Goal: Information Seeking & Learning: Compare options

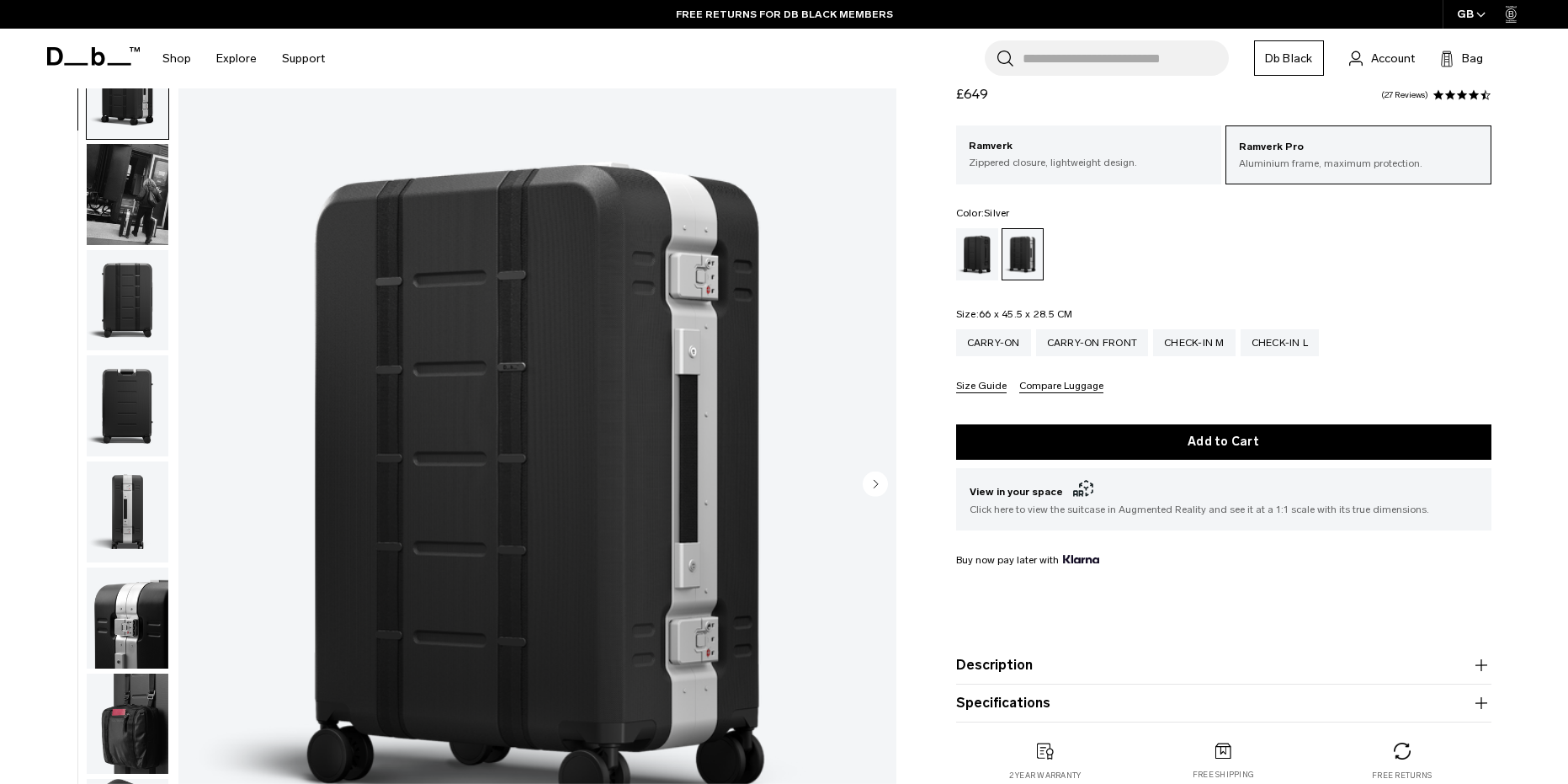
scroll to position [84, 0]
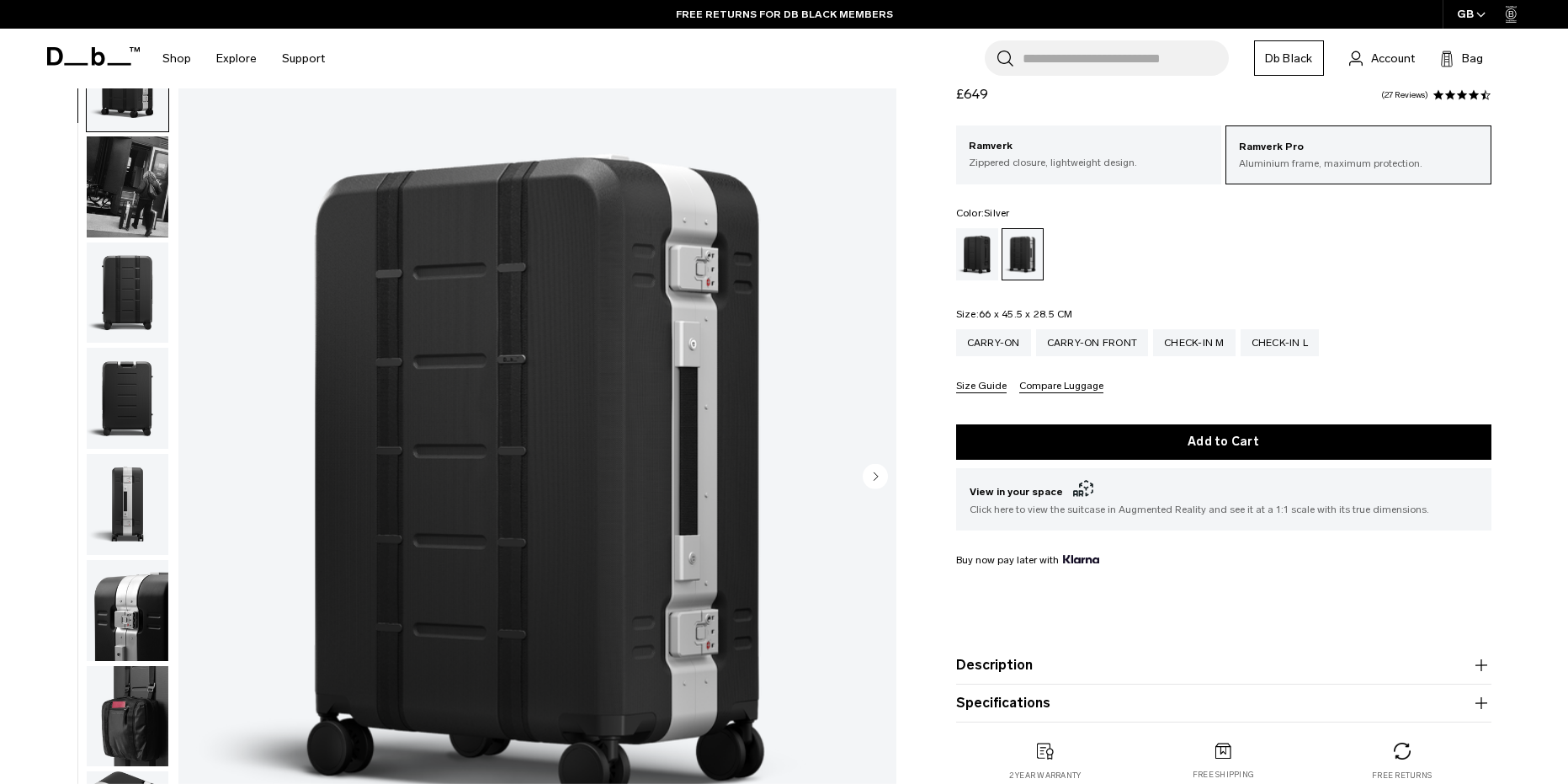
click at [878, 482] on circle "Next slide" at bounding box center [875, 475] width 25 height 25
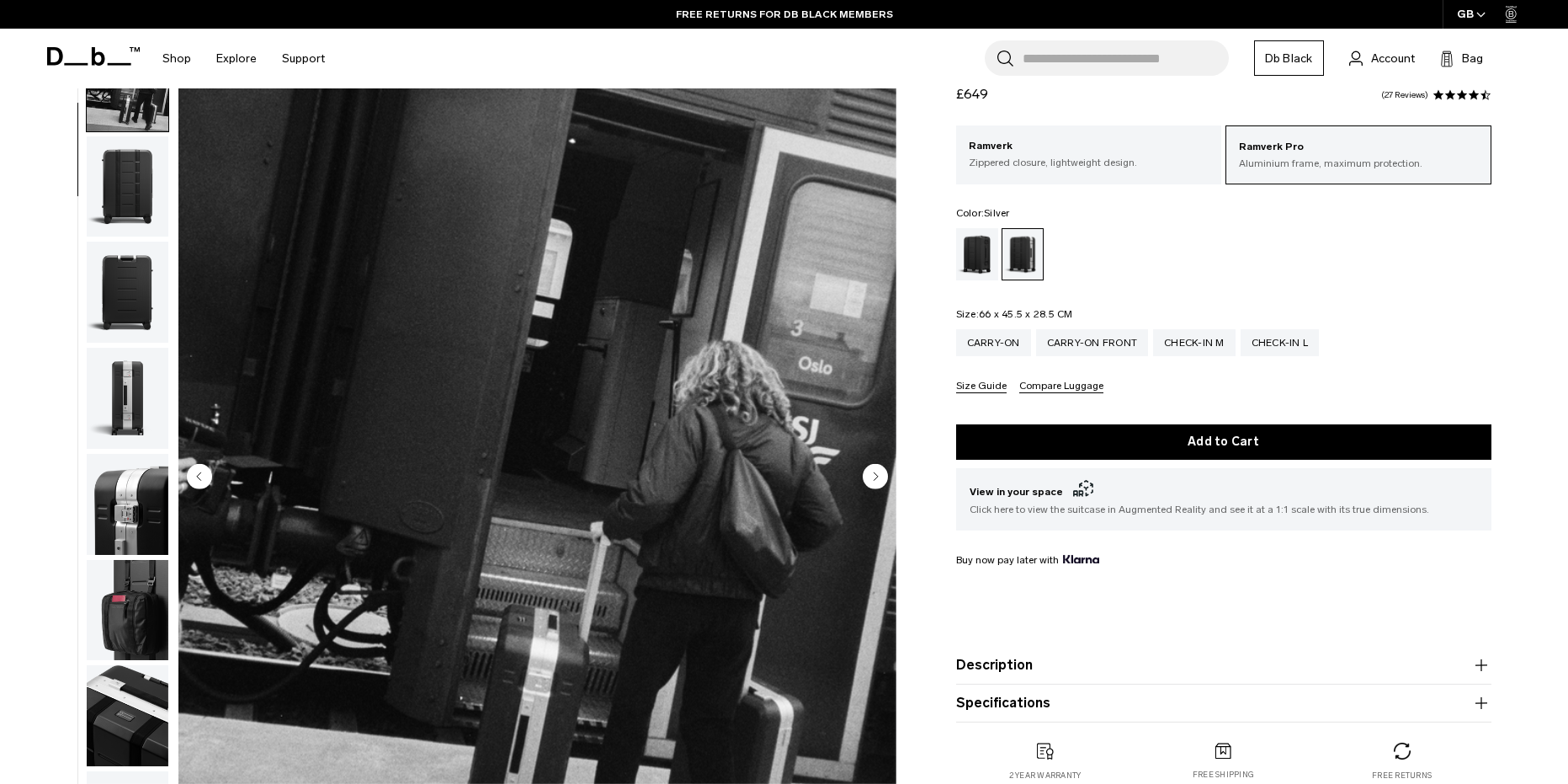
click at [874, 480] on circle "Next slide" at bounding box center [875, 475] width 25 height 25
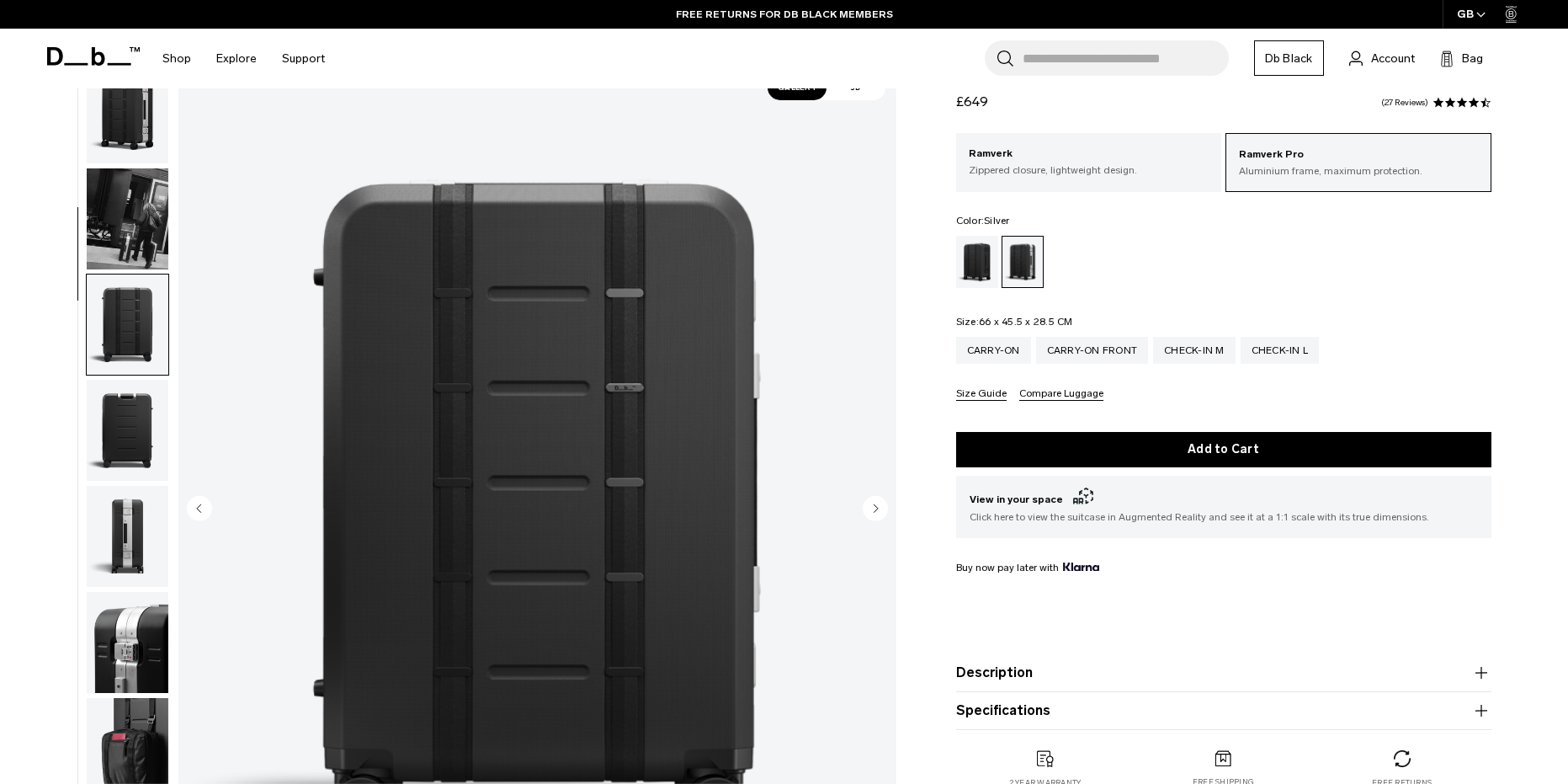
scroll to position [0, 0]
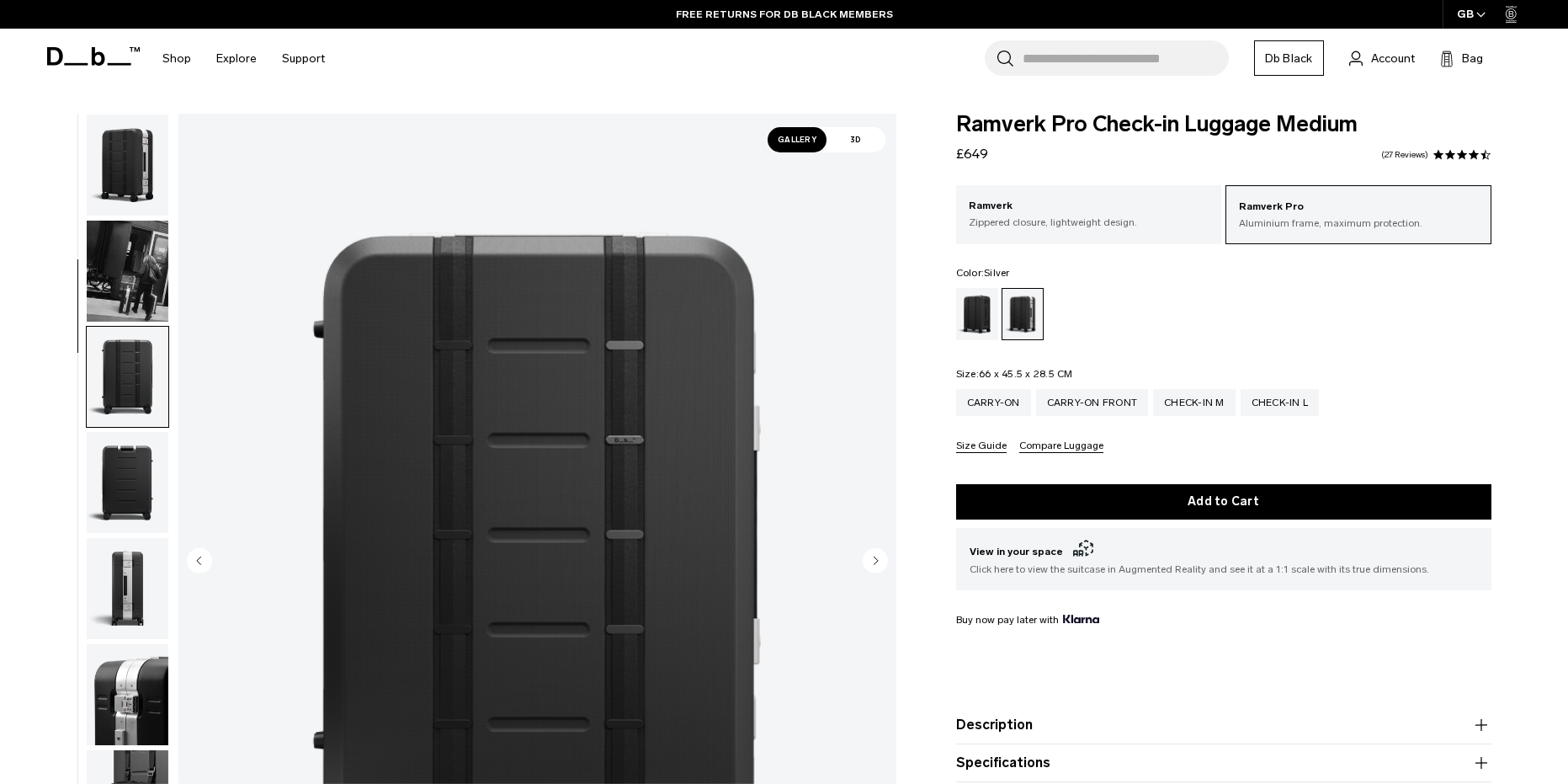
click at [126, 184] on img "button" at bounding box center [128, 165] width 82 height 101
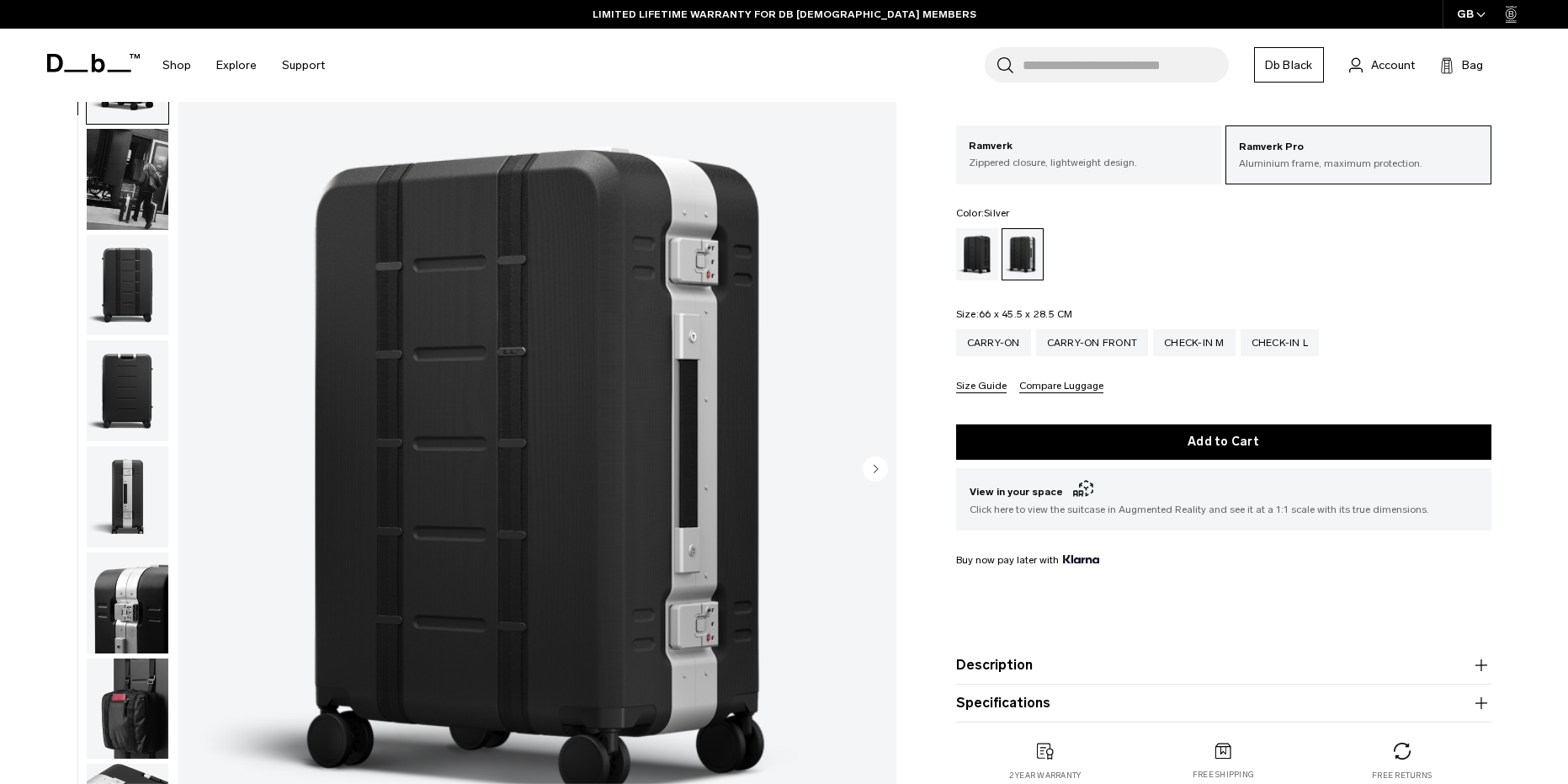
scroll to position [84, 0]
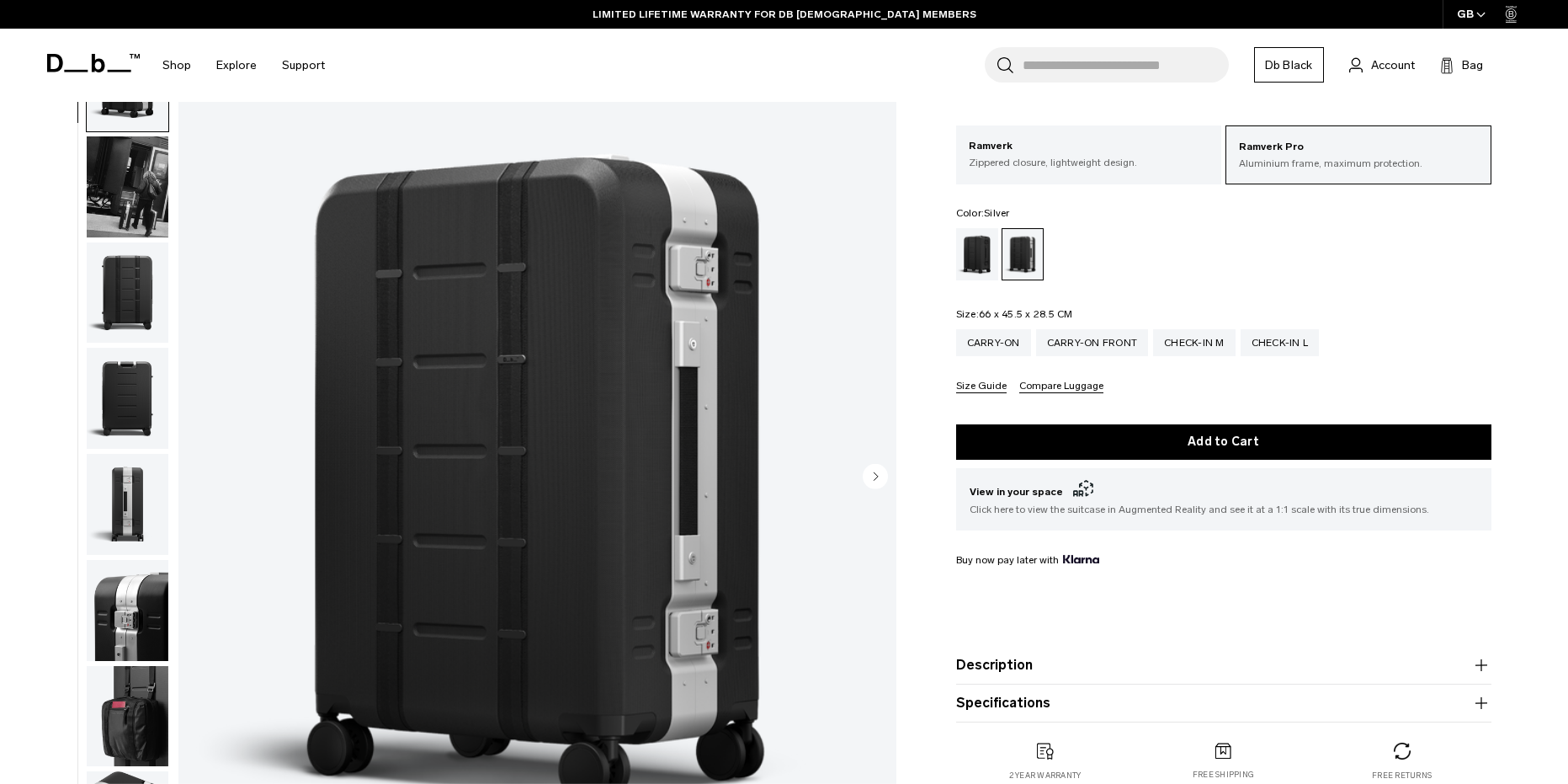
click at [142, 194] on img "button" at bounding box center [128, 187] width 82 height 101
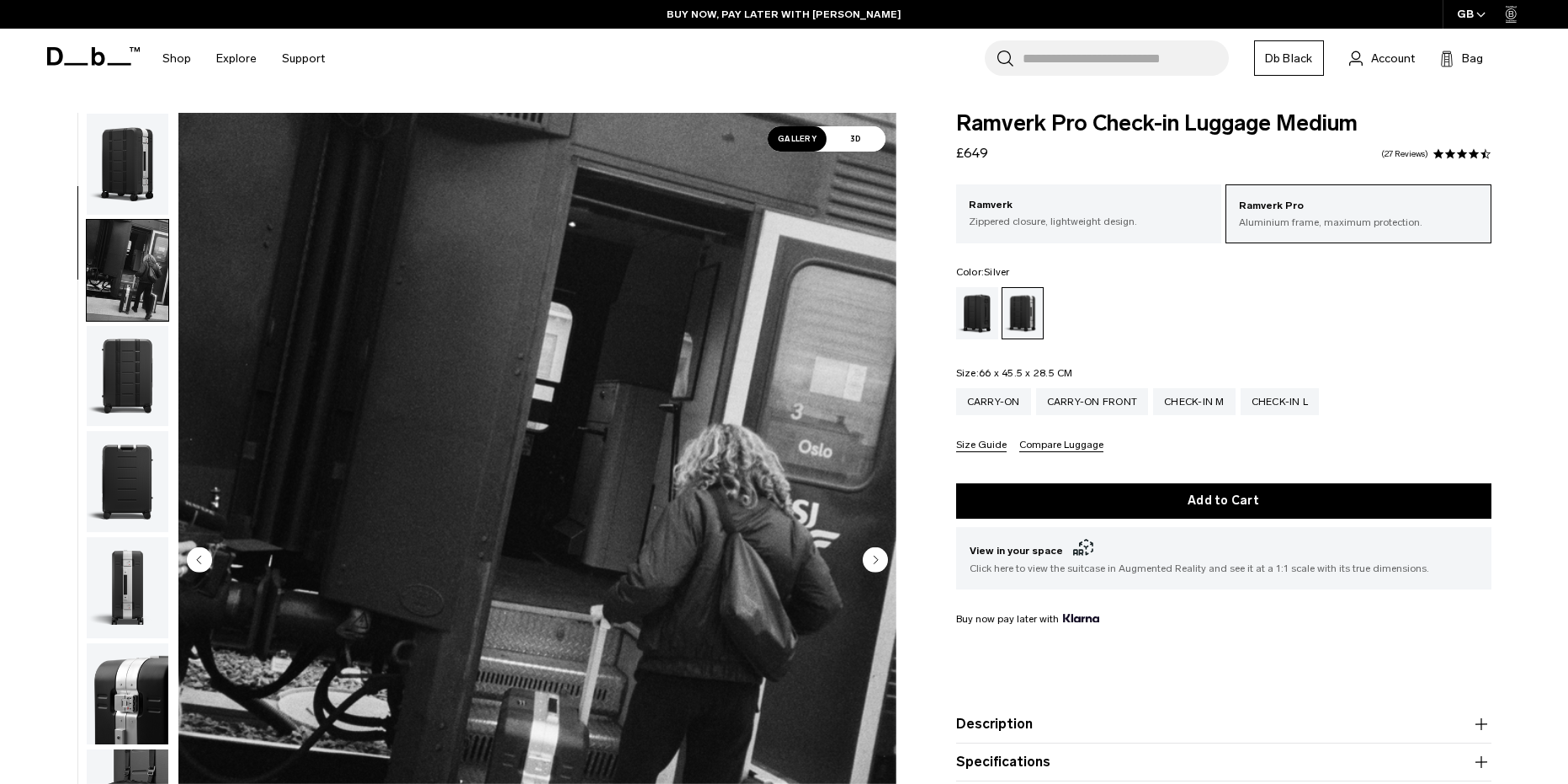
scroll to position [0, 0]
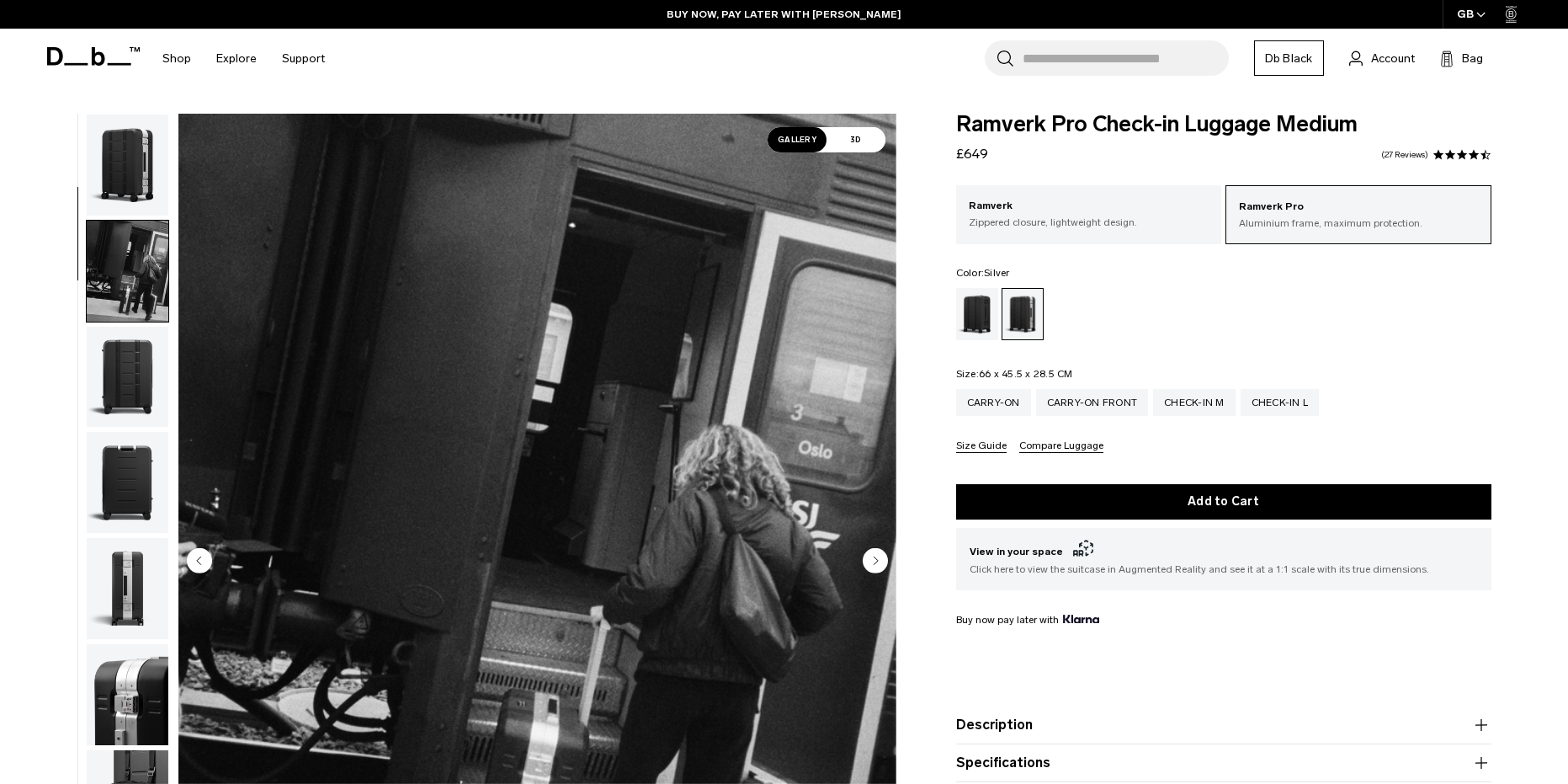
click at [126, 179] on img "button" at bounding box center [128, 165] width 82 height 101
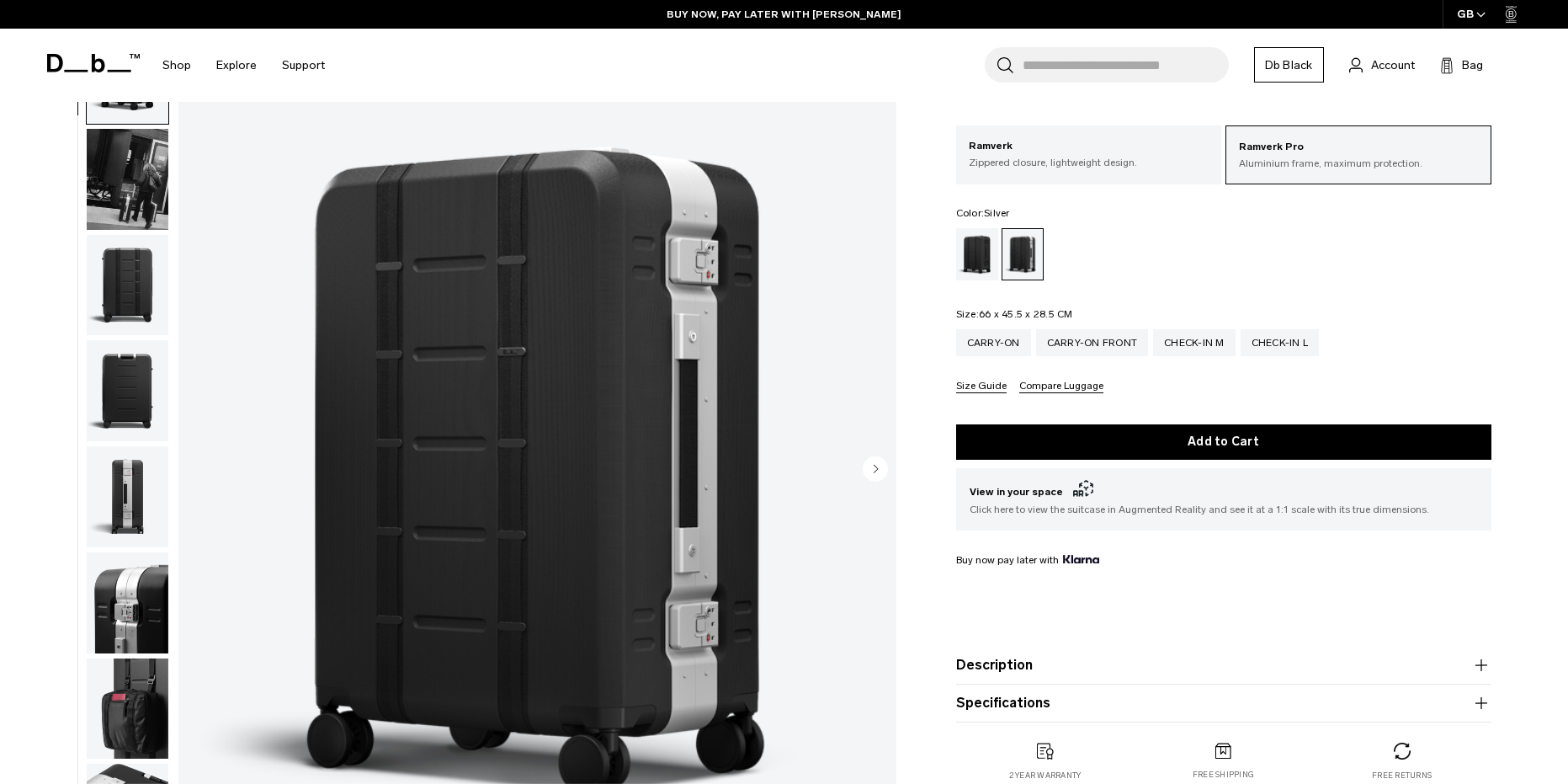
scroll to position [84, 0]
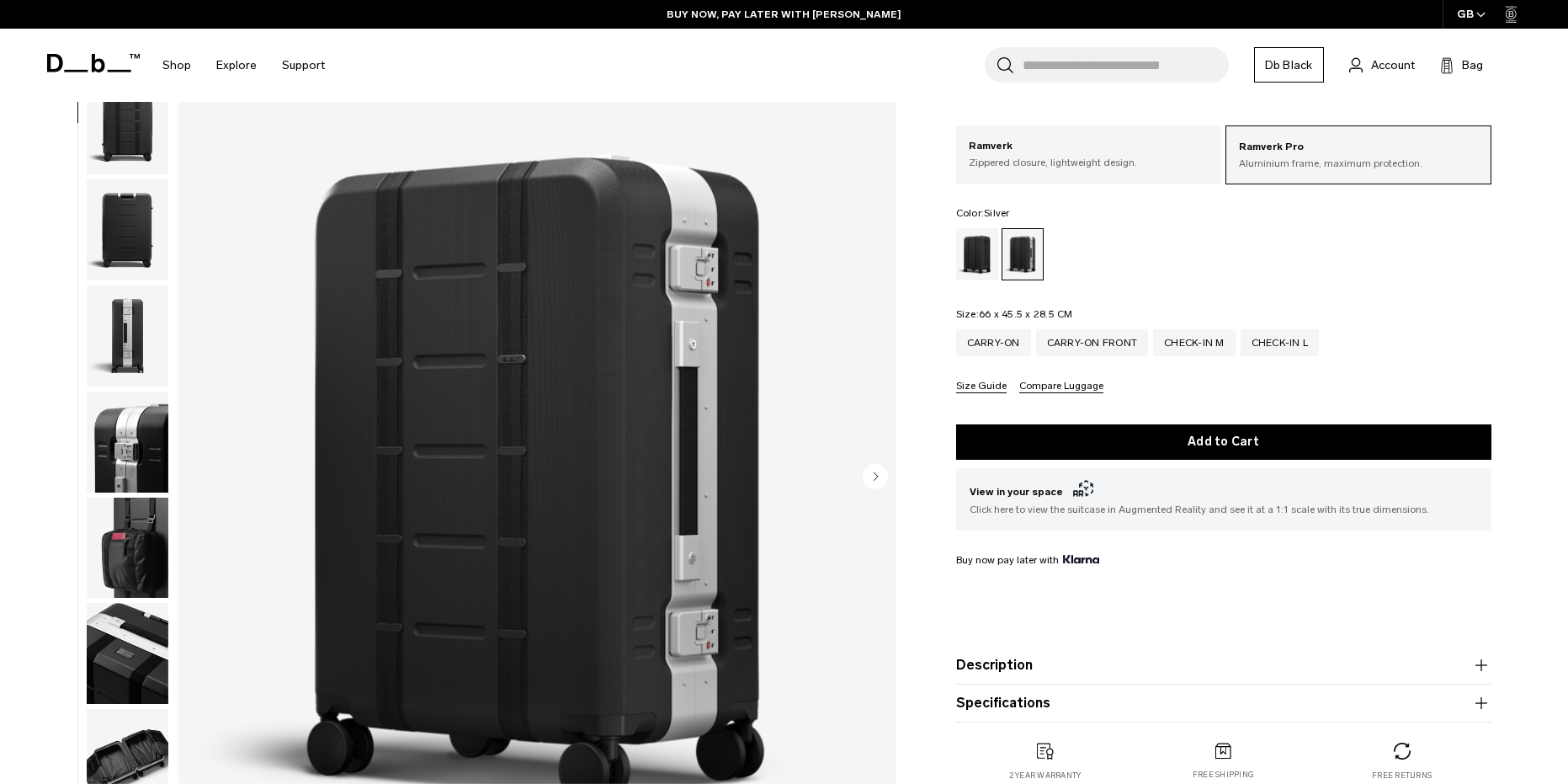
click at [128, 455] on img "button" at bounding box center [128, 442] width 82 height 101
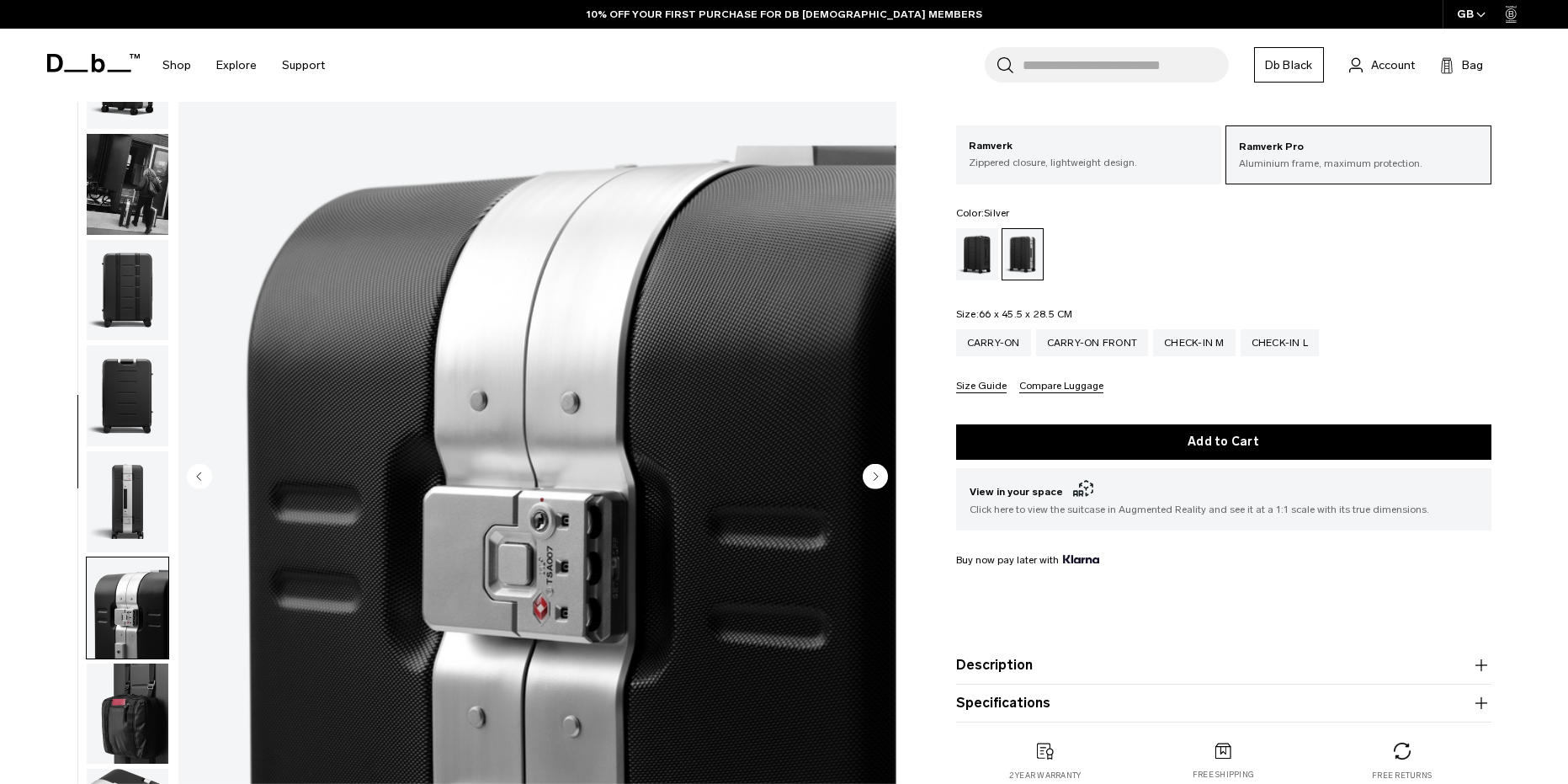
scroll to position [0, 0]
click at [128, 119] on img "button" at bounding box center [128, 81] width 82 height 101
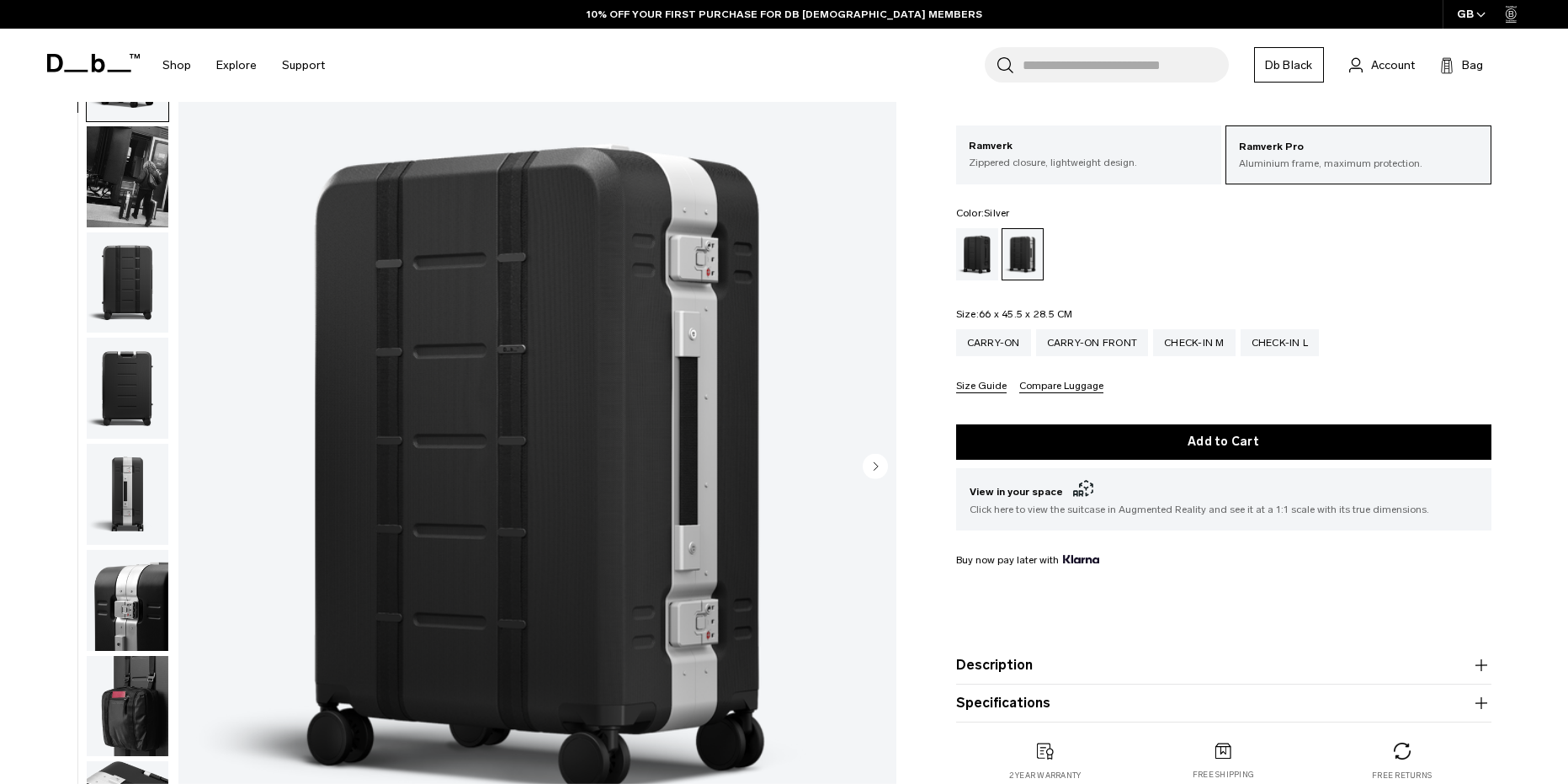
scroll to position [84, 0]
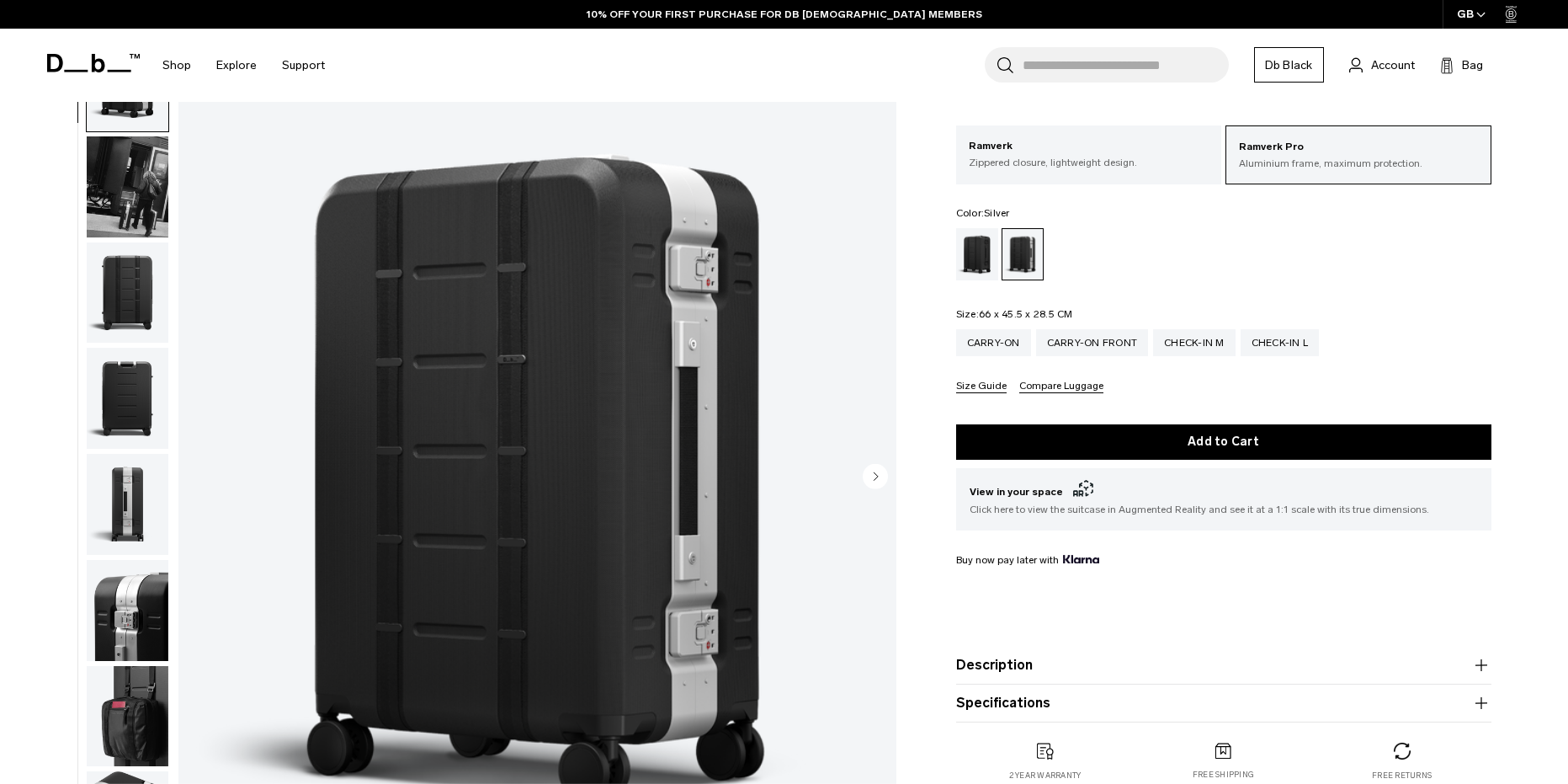
click at [116, 194] on img "button" at bounding box center [128, 187] width 82 height 101
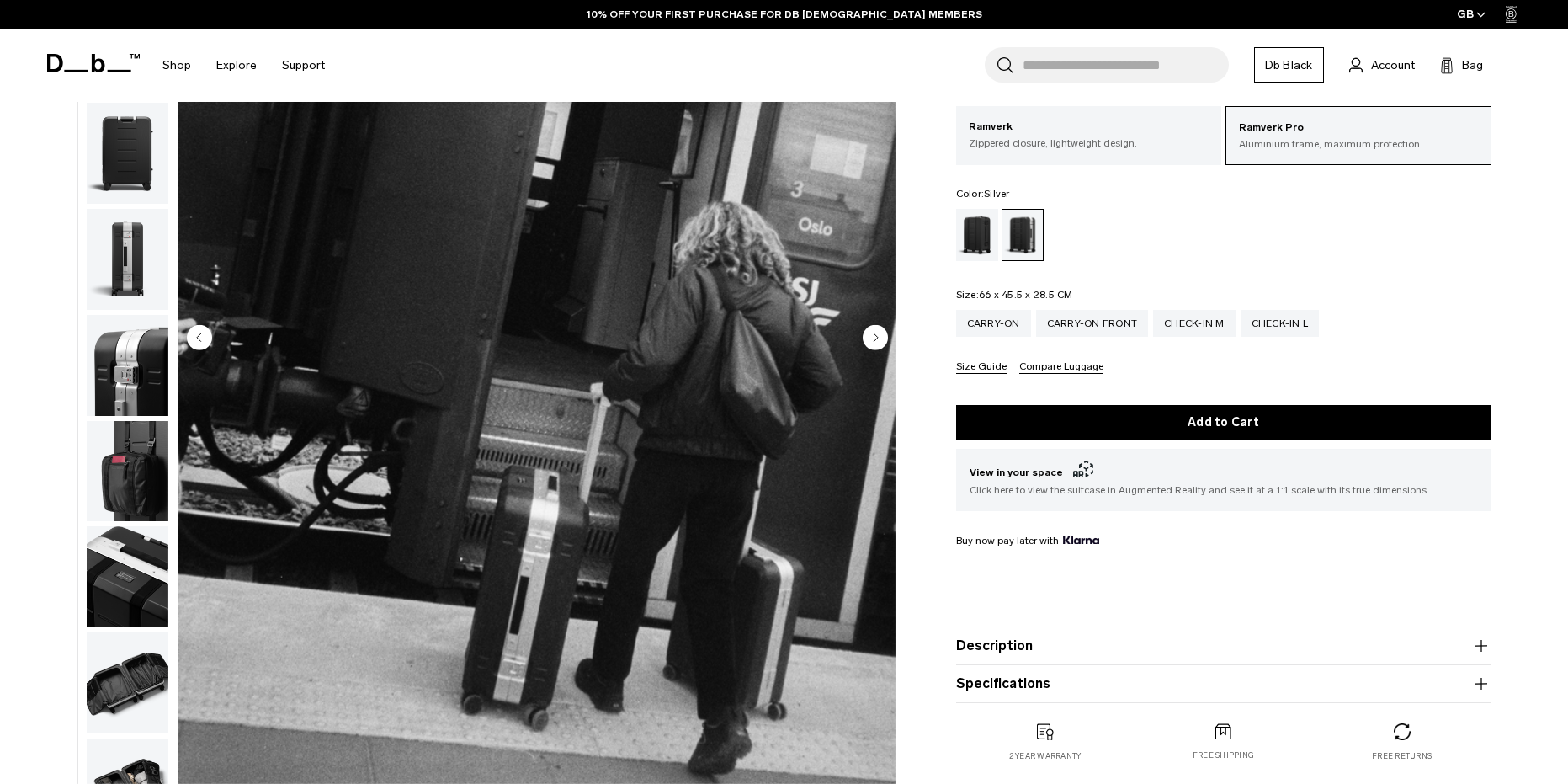
scroll to position [253, 0]
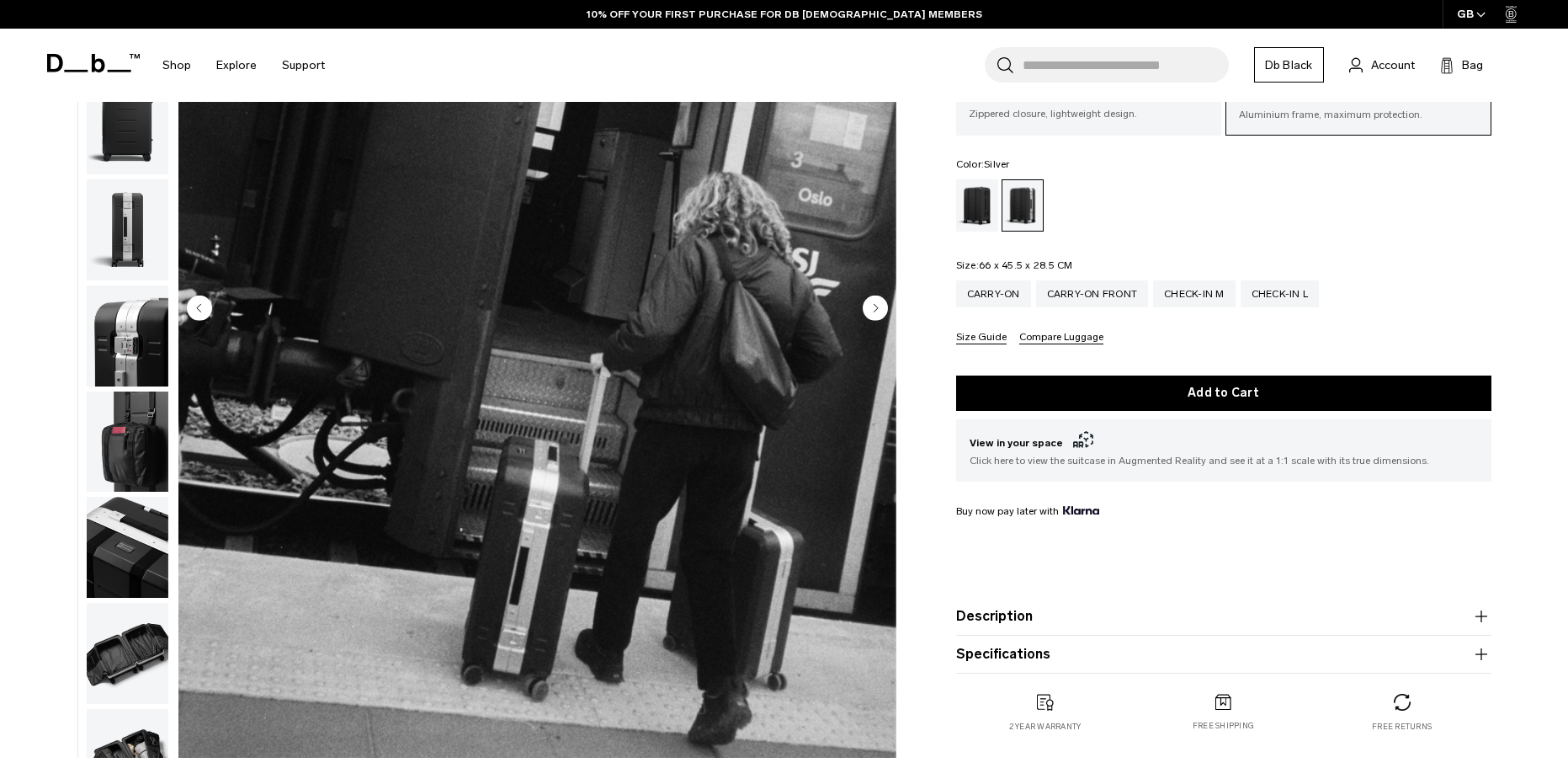
click at [146, 558] on img "button" at bounding box center [128, 547] width 82 height 101
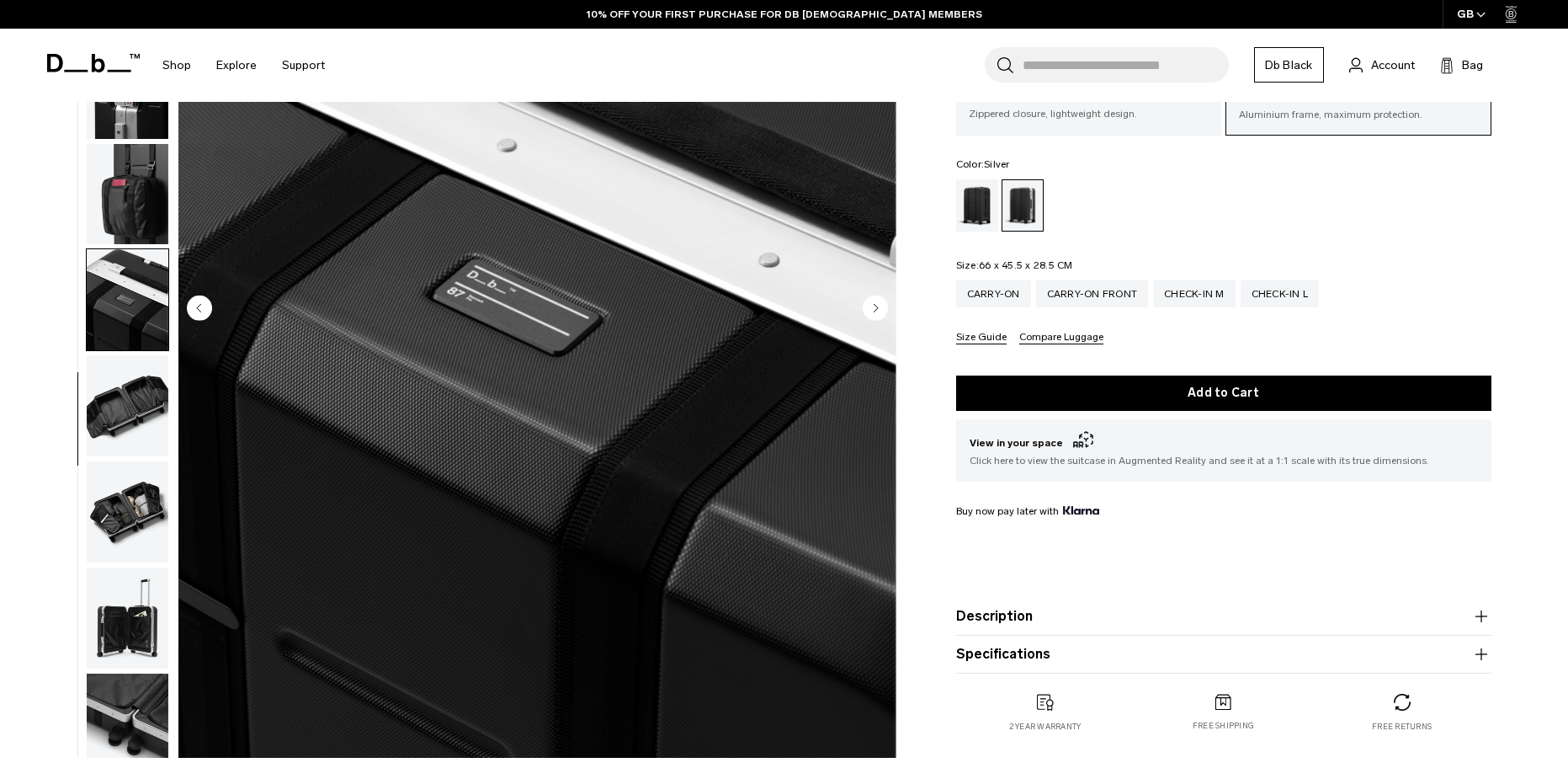
scroll to position [371, 0]
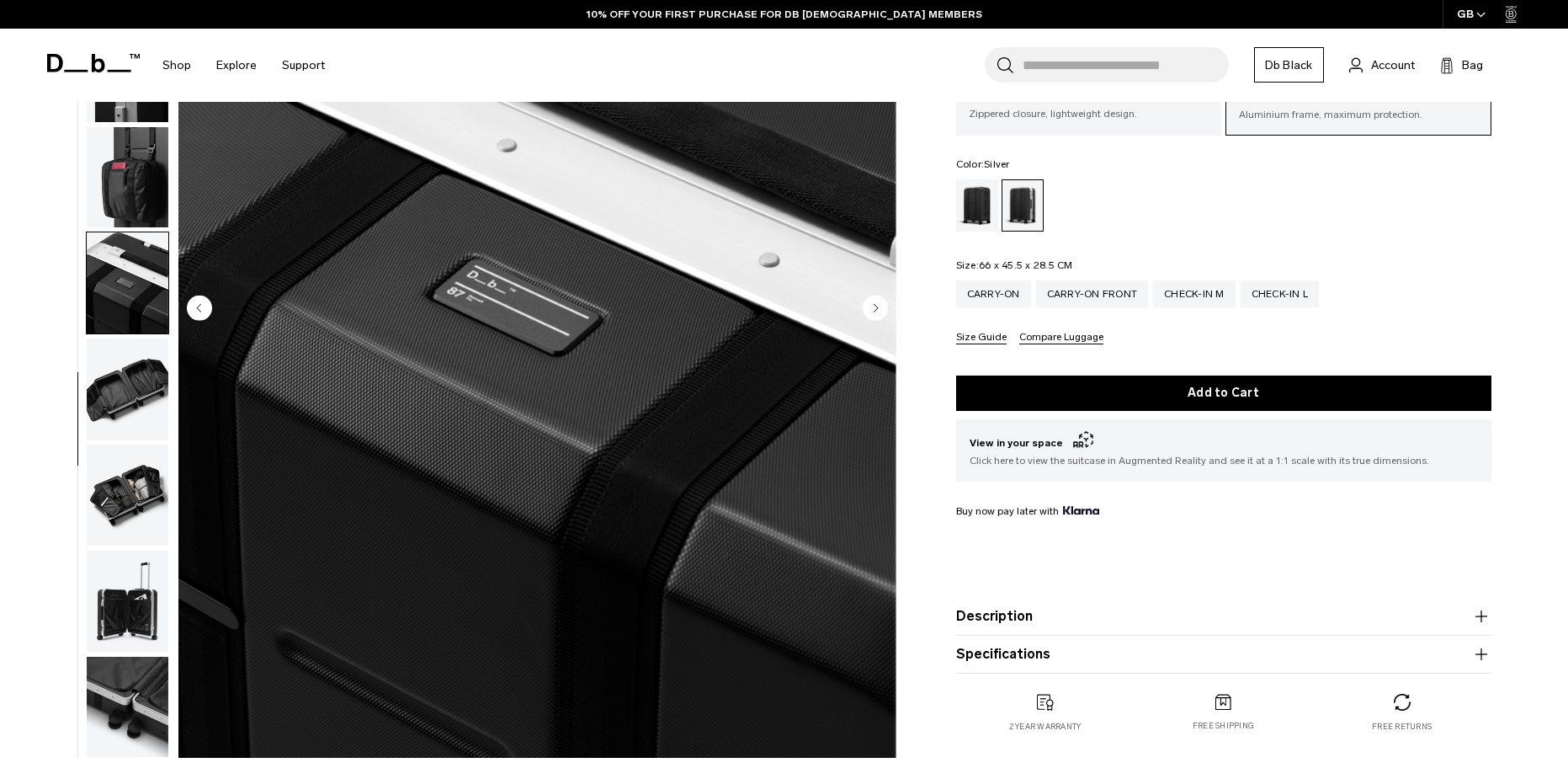
click at [154, 419] on img "button" at bounding box center [128, 389] width 82 height 101
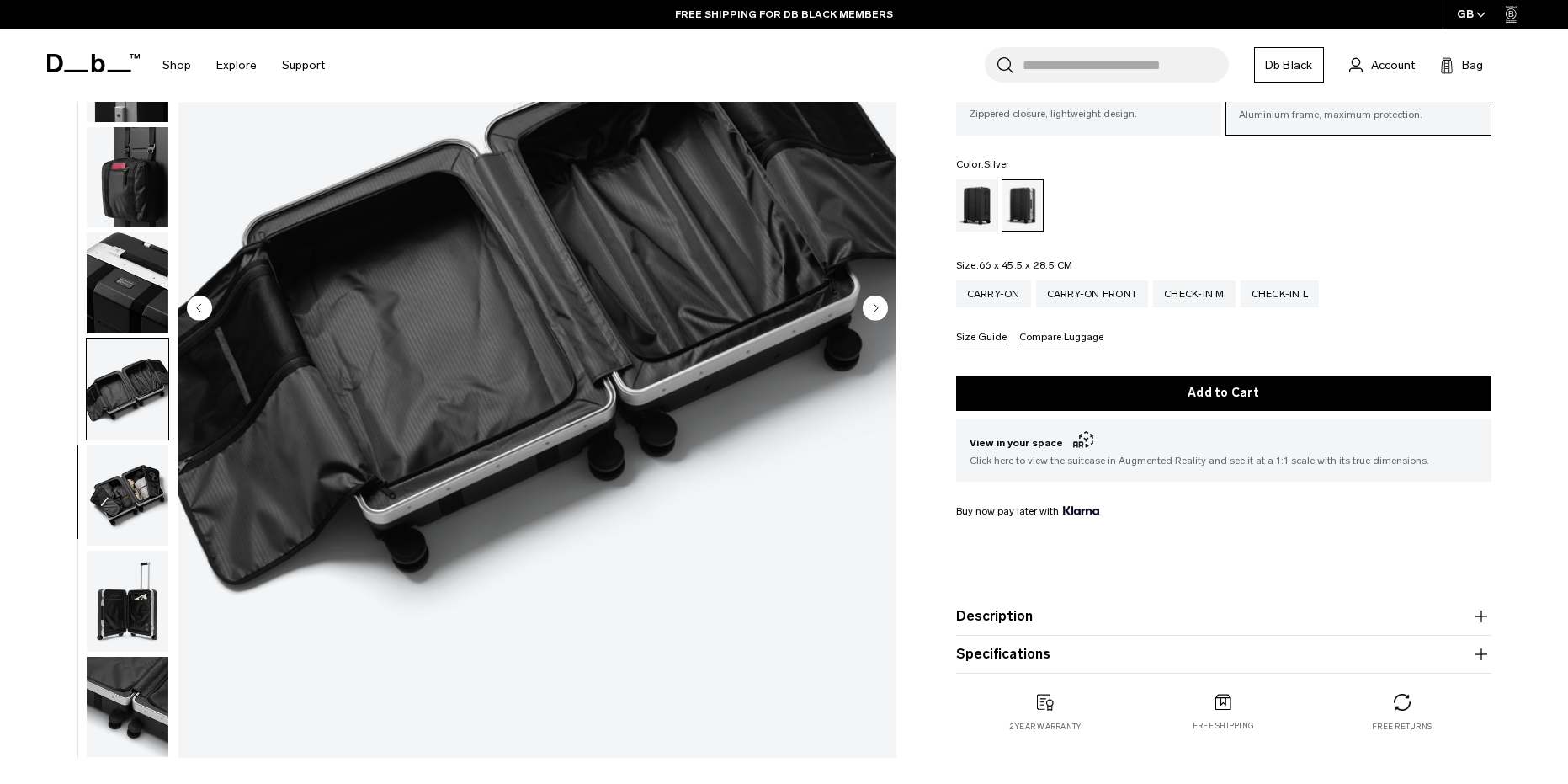
click at [153, 511] on img "button" at bounding box center [128, 495] width 82 height 101
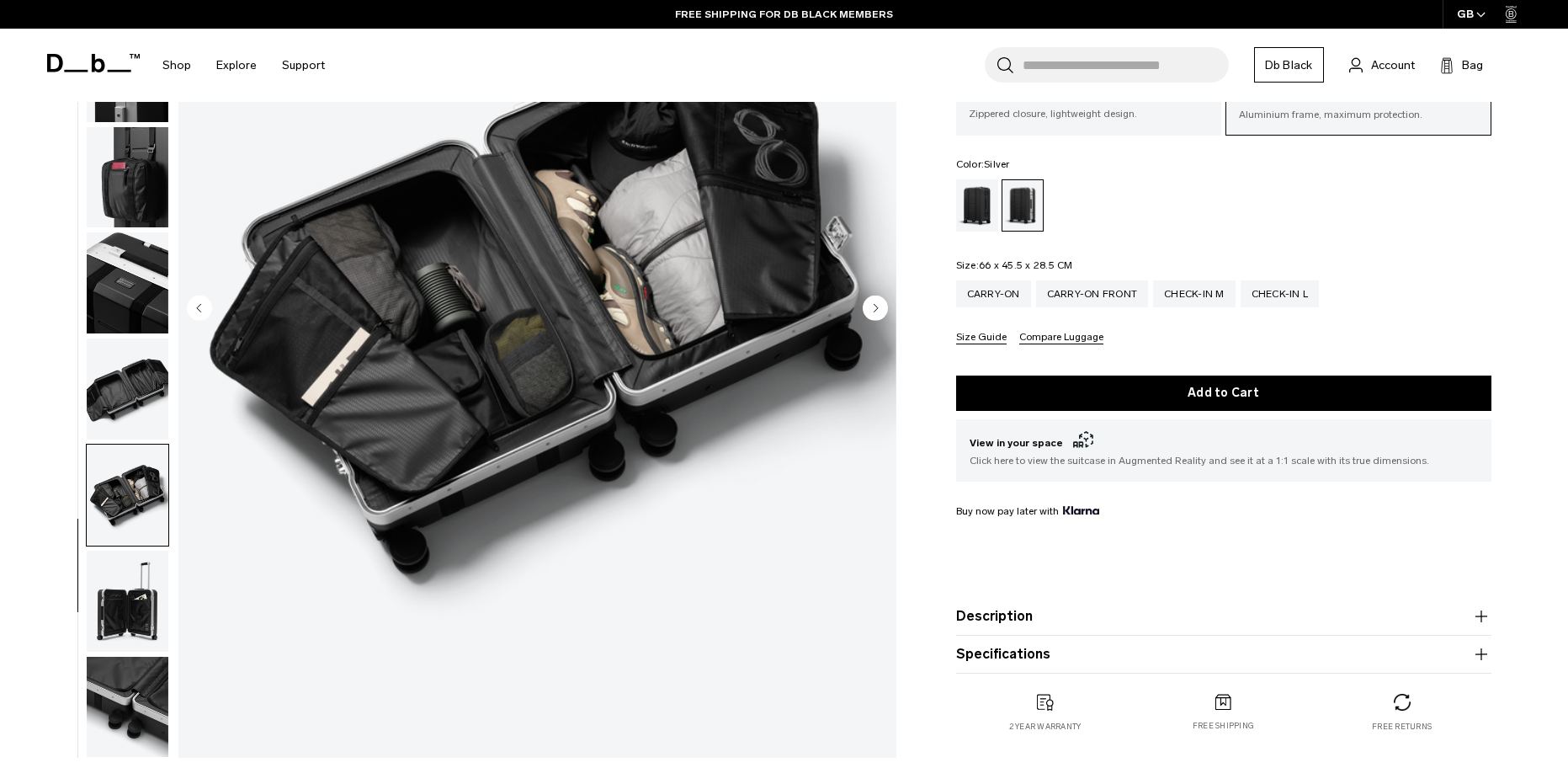
click at [130, 609] on img "button" at bounding box center [128, 601] width 82 height 101
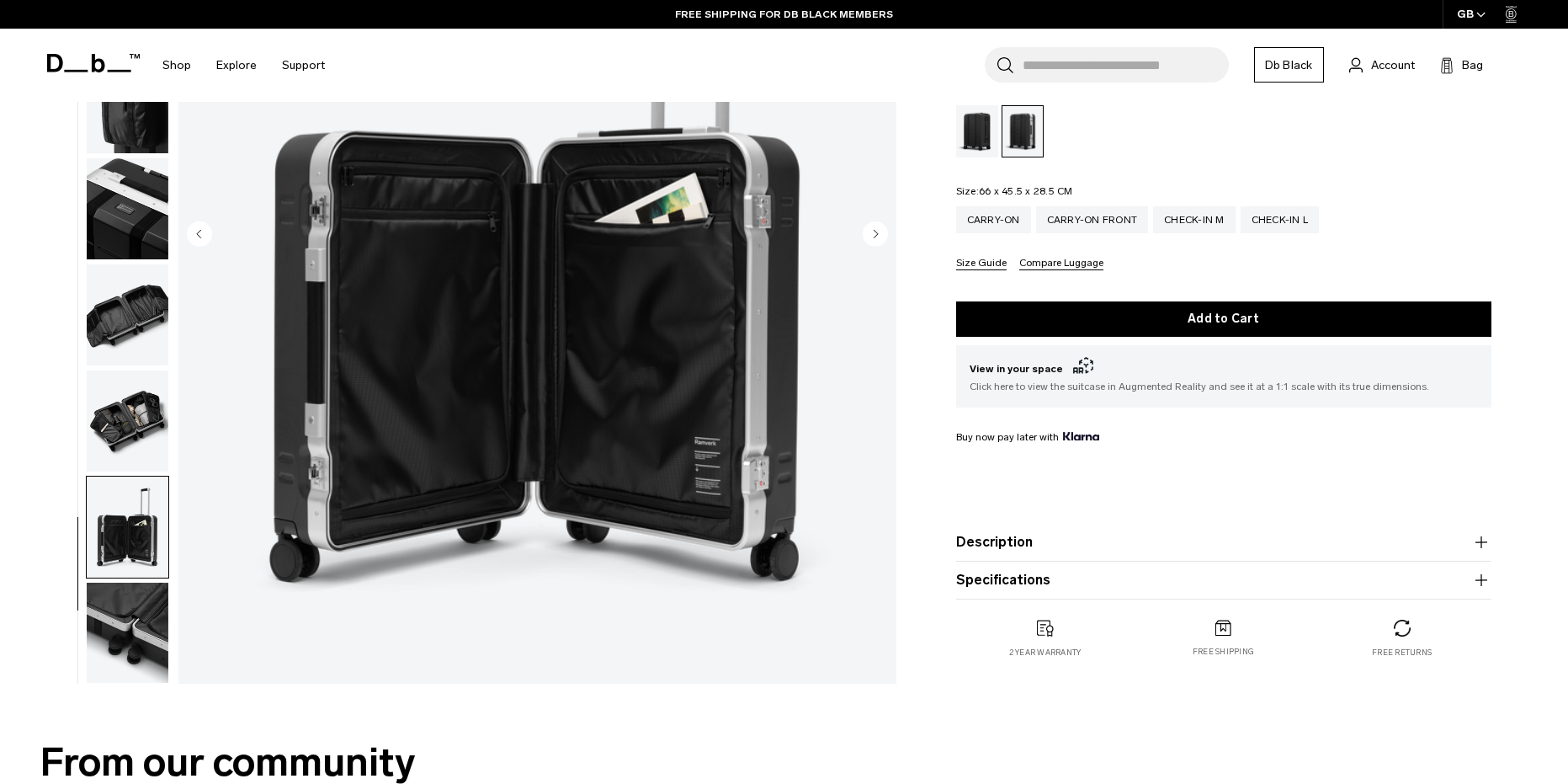
scroll to position [337, 0]
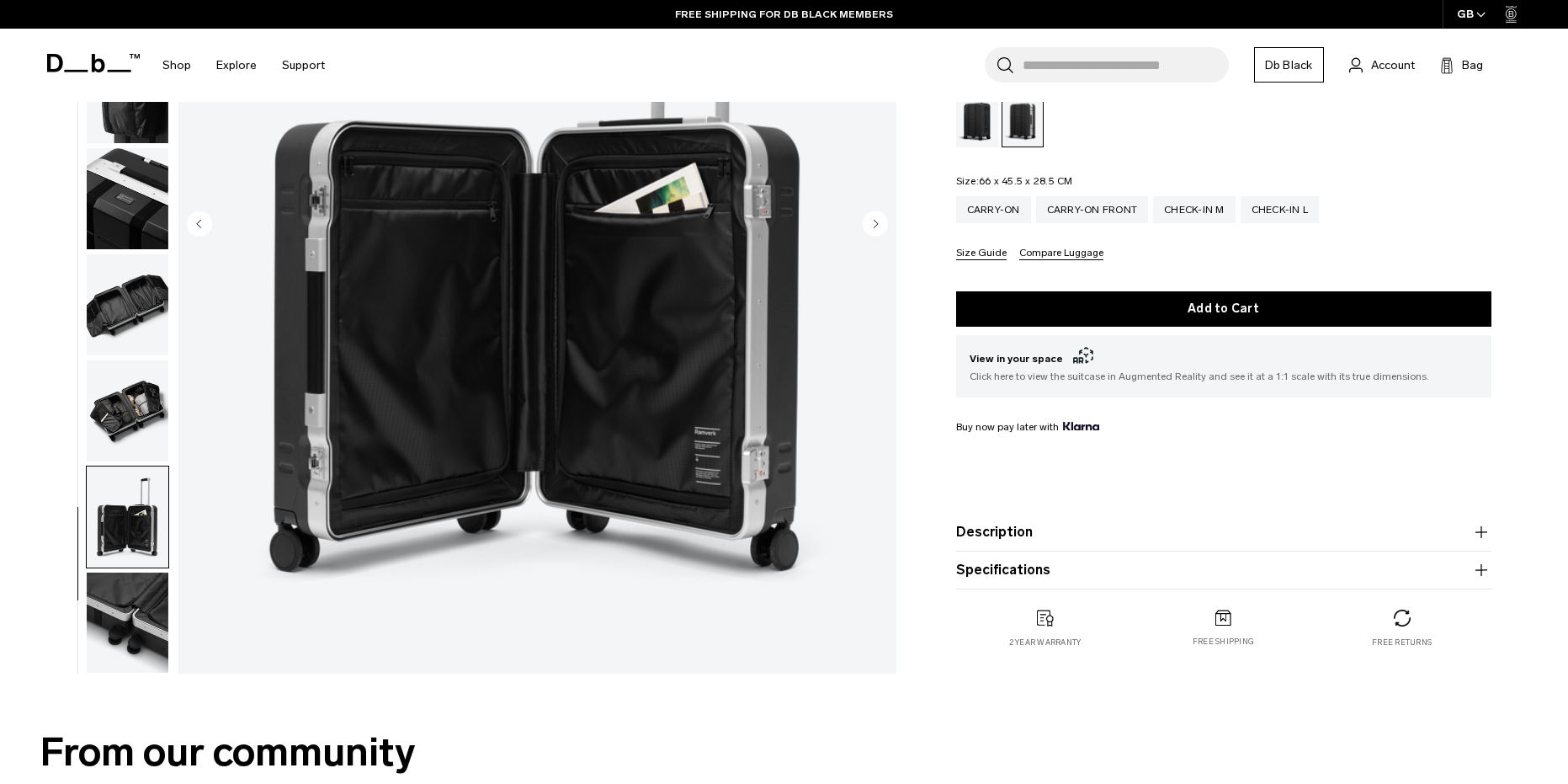
click at [114, 629] on img "button" at bounding box center [128, 623] width 82 height 101
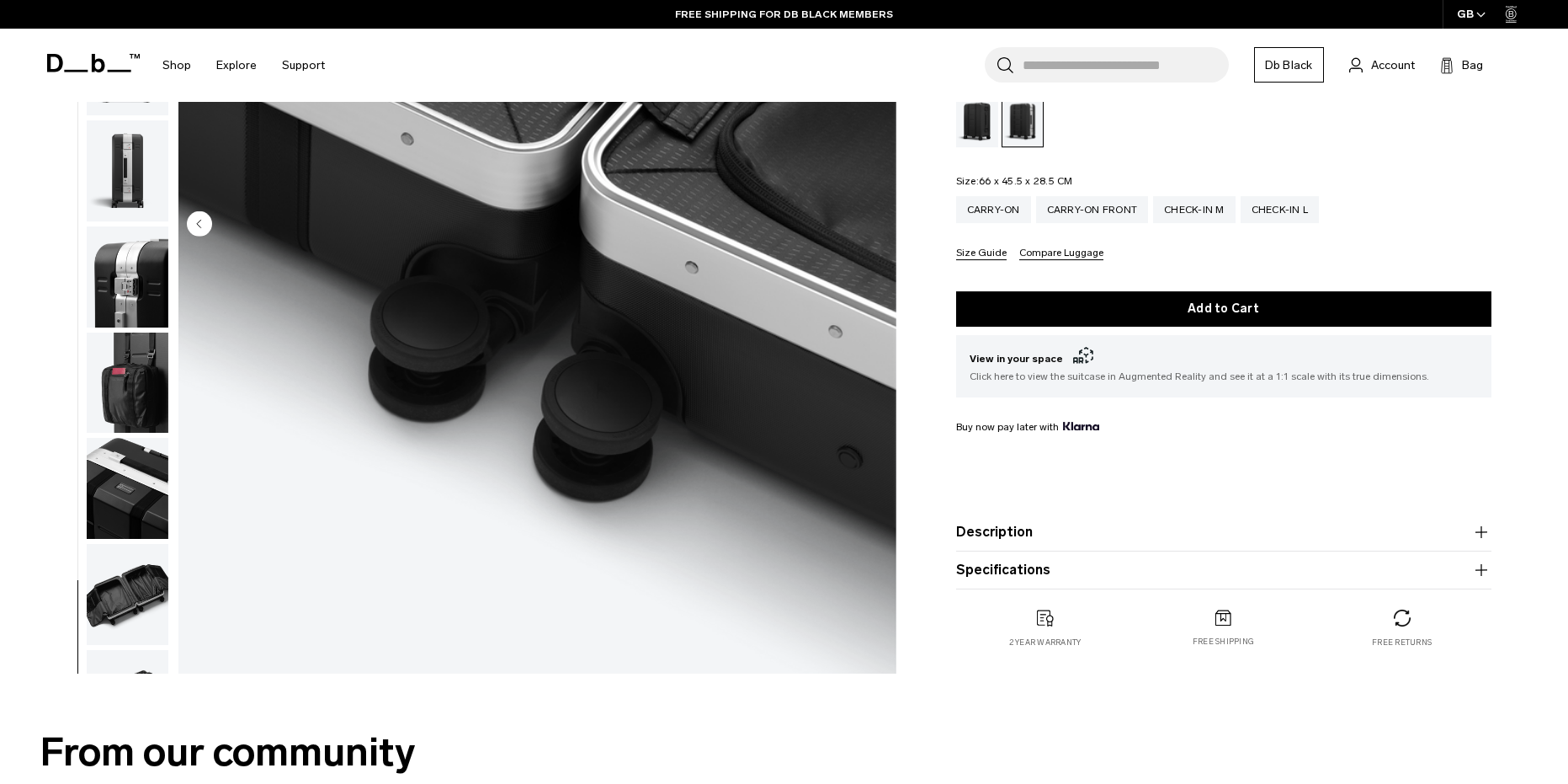
scroll to position [0, 0]
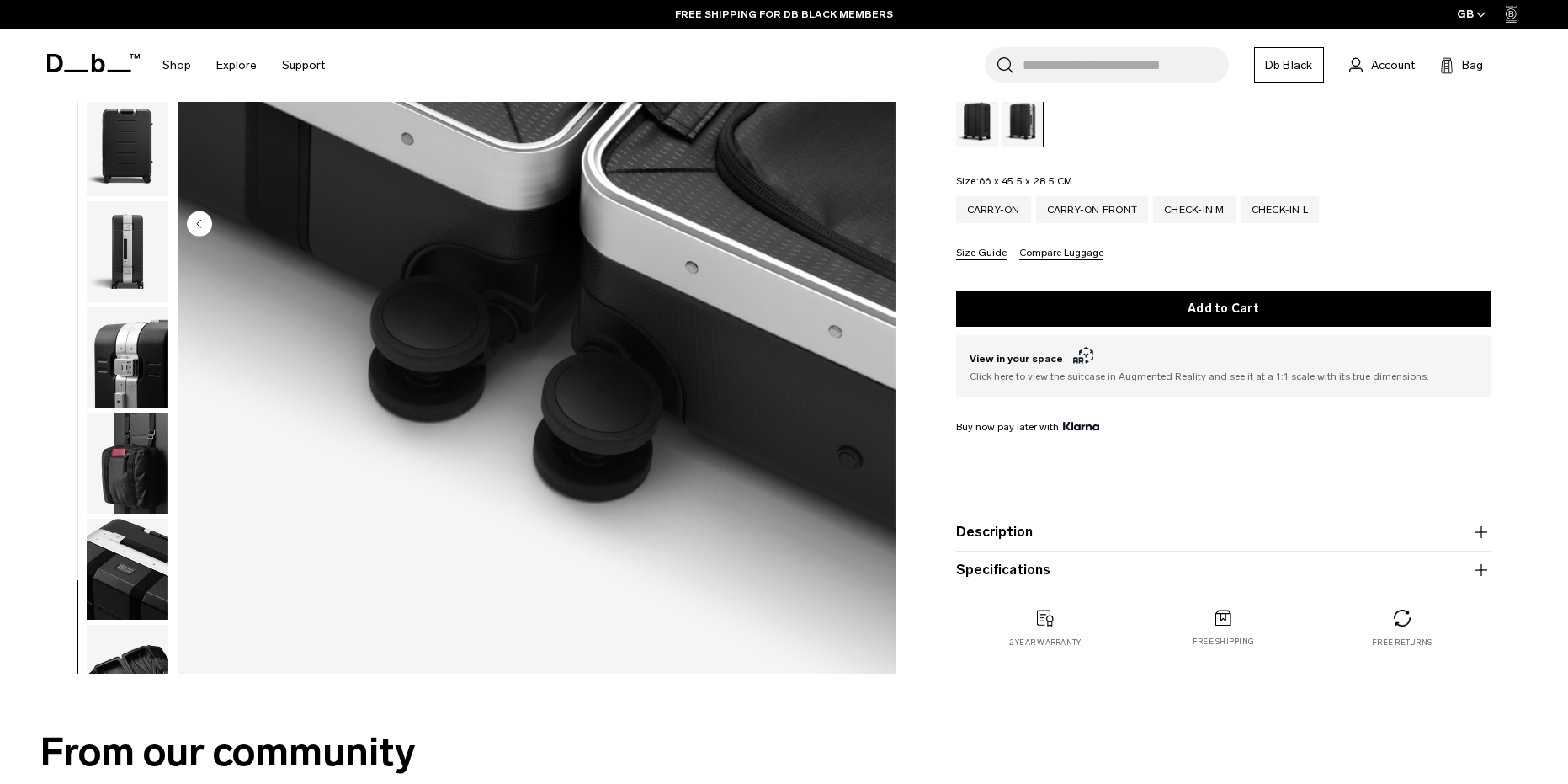
click at [115, 544] on img "button" at bounding box center [128, 569] width 82 height 101
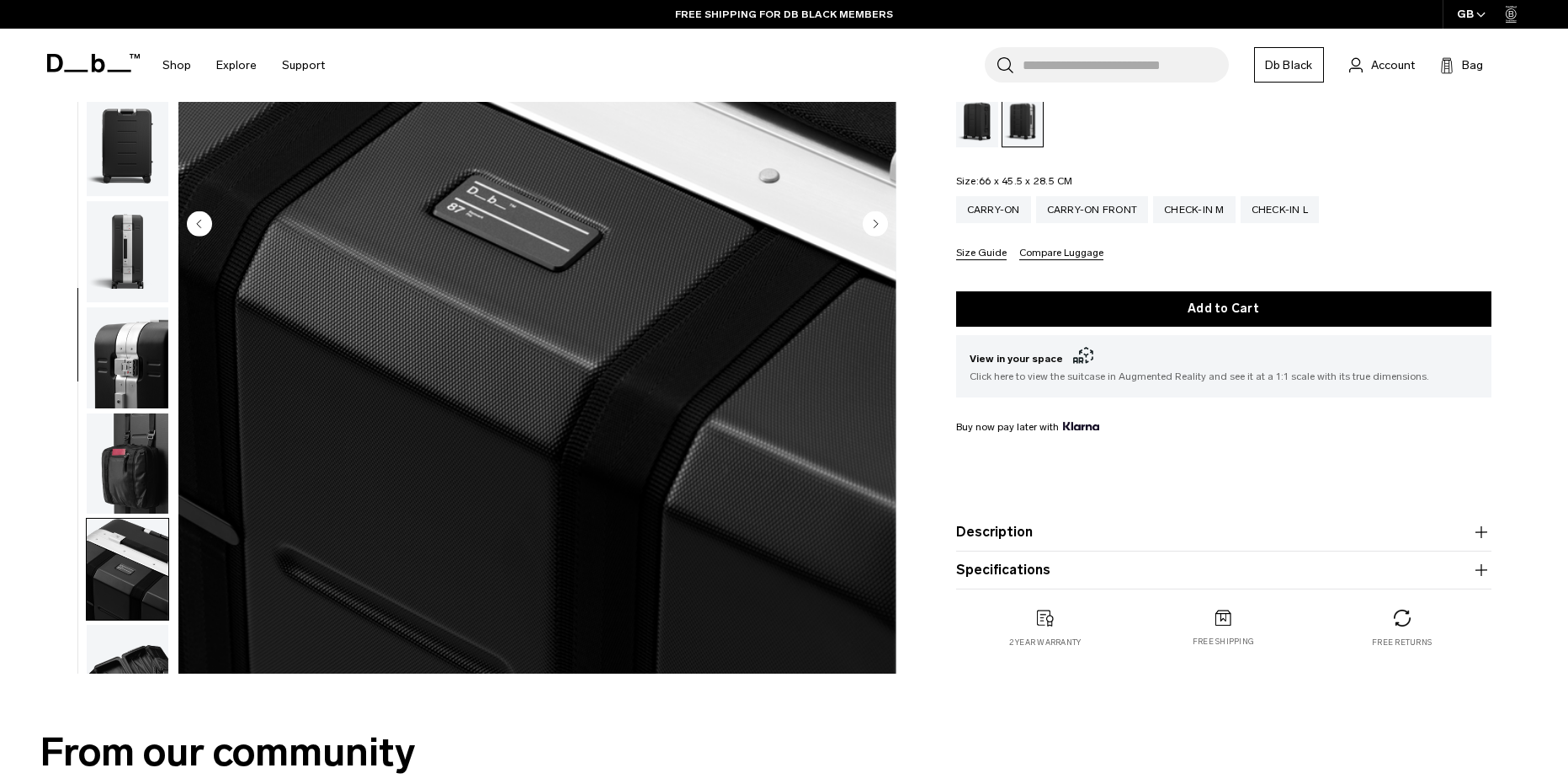
click at [131, 339] on img "button" at bounding box center [128, 358] width 82 height 101
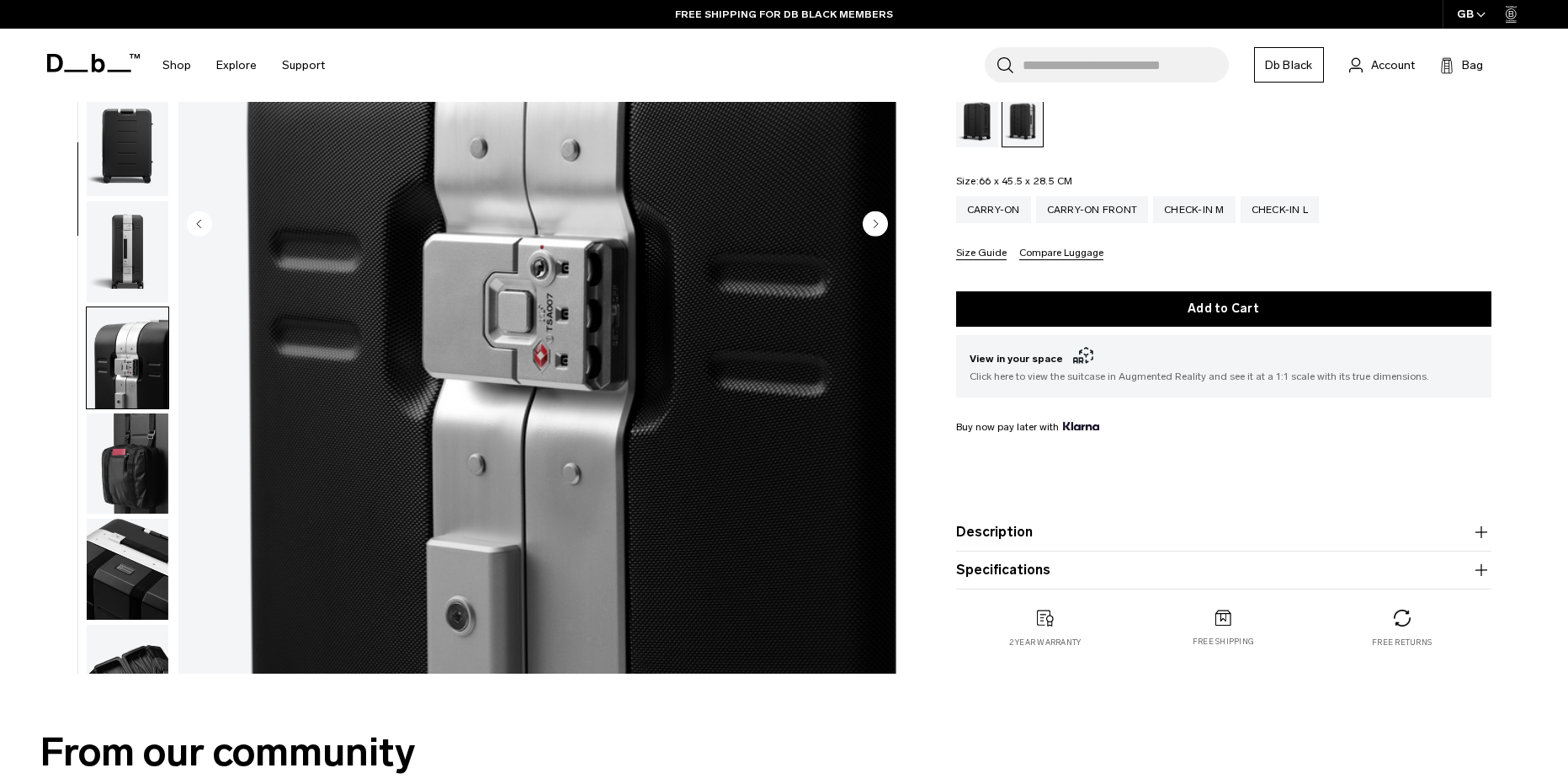
click at [120, 155] on img "button" at bounding box center [128, 146] width 82 height 101
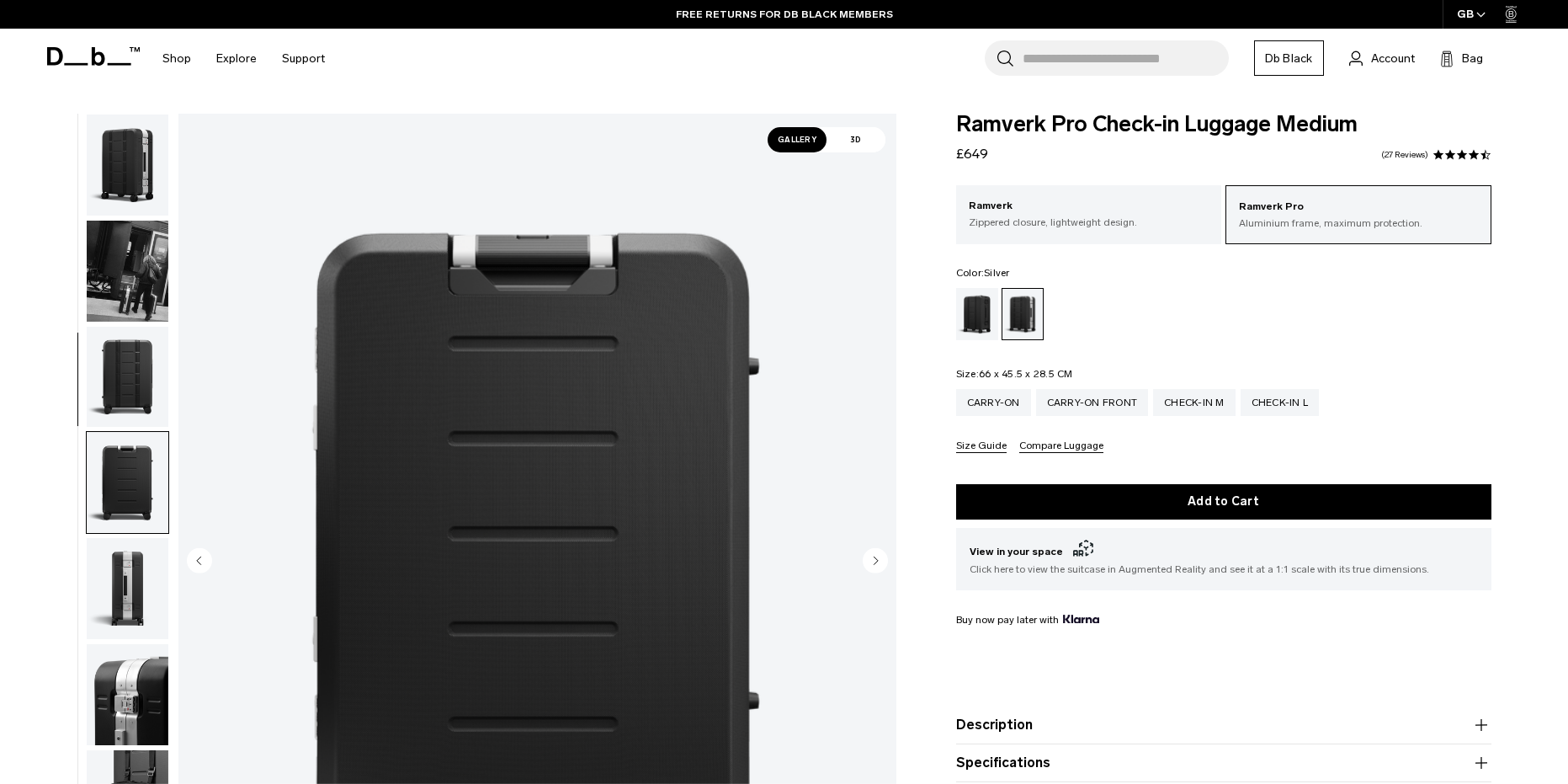
click at [130, 197] on img "button" at bounding box center [128, 165] width 82 height 101
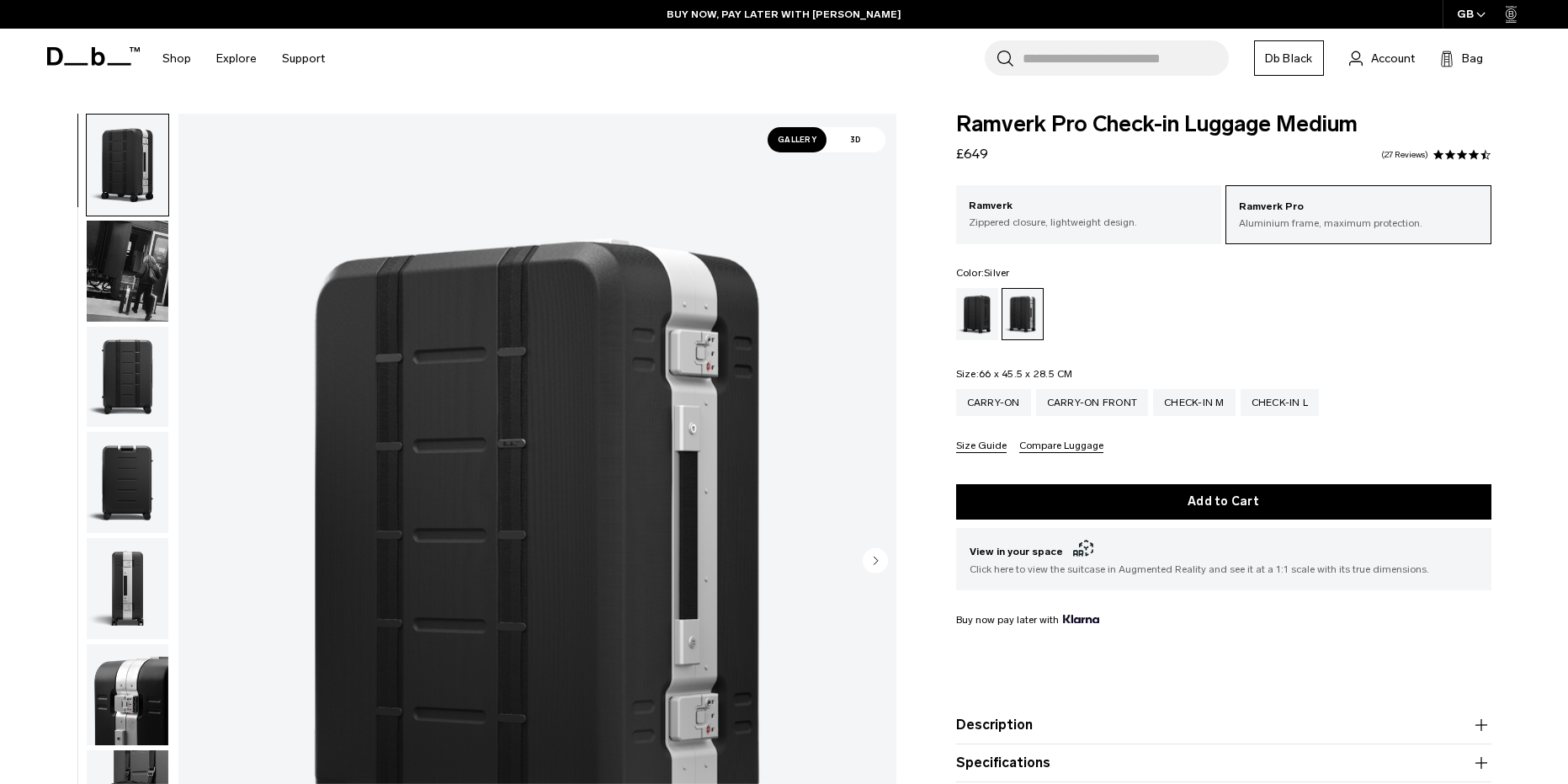
click at [127, 345] on img "button" at bounding box center [128, 377] width 82 height 101
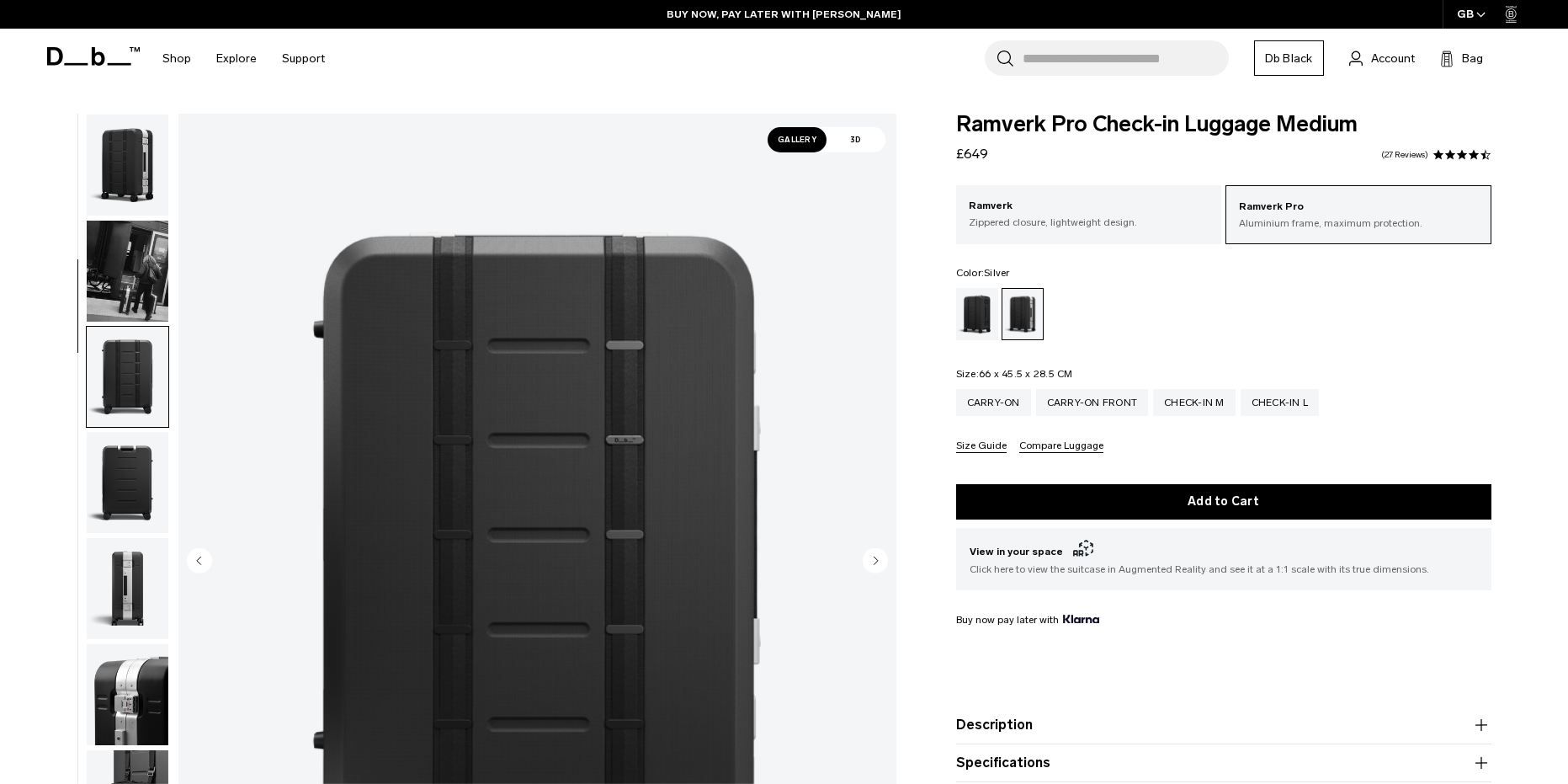
click at [86, 188] on button "button" at bounding box center [128, 165] width 83 height 102
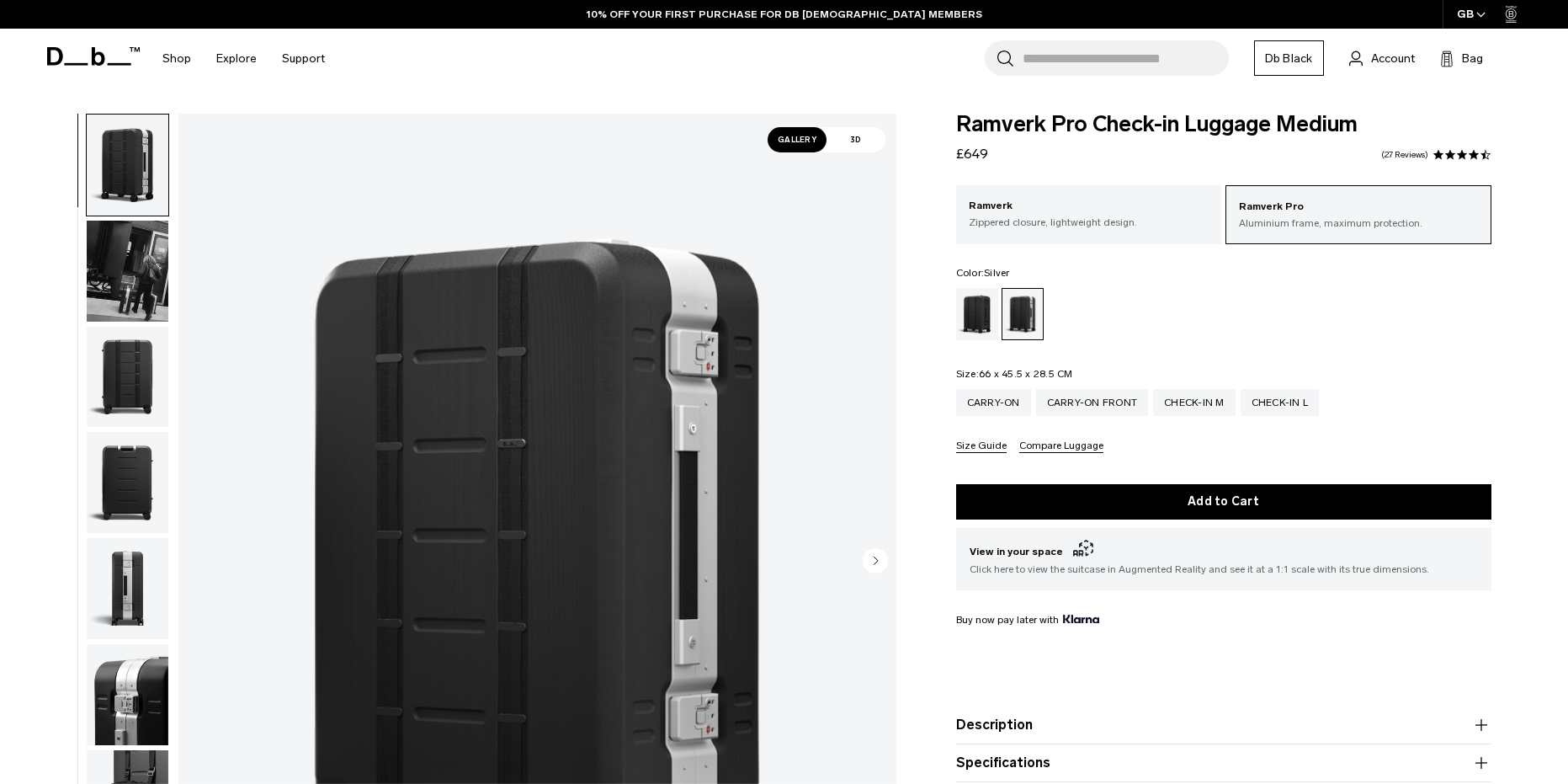
click at [118, 277] on img "button" at bounding box center [128, 271] width 82 height 101
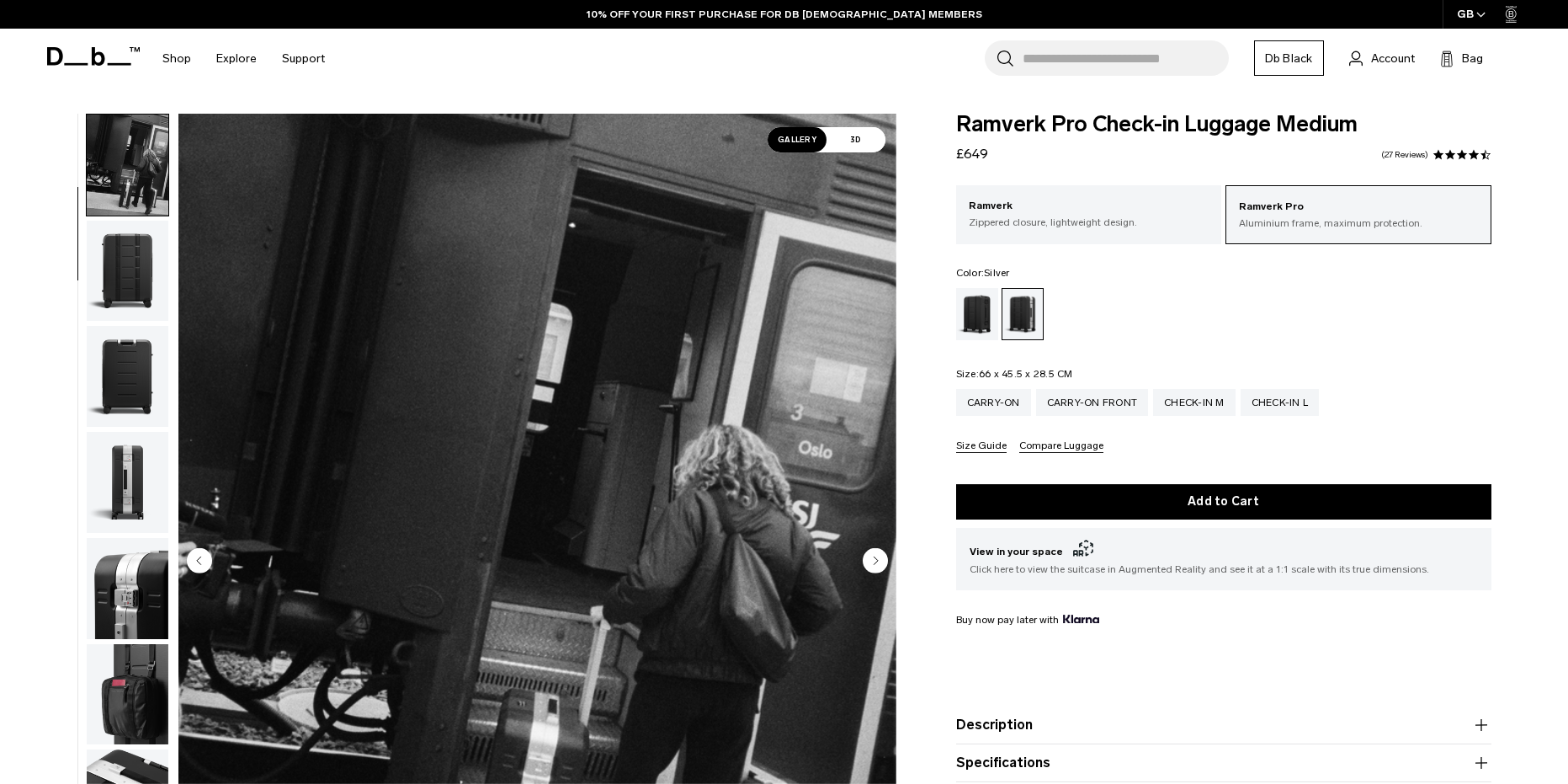
click at [109, 263] on img "button" at bounding box center [128, 271] width 82 height 101
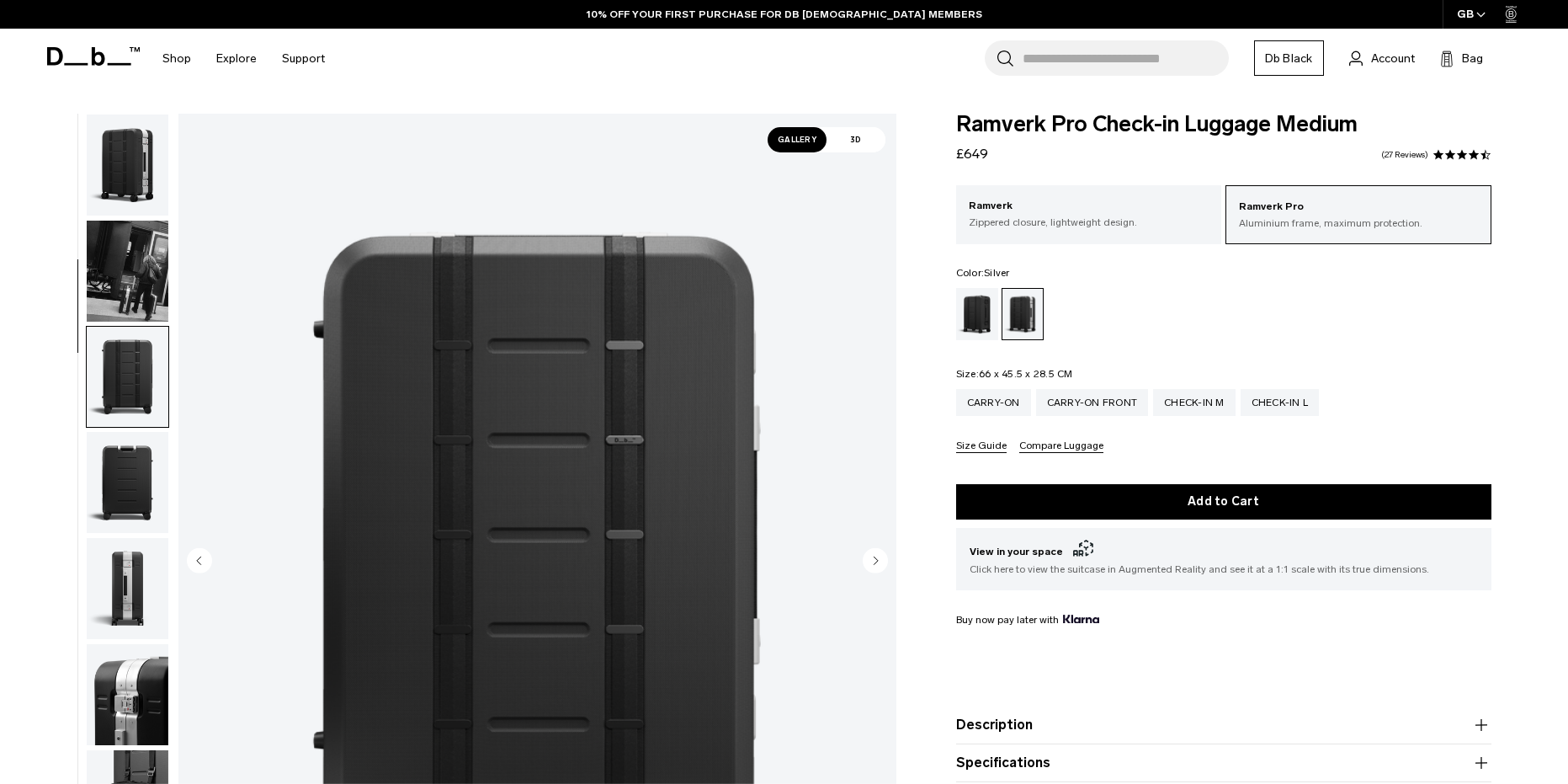
click at [112, 179] on img "button" at bounding box center [128, 165] width 82 height 101
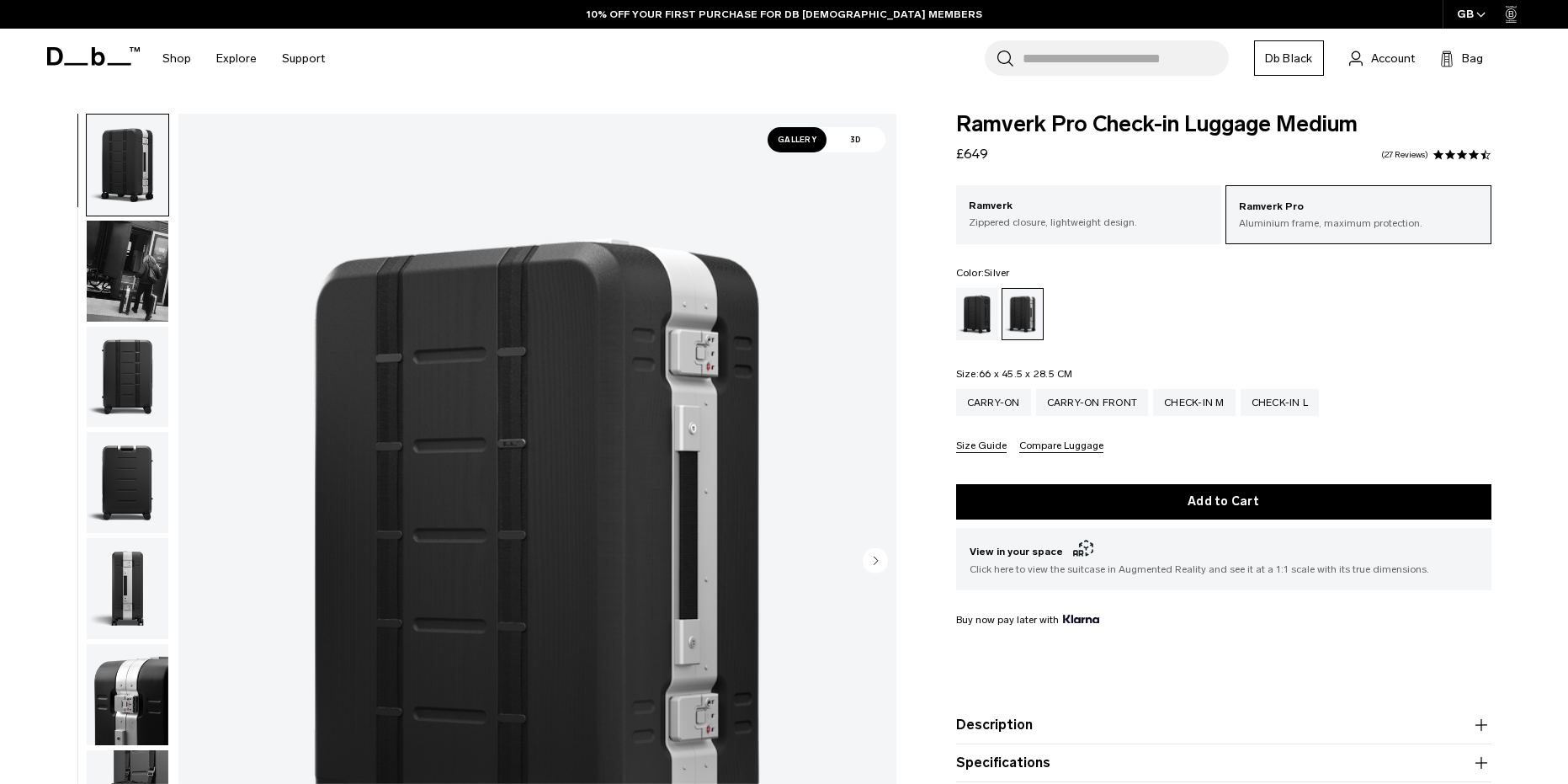
click at [98, 244] on img "button" at bounding box center [128, 271] width 82 height 101
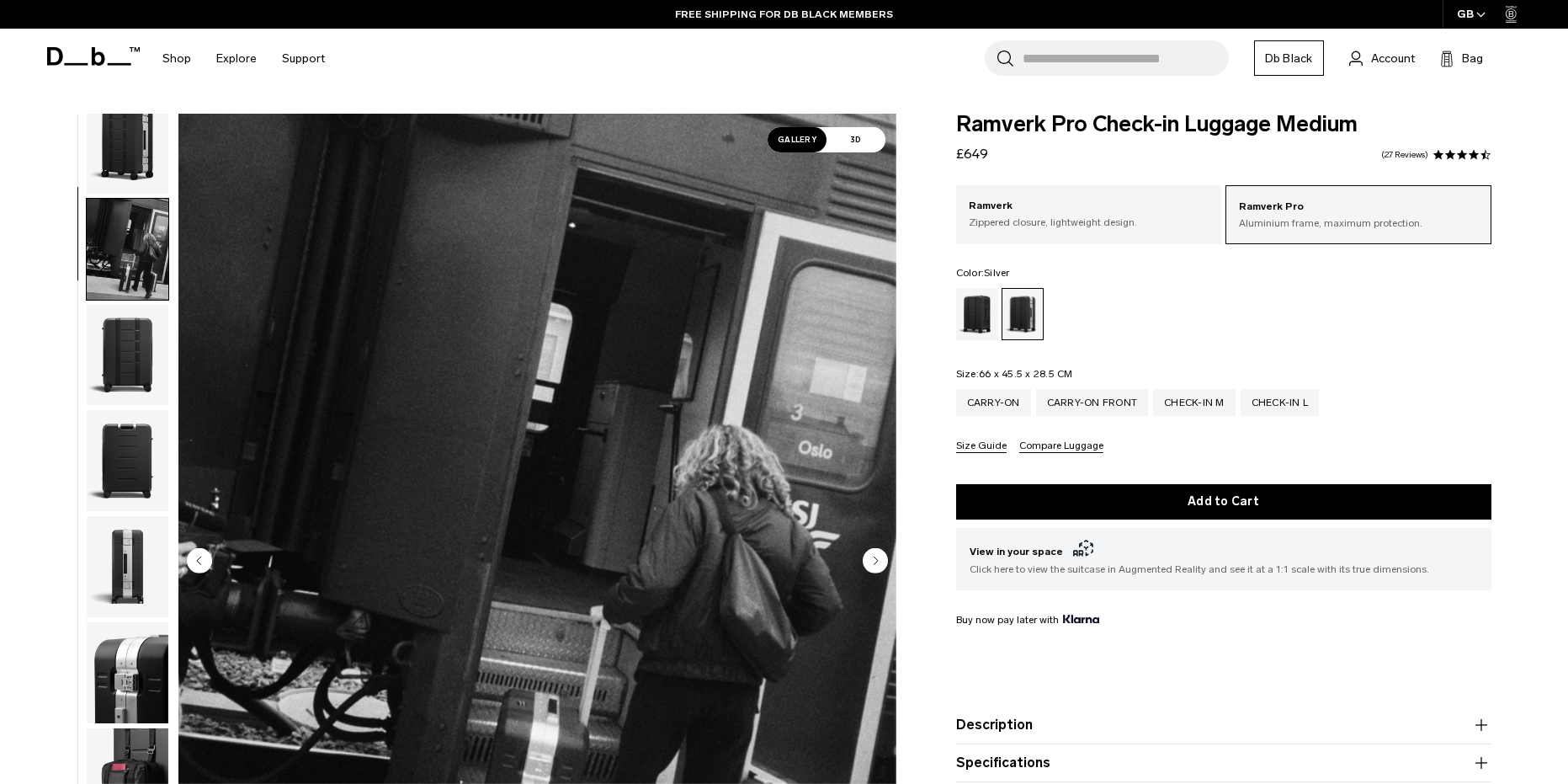
click at [132, 320] on img "button" at bounding box center [128, 355] width 82 height 101
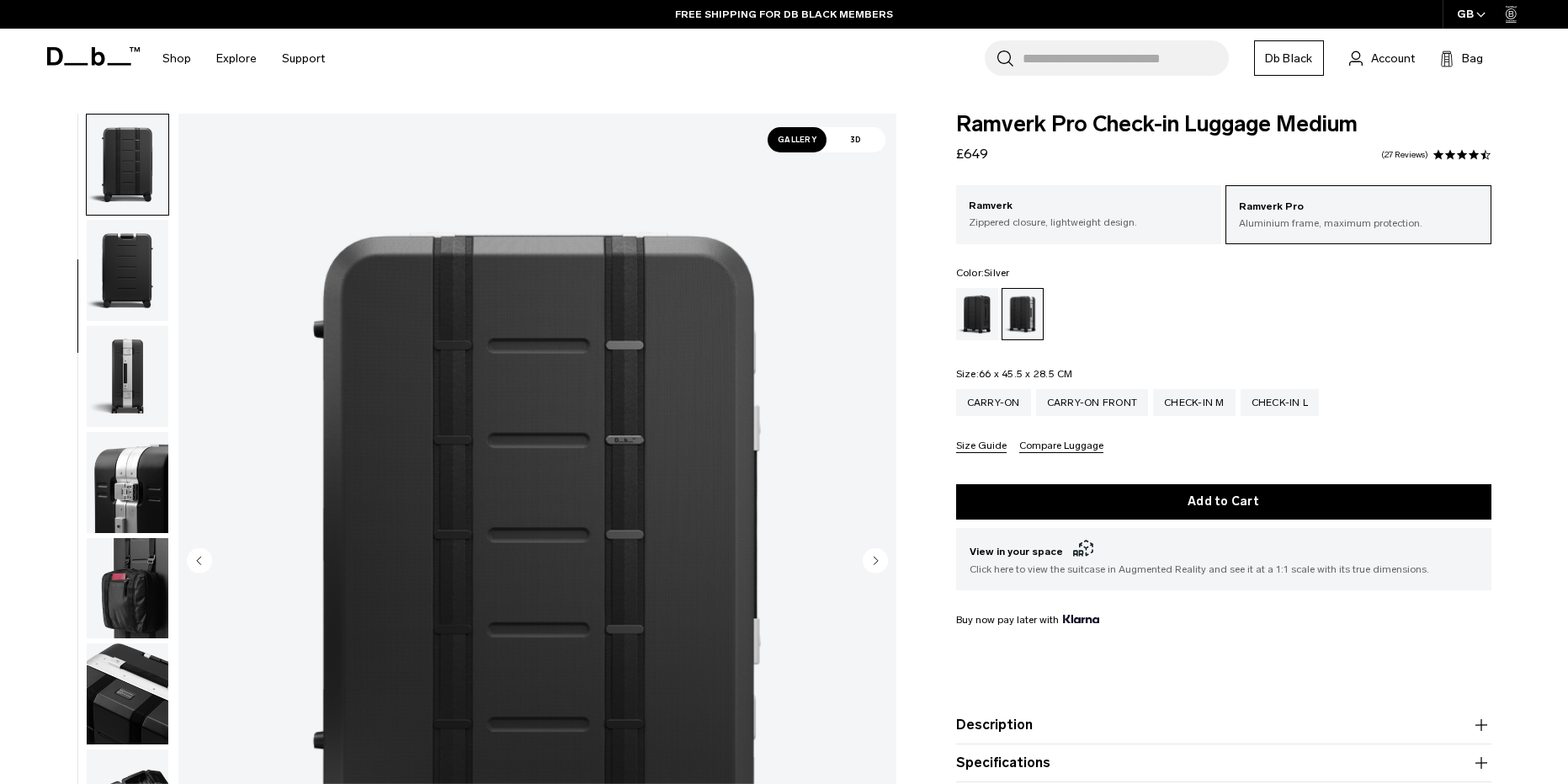
click at [122, 392] on img "button" at bounding box center [128, 376] width 82 height 101
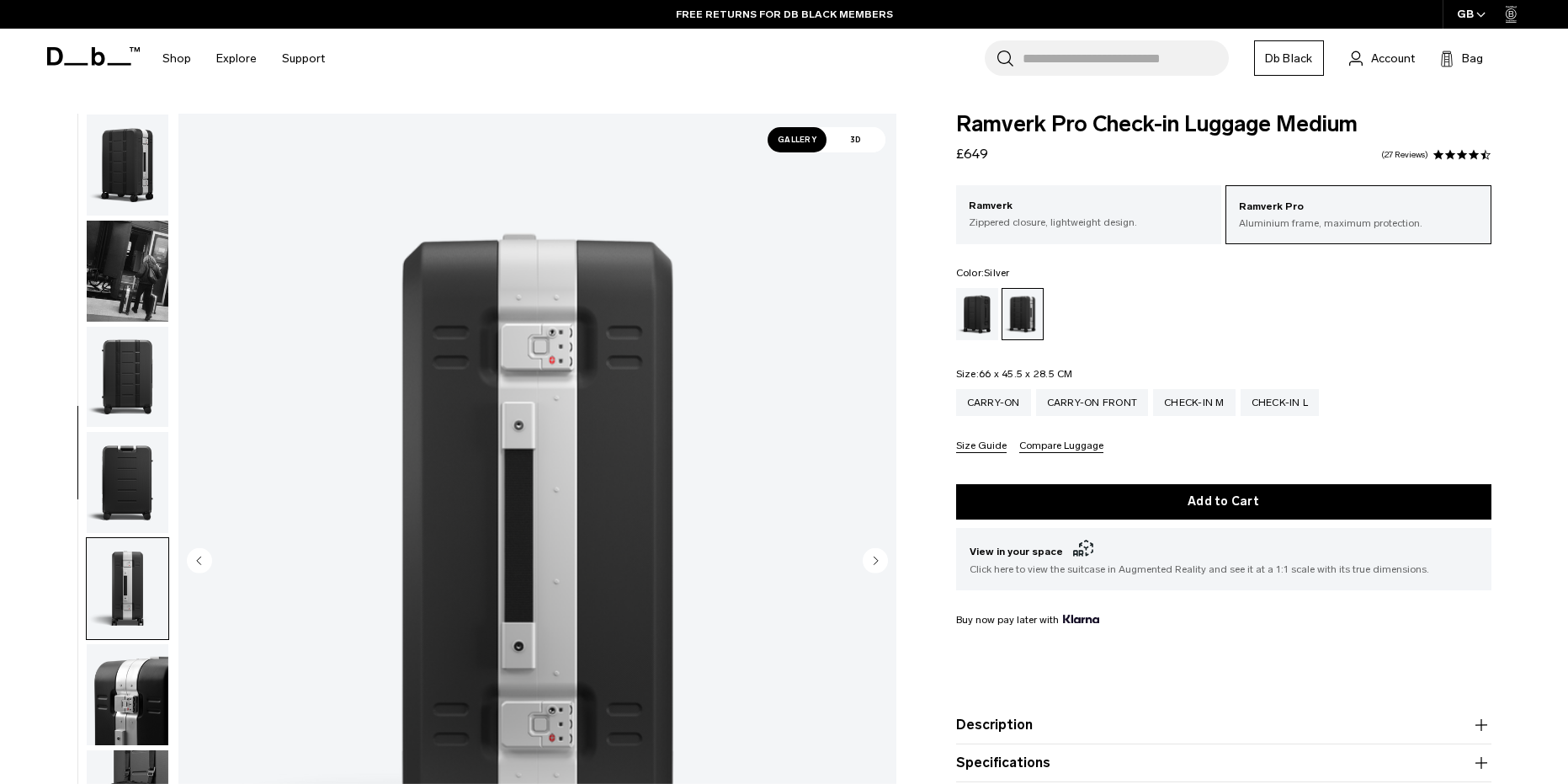
click at [120, 160] on img "button" at bounding box center [128, 165] width 82 height 101
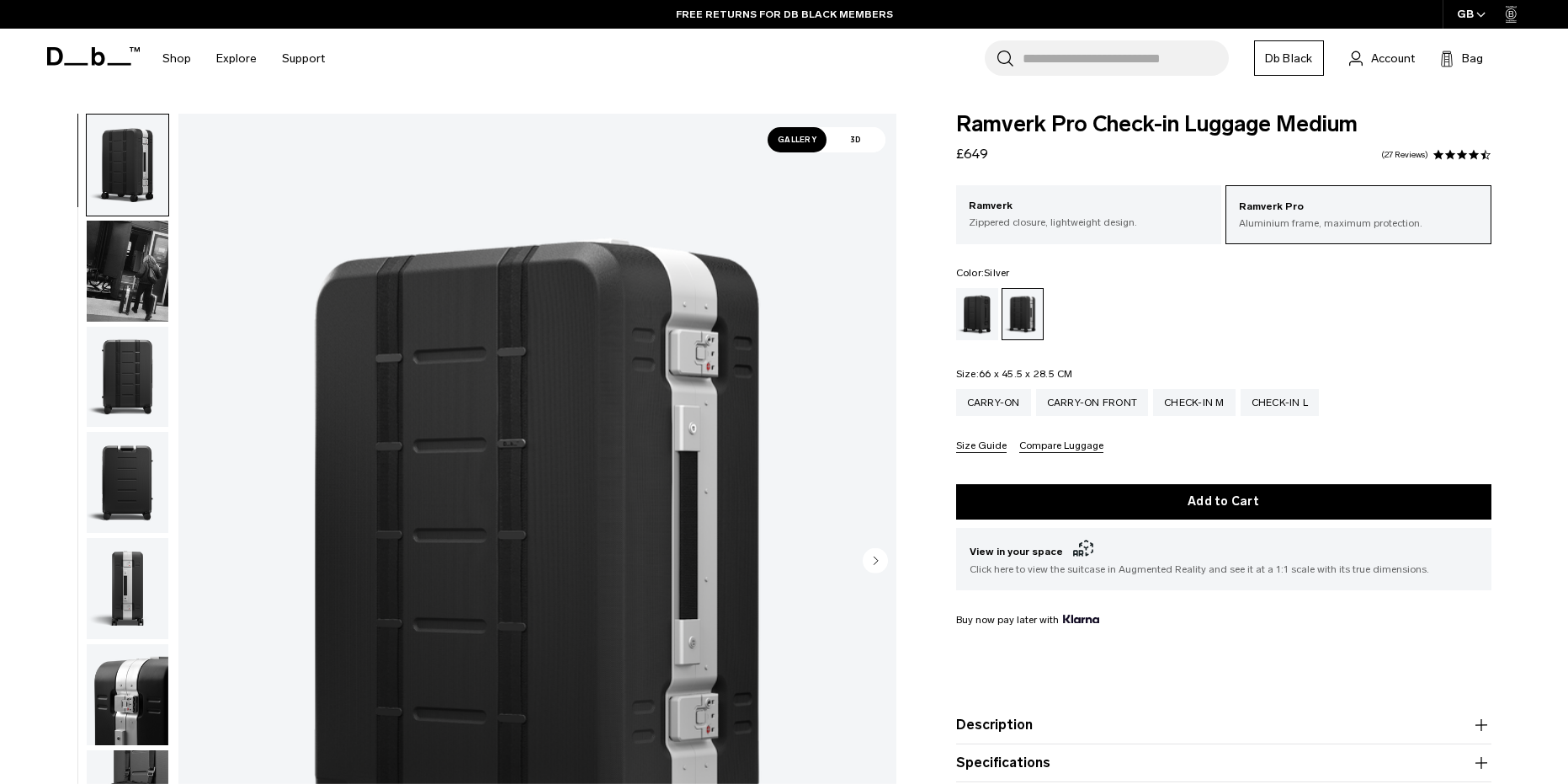
click at [134, 366] on img "button" at bounding box center [128, 377] width 82 height 101
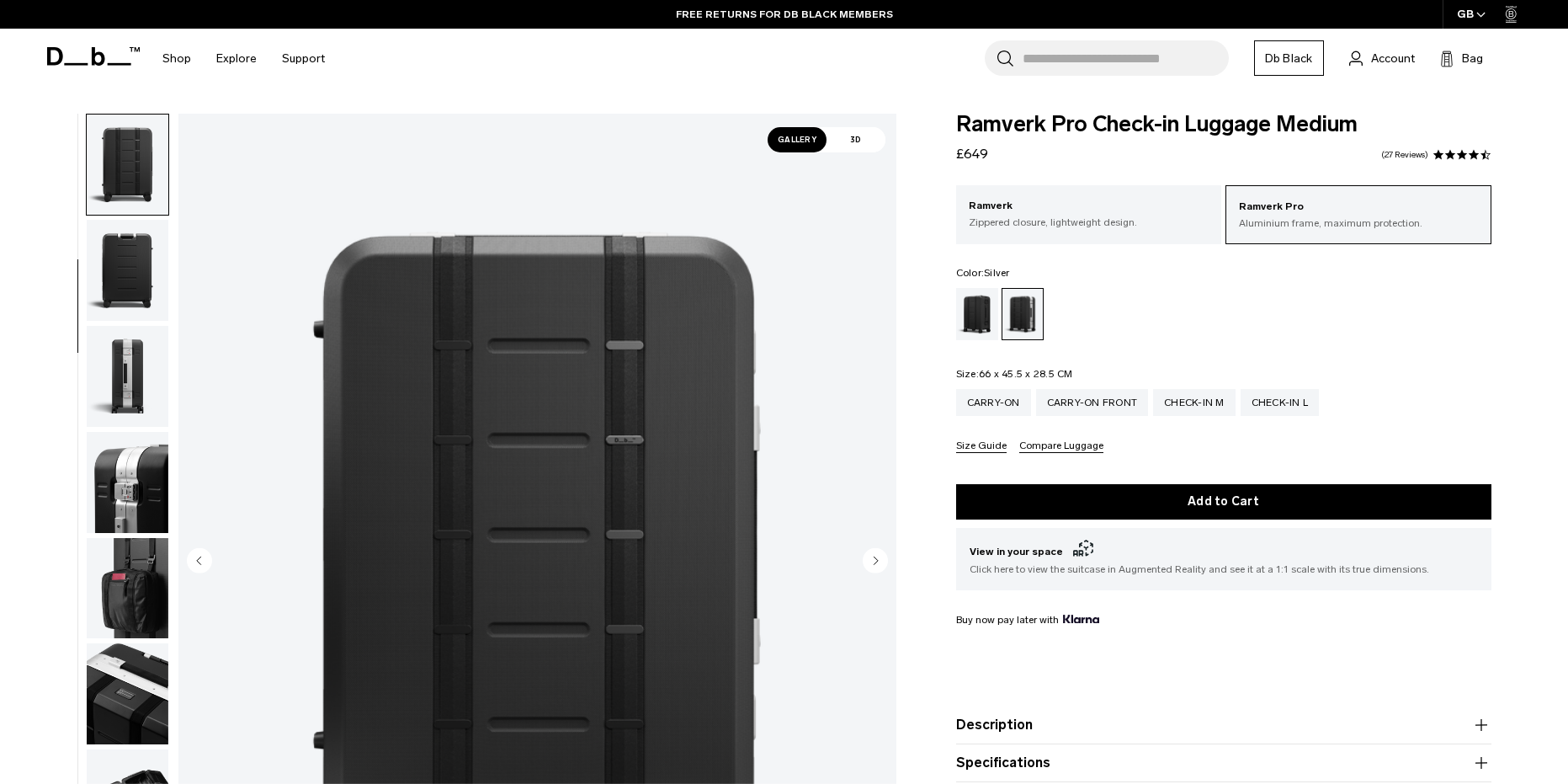
click at [137, 379] on img "button" at bounding box center [128, 376] width 82 height 101
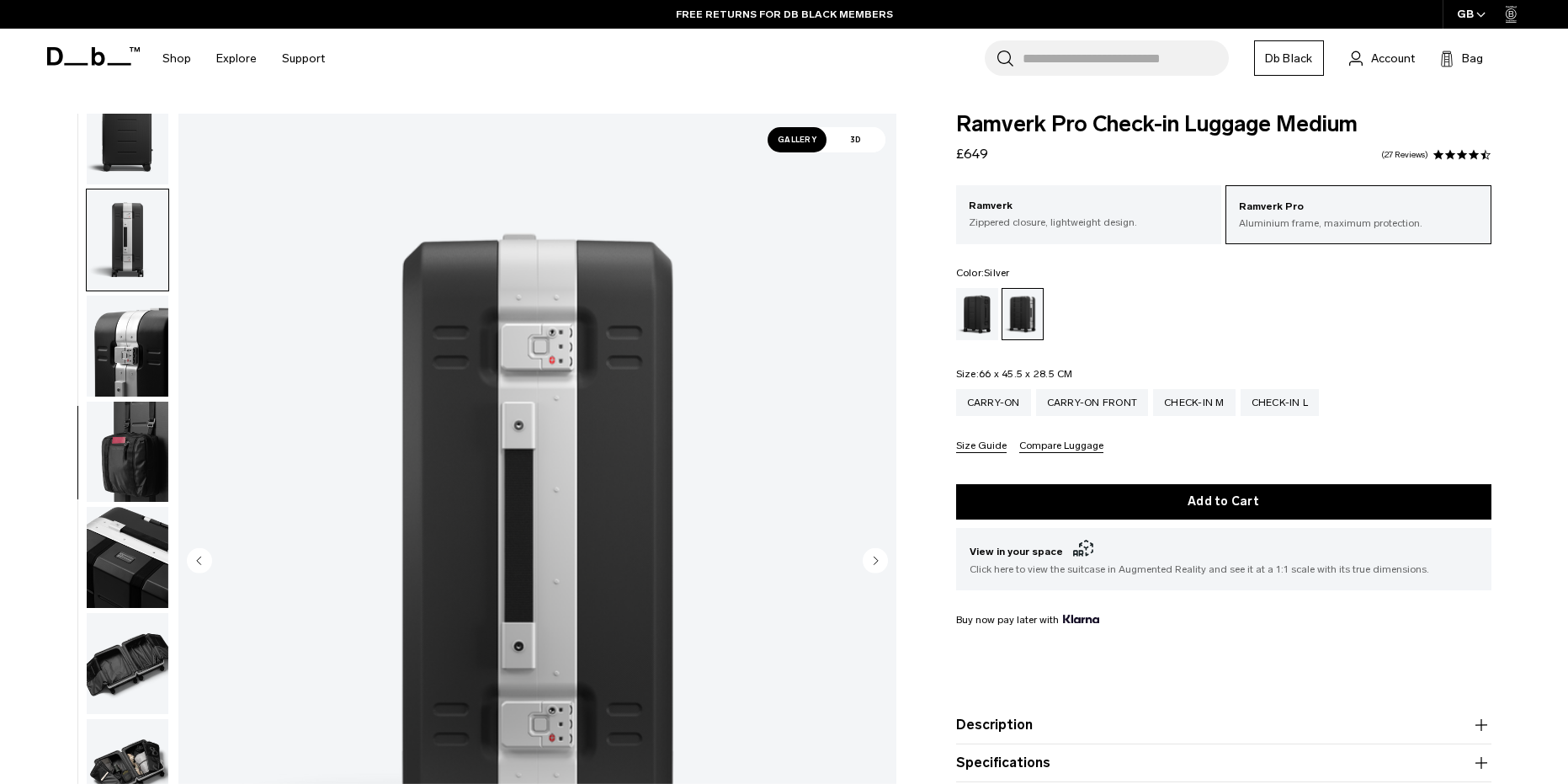
scroll to position [371, 0]
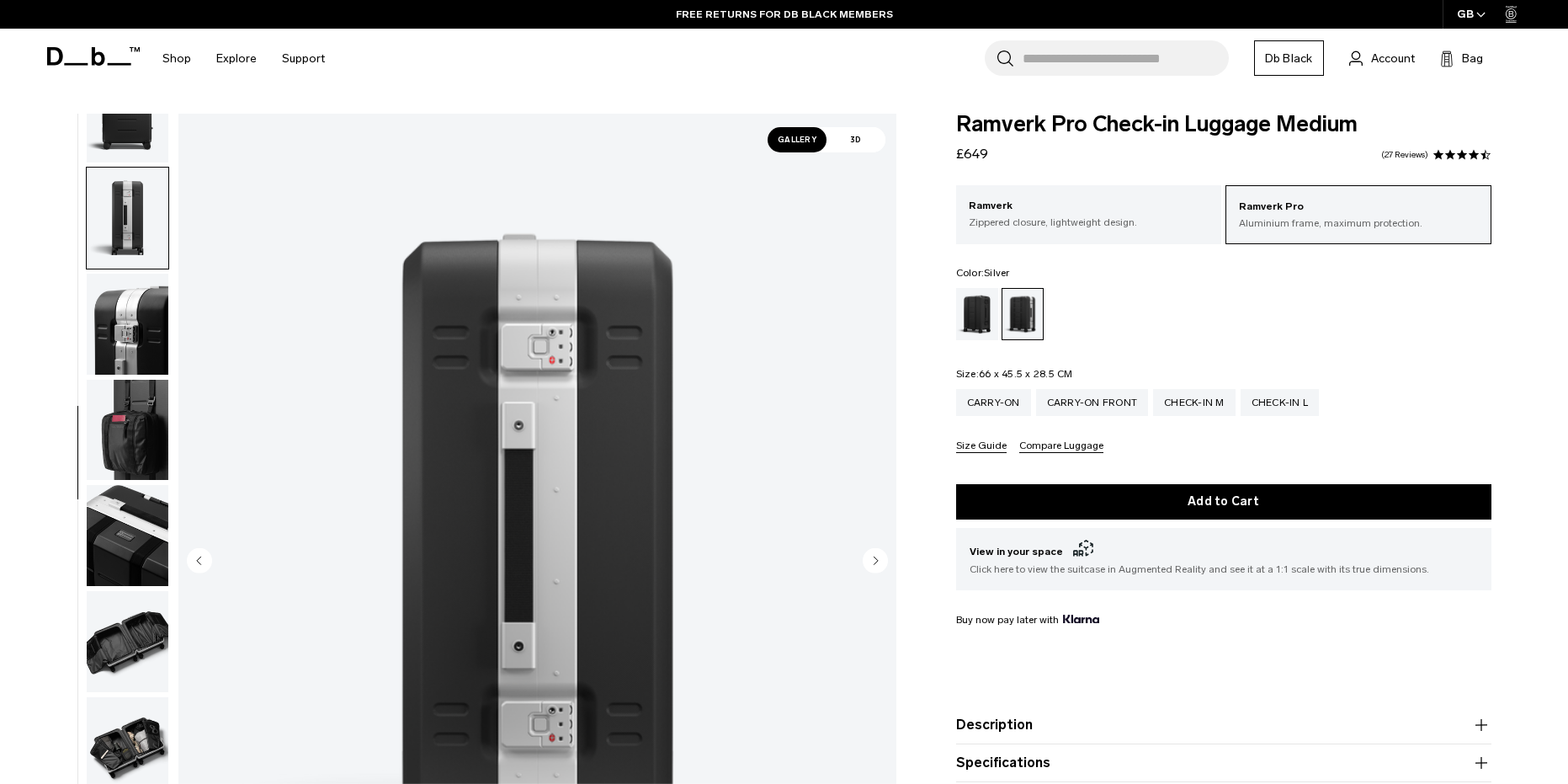
click at [113, 326] on img "button" at bounding box center [128, 324] width 82 height 101
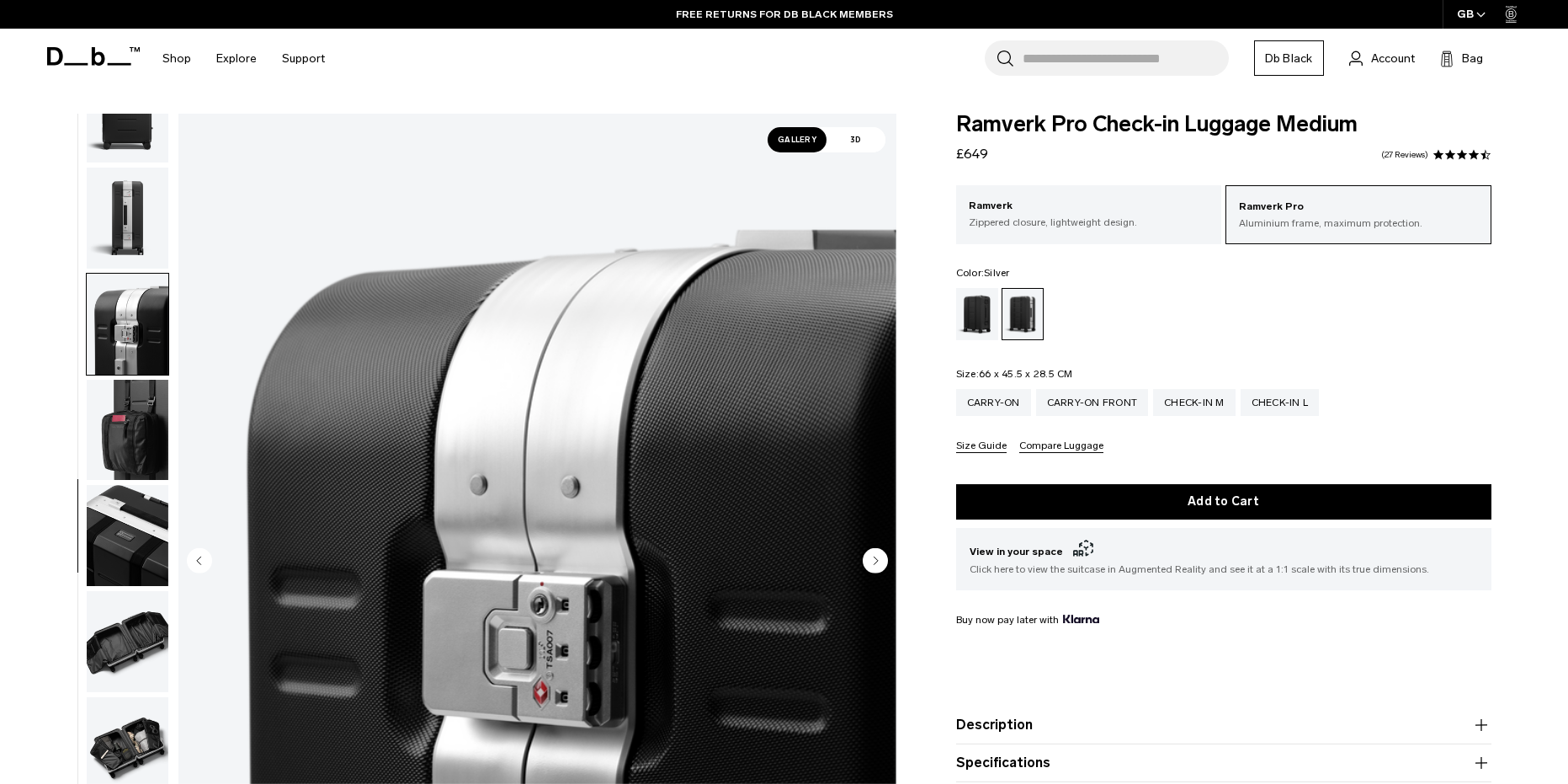
click at [138, 458] on img "button" at bounding box center [128, 430] width 82 height 101
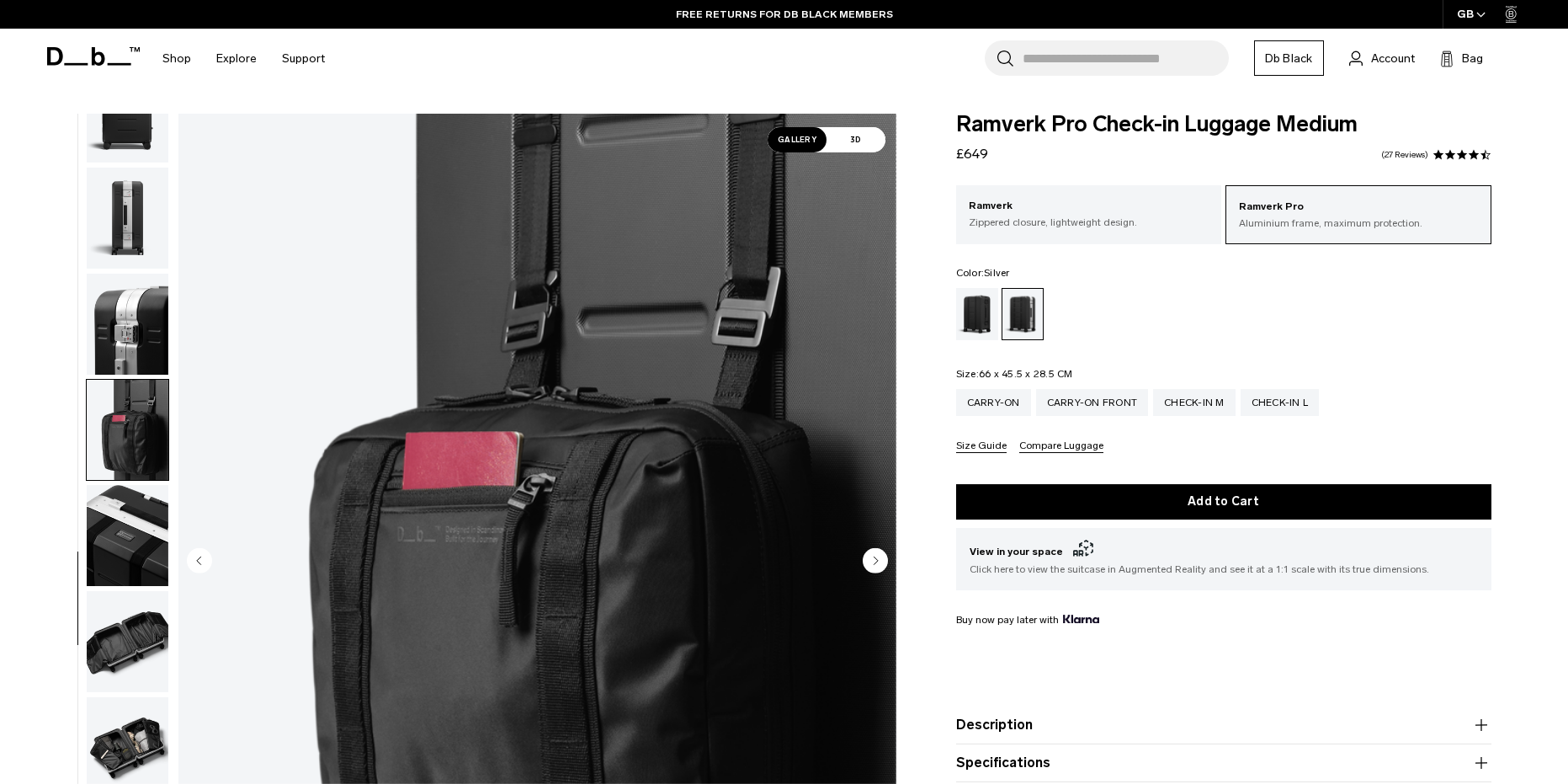
click at [154, 547] on img "button" at bounding box center [128, 535] width 82 height 101
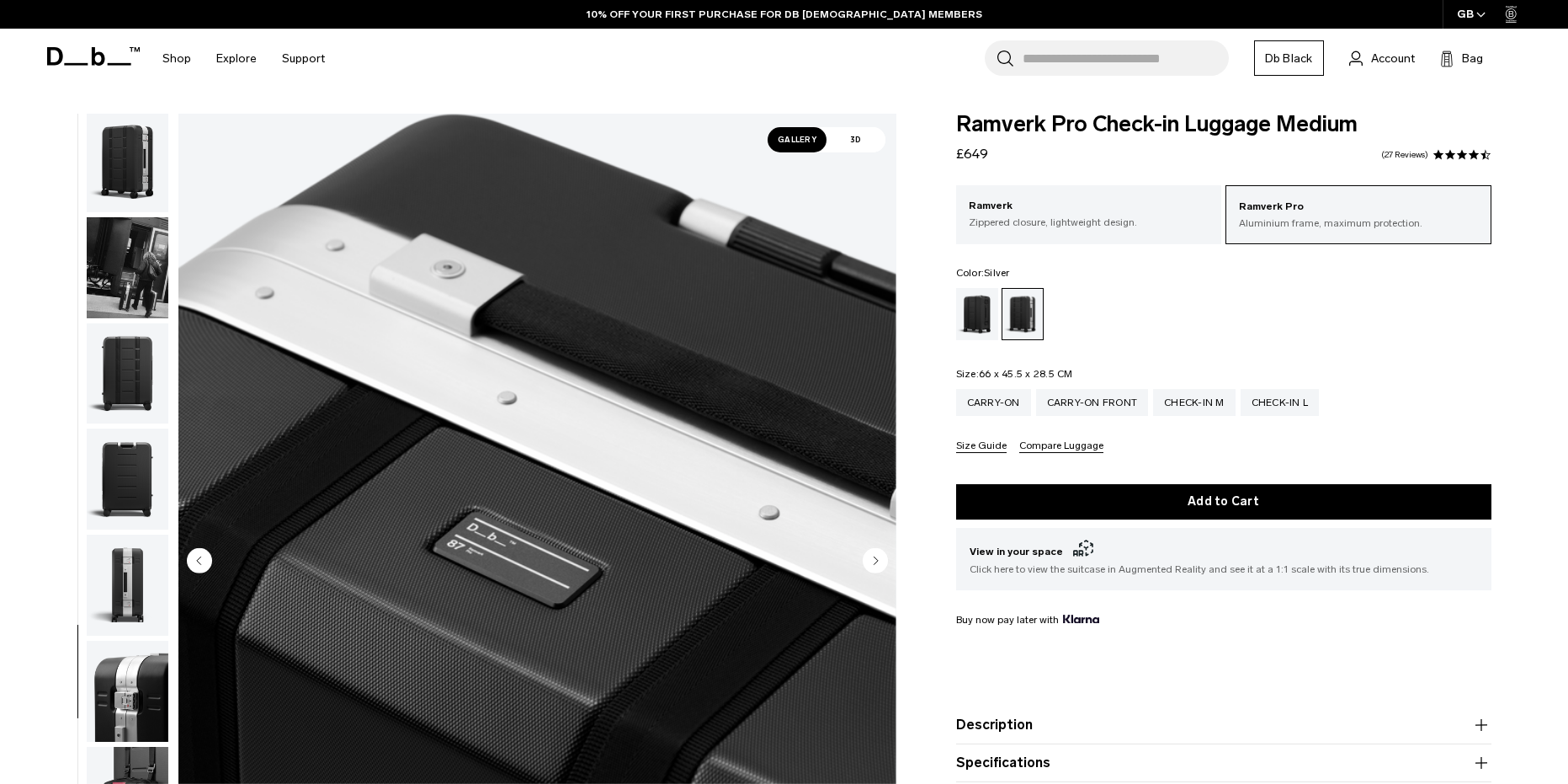
scroll to position [0, 0]
click at [107, 177] on img "button" at bounding box center [128, 165] width 82 height 101
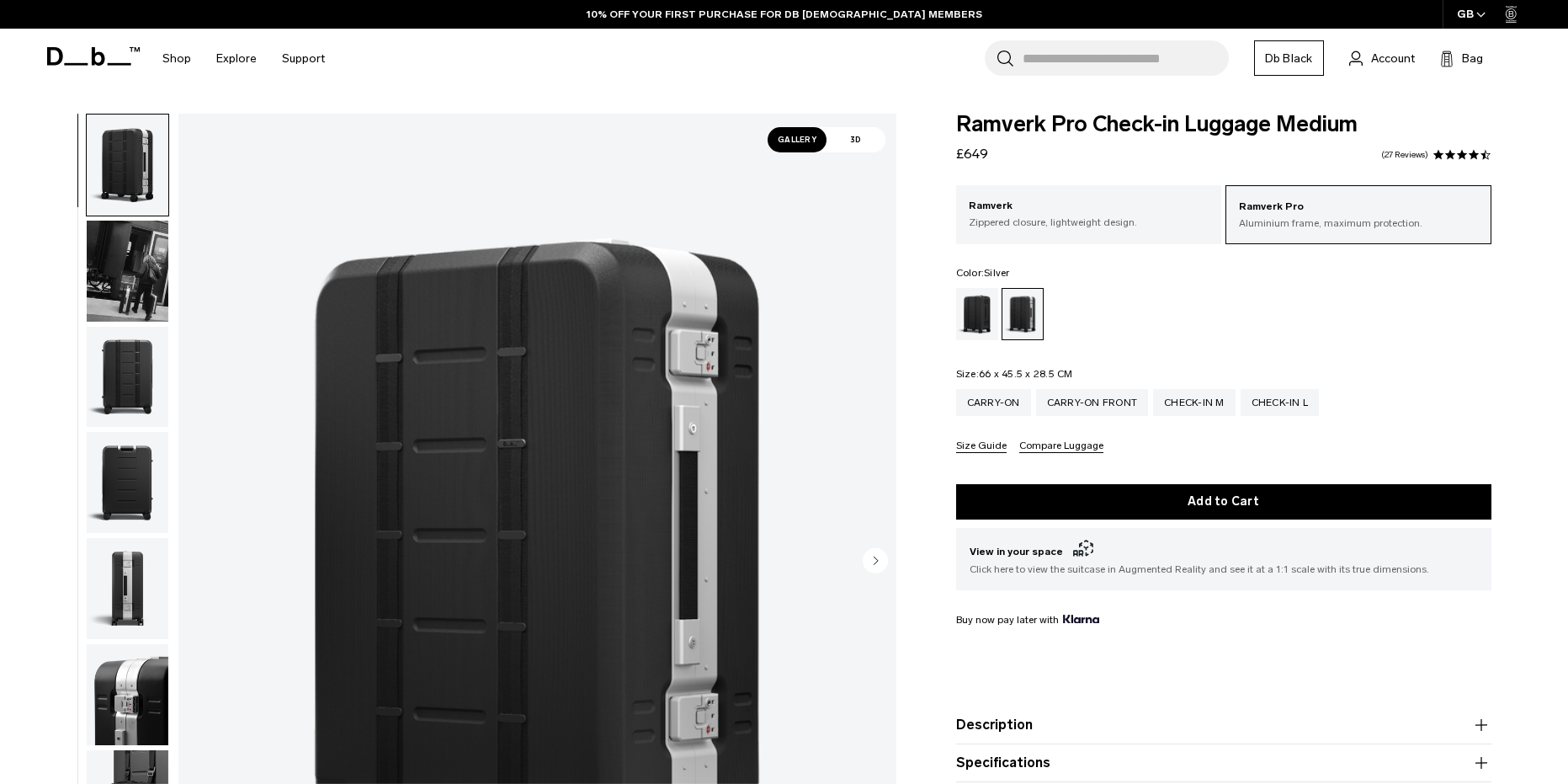
click at [118, 359] on img "button" at bounding box center [128, 377] width 82 height 101
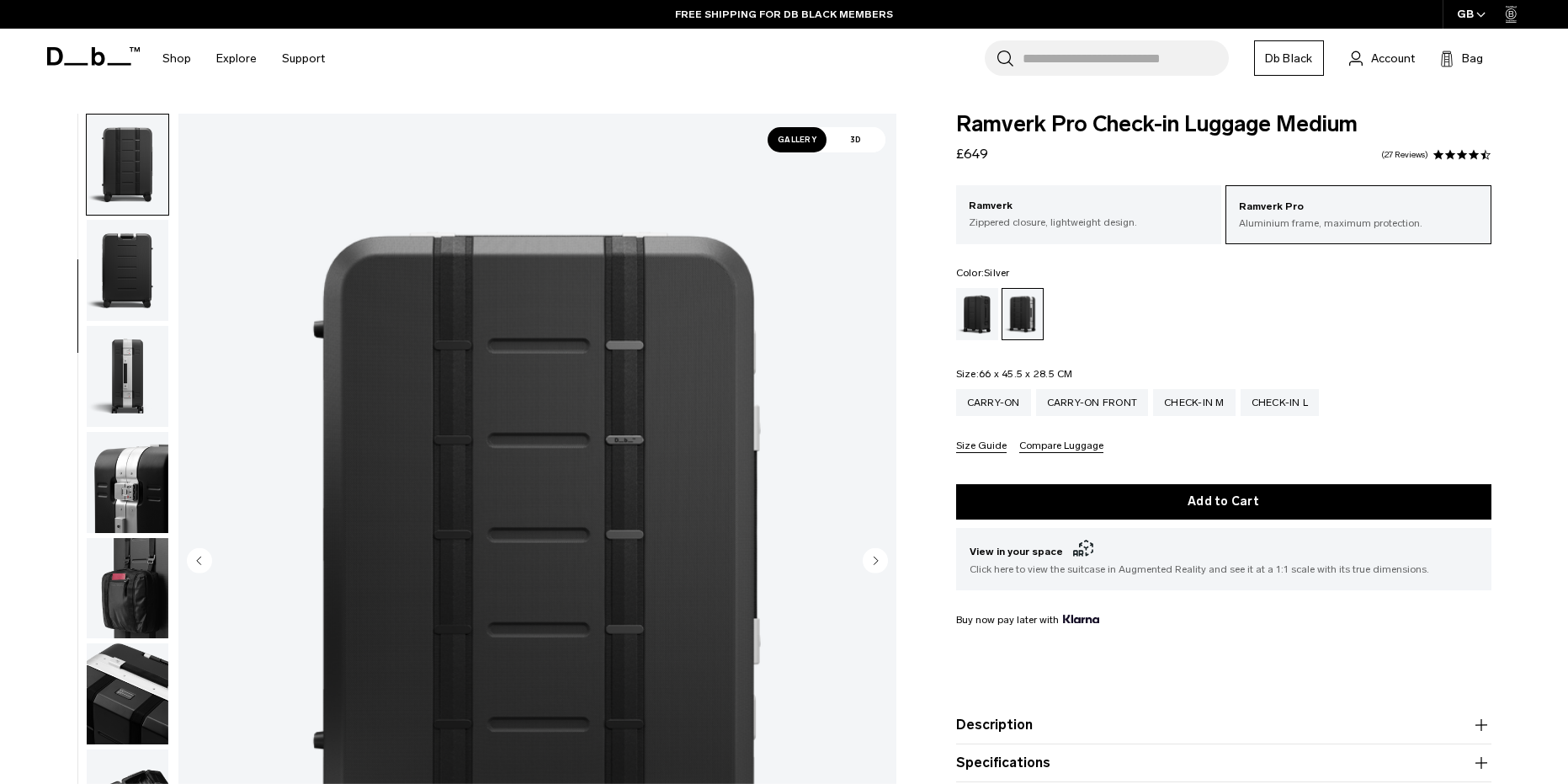
click at [121, 393] on img "button" at bounding box center [128, 376] width 82 height 101
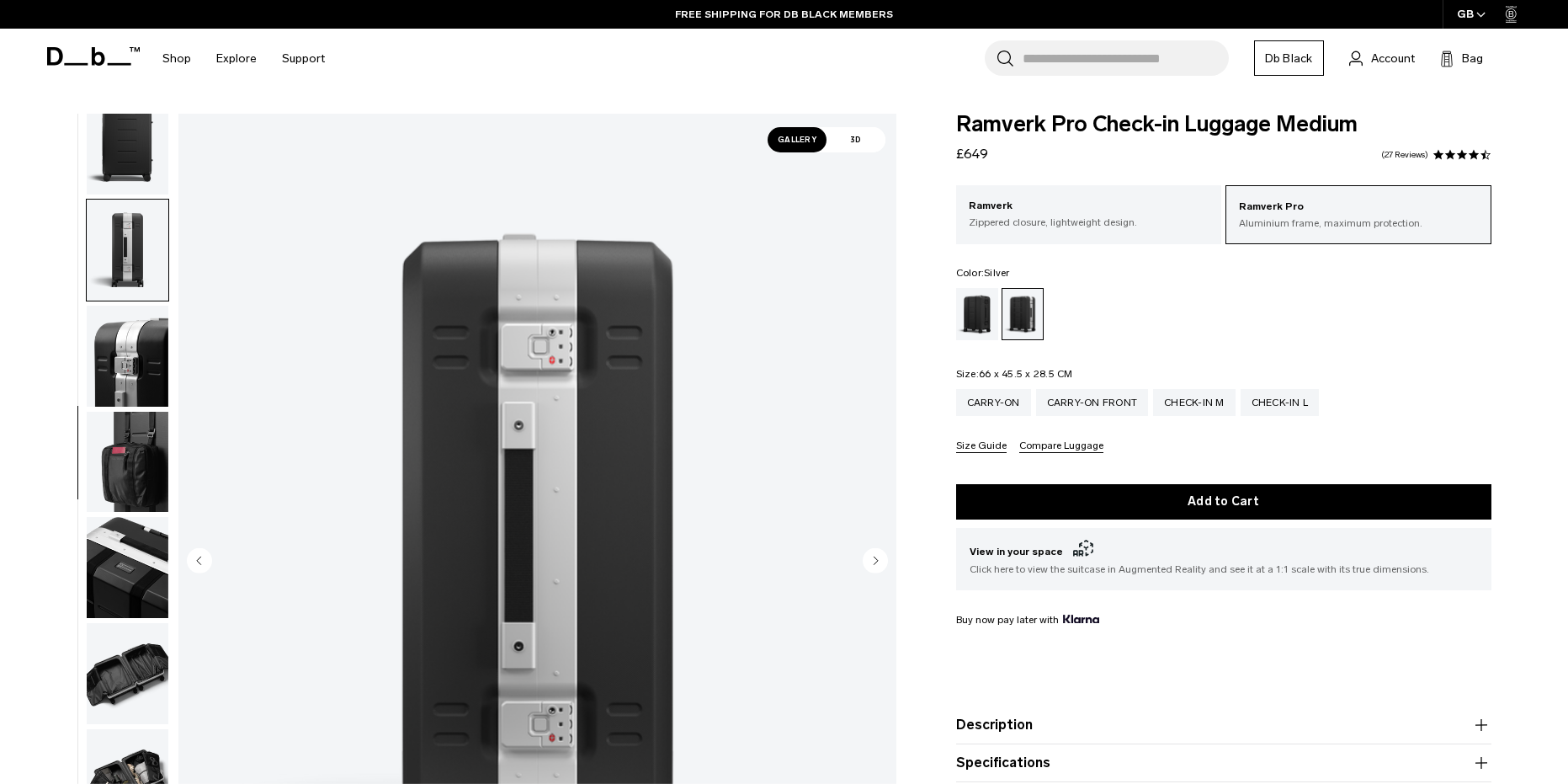
scroll to position [371, 0]
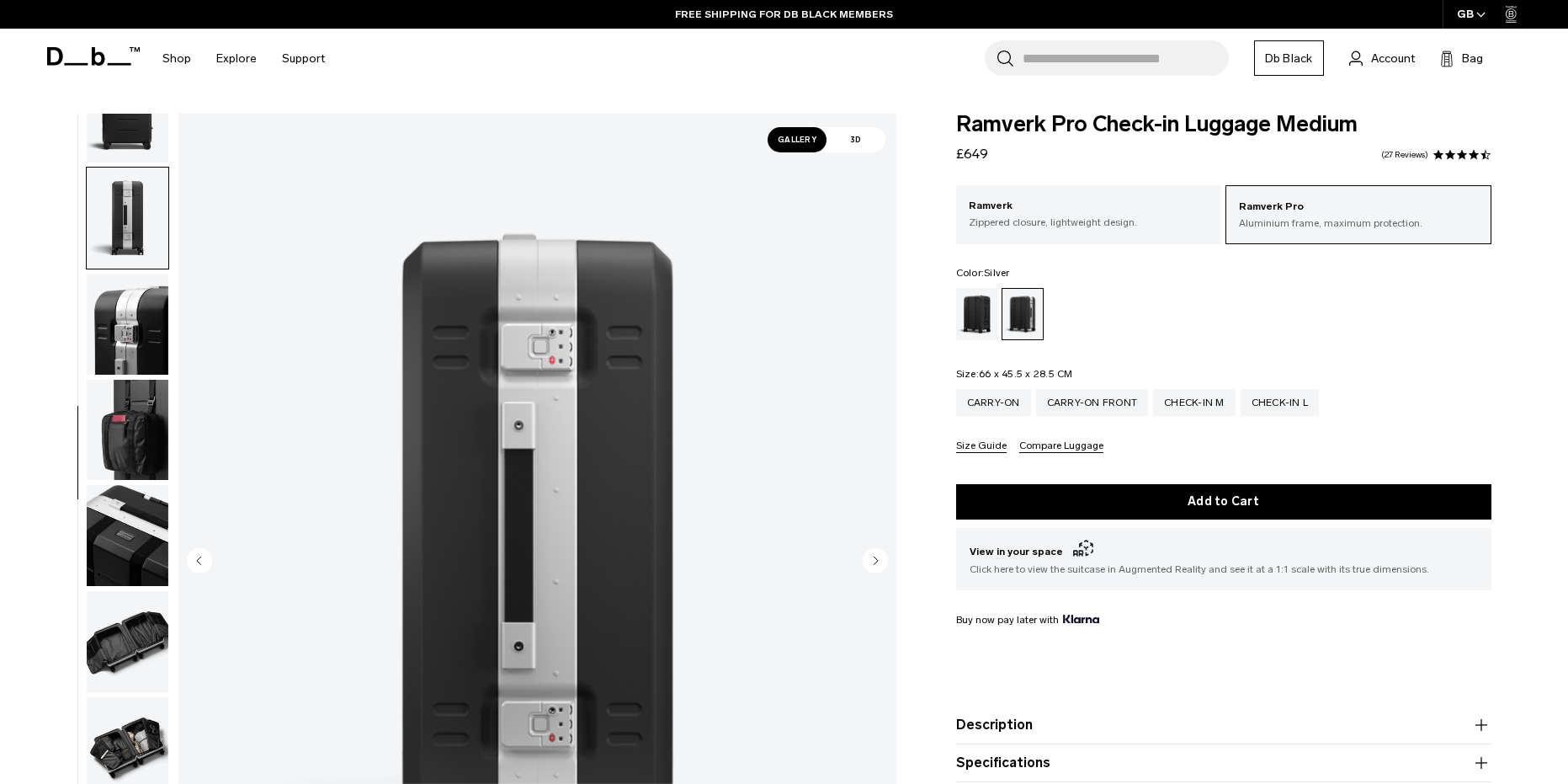
click at [141, 385] on img "button" at bounding box center [128, 430] width 82 height 101
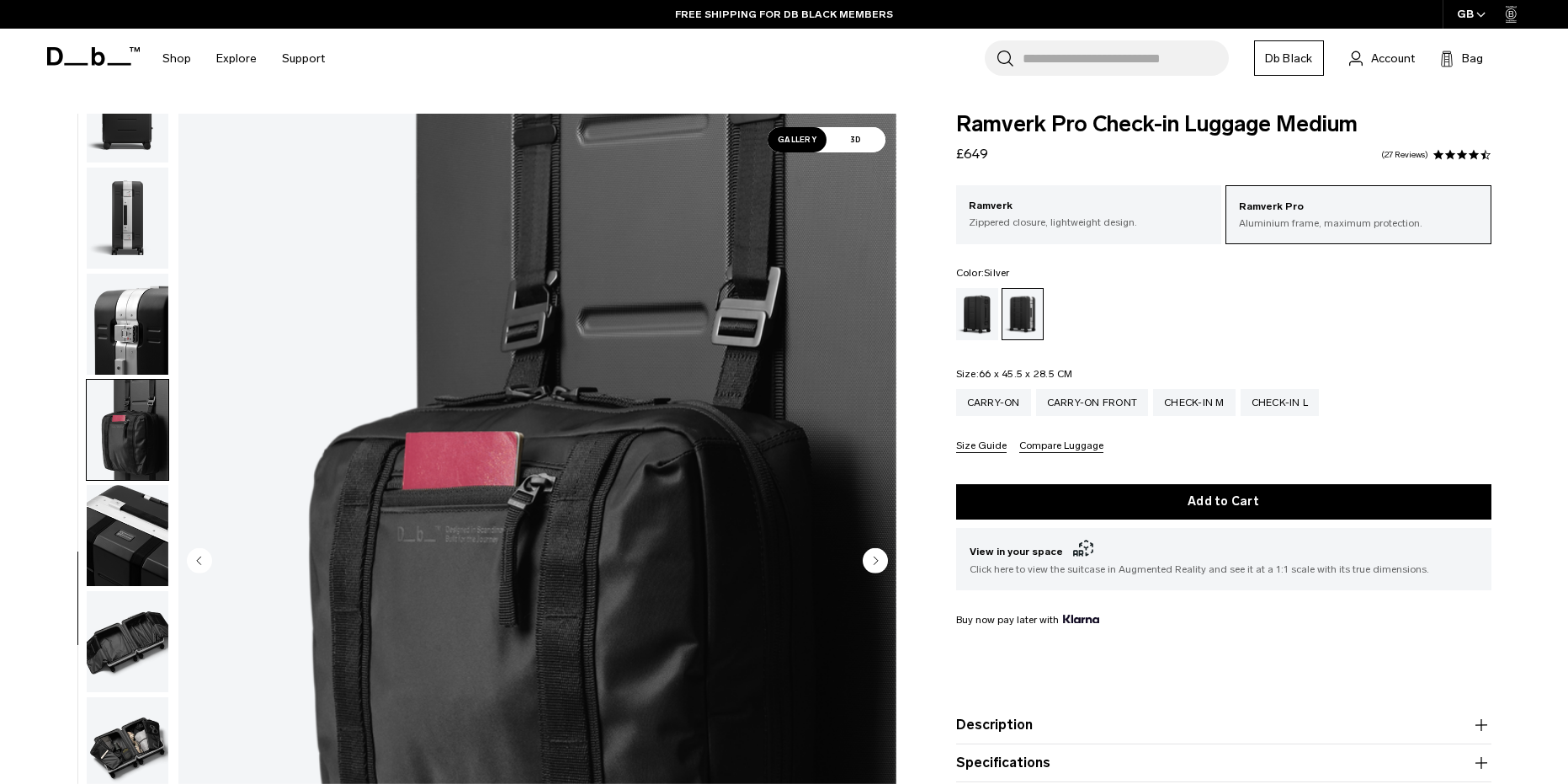
click at [141, 327] on img "button" at bounding box center [128, 324] width 82 height 101
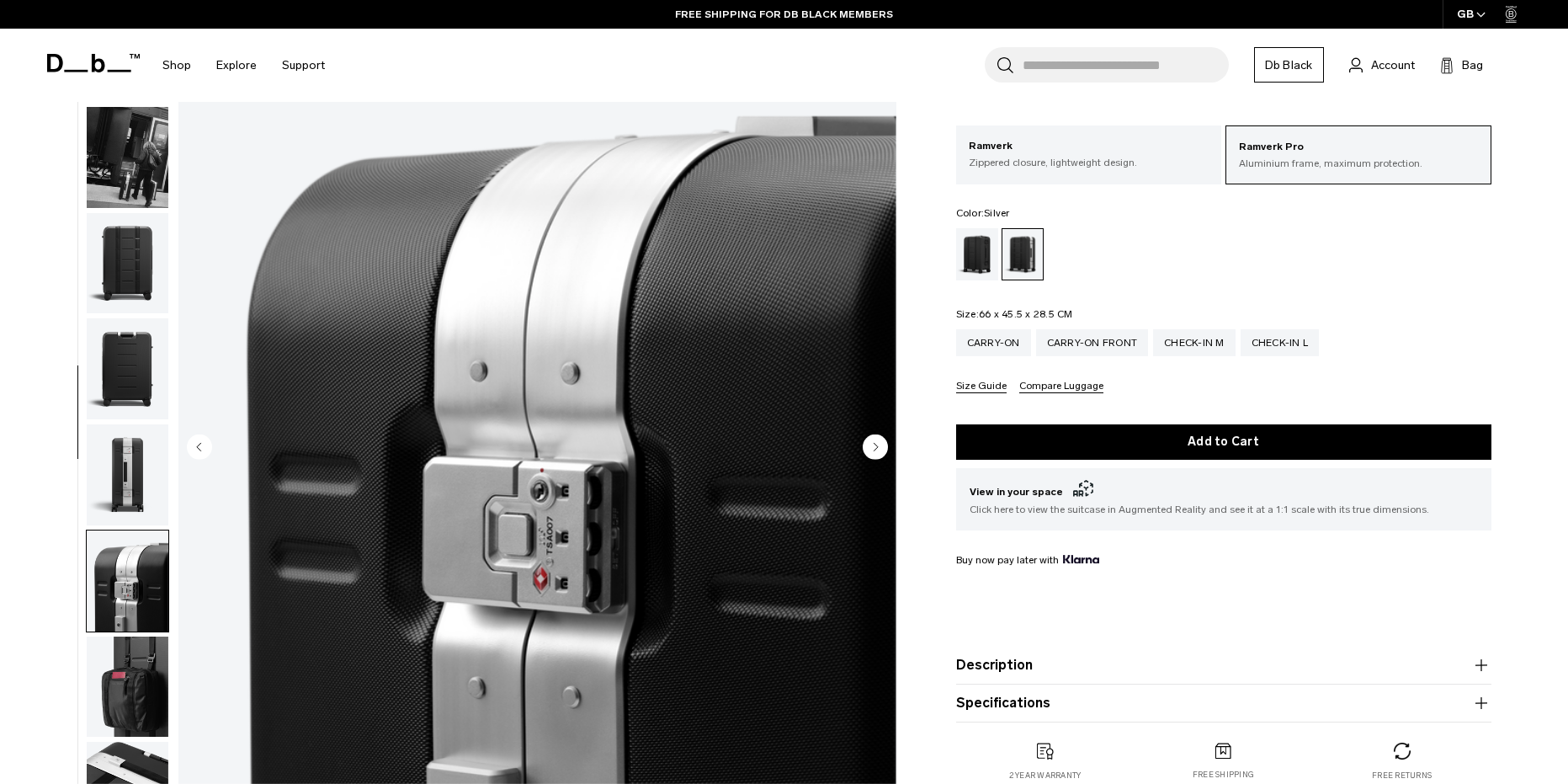
scroll to position [84, 0]
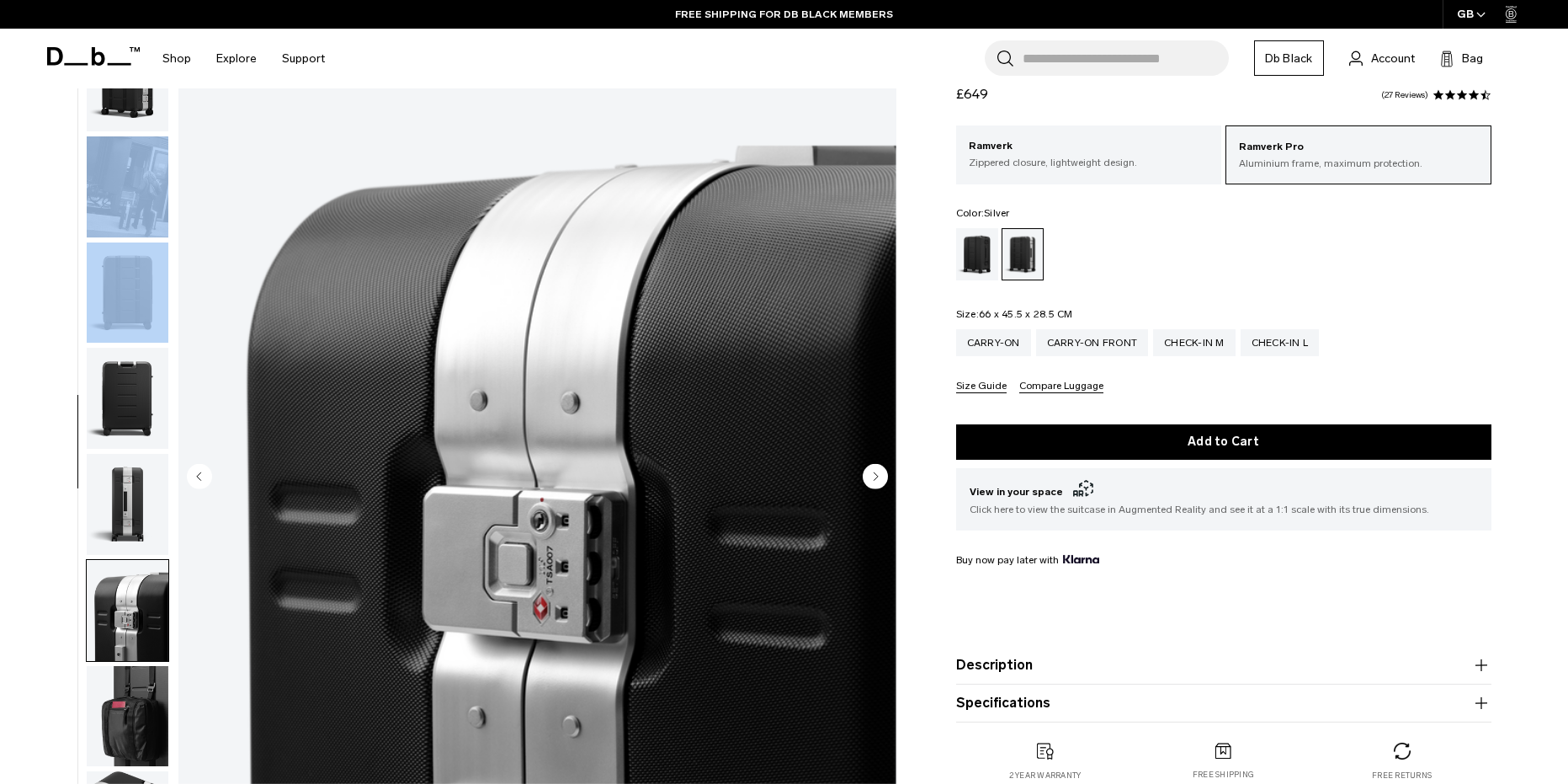
click at [126, 248] on ul at bounding box center [128, 478] width 83 height 896
click at [102, 291] on img "button" at bounding box center [128, 293] width 82 height 101
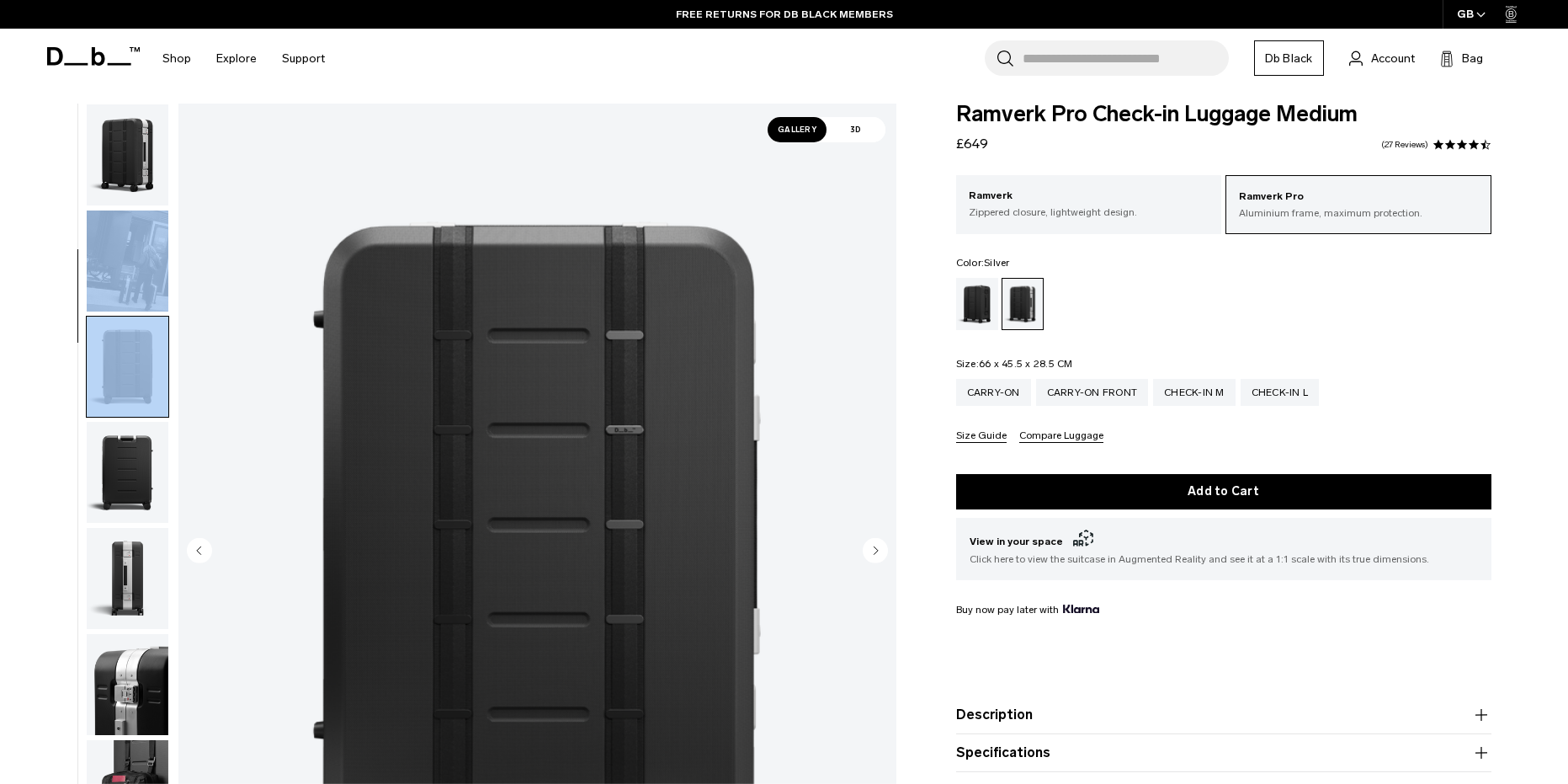
scroll to position [0, 0]
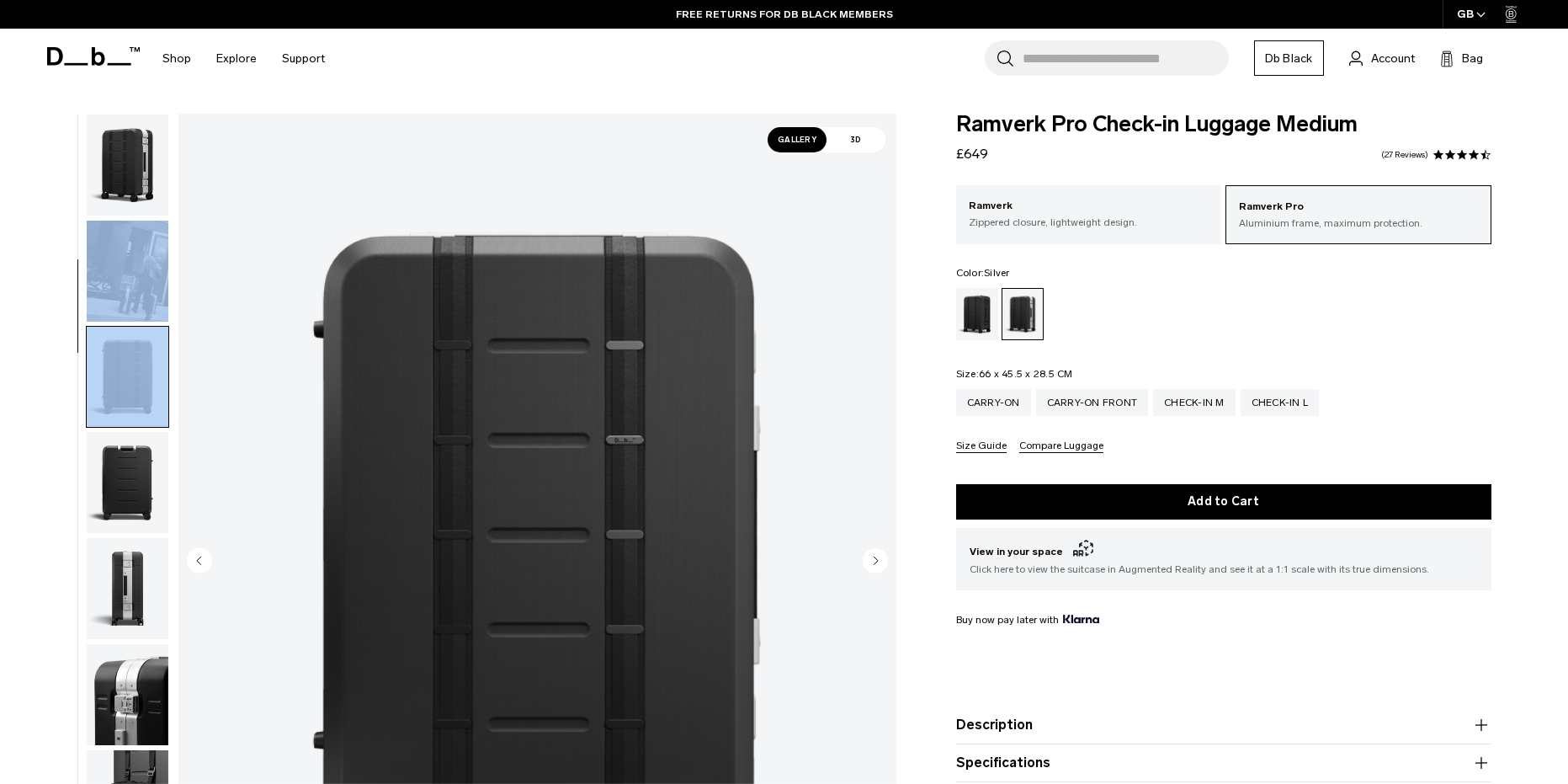
click at [139, 174] on img "button" at bounding box center [128, 165] width 82 height 101
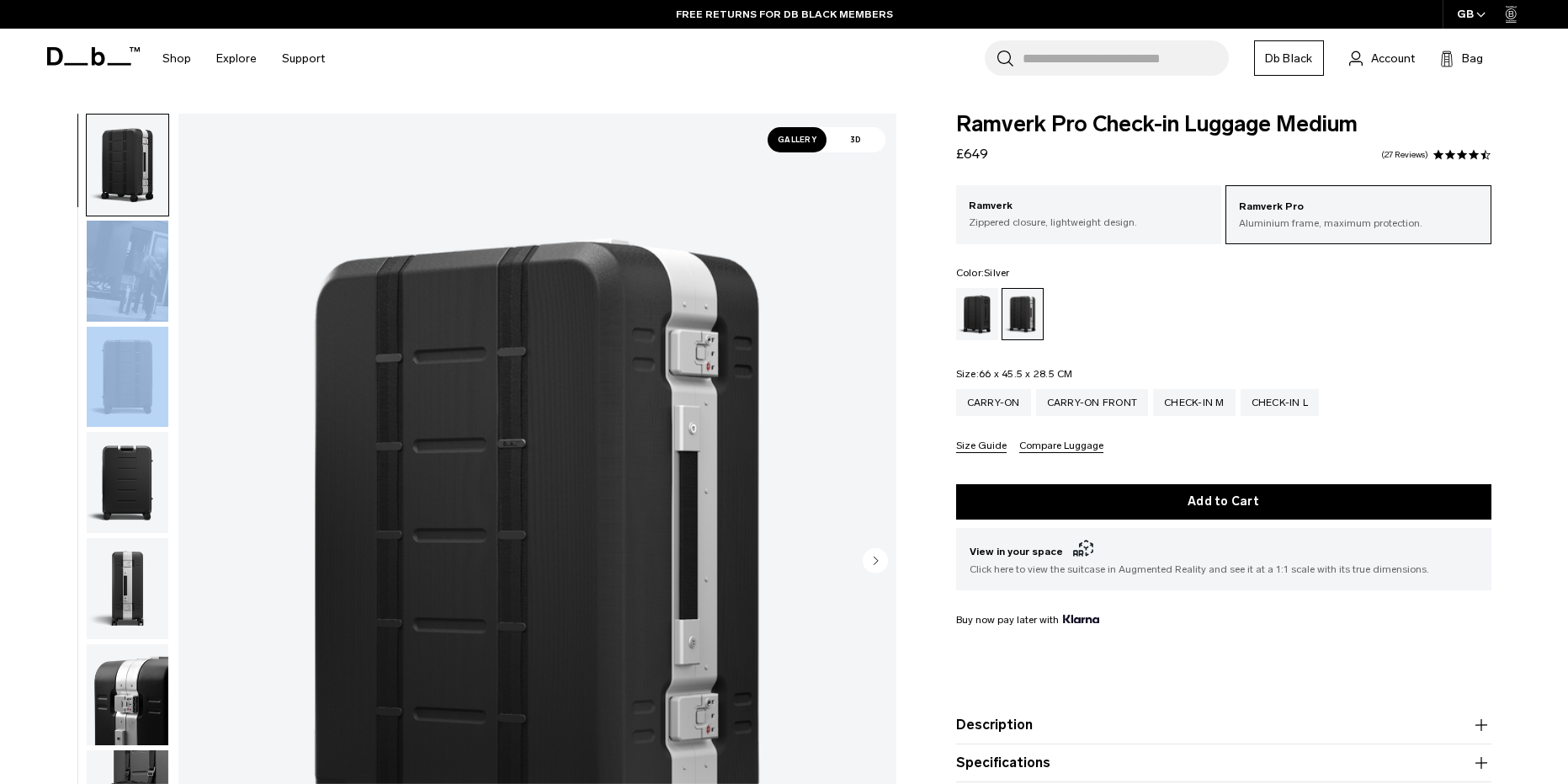
click at [102, 279] on img "button" at bounding box center [128, 271] width 82 height 101
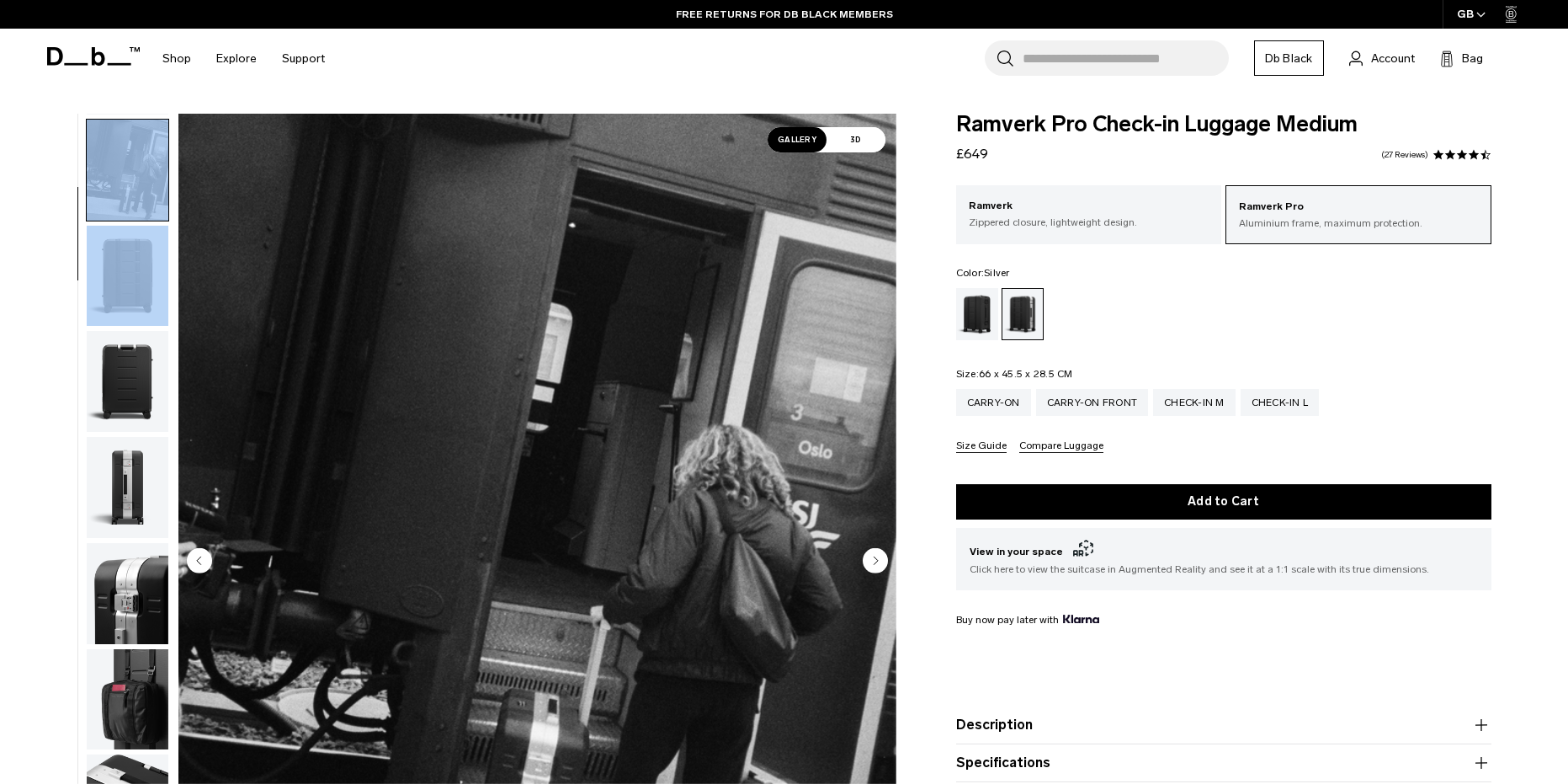
scroll to position [106, 0]
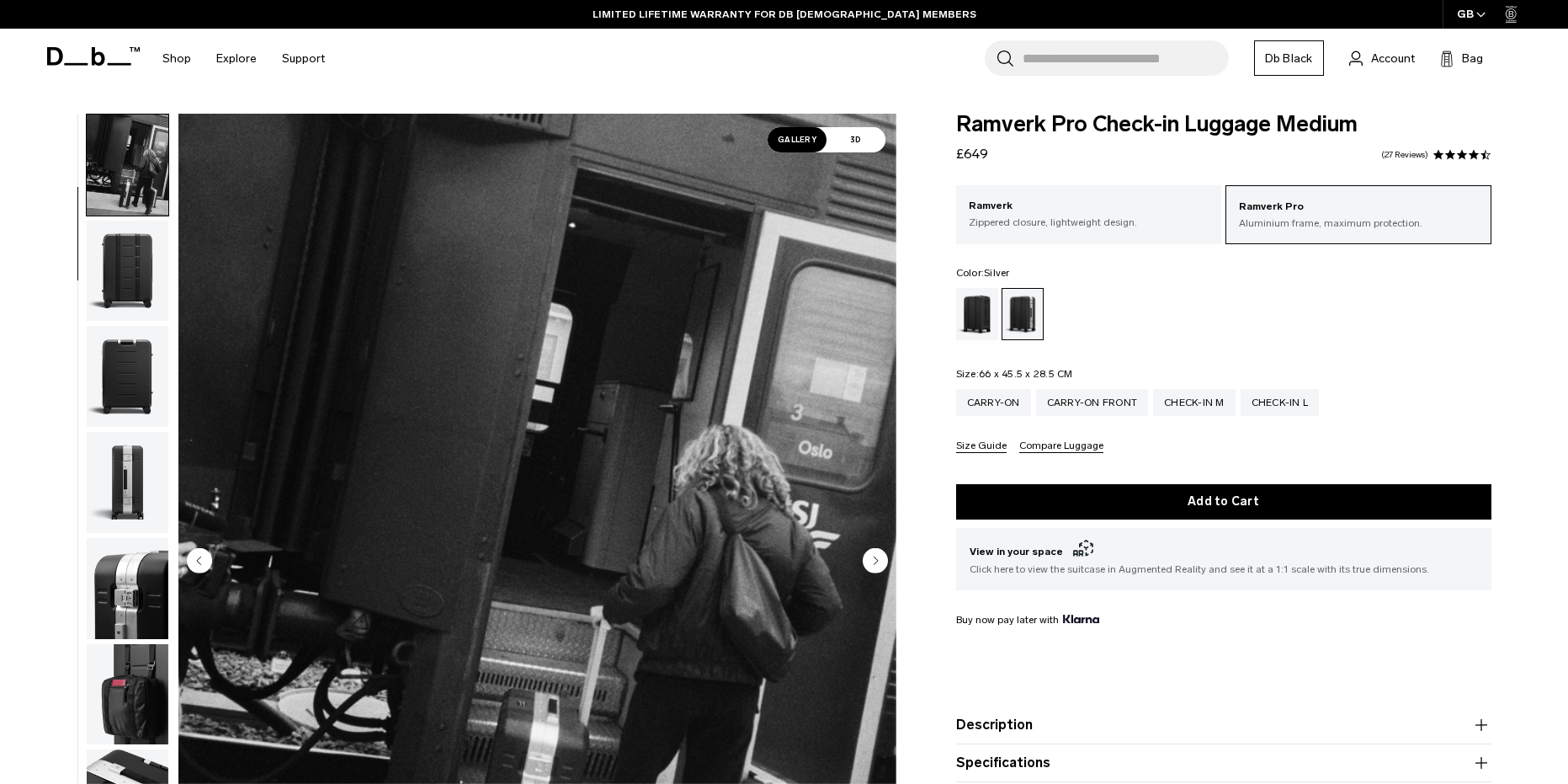
click at [937, 170] on div "Ramverk Pro Check-in Luggage Medium £649 4.3 star rating 27 Reviews Ramverk Pro…" at bounding box center [1223, 494] width 636 height 761
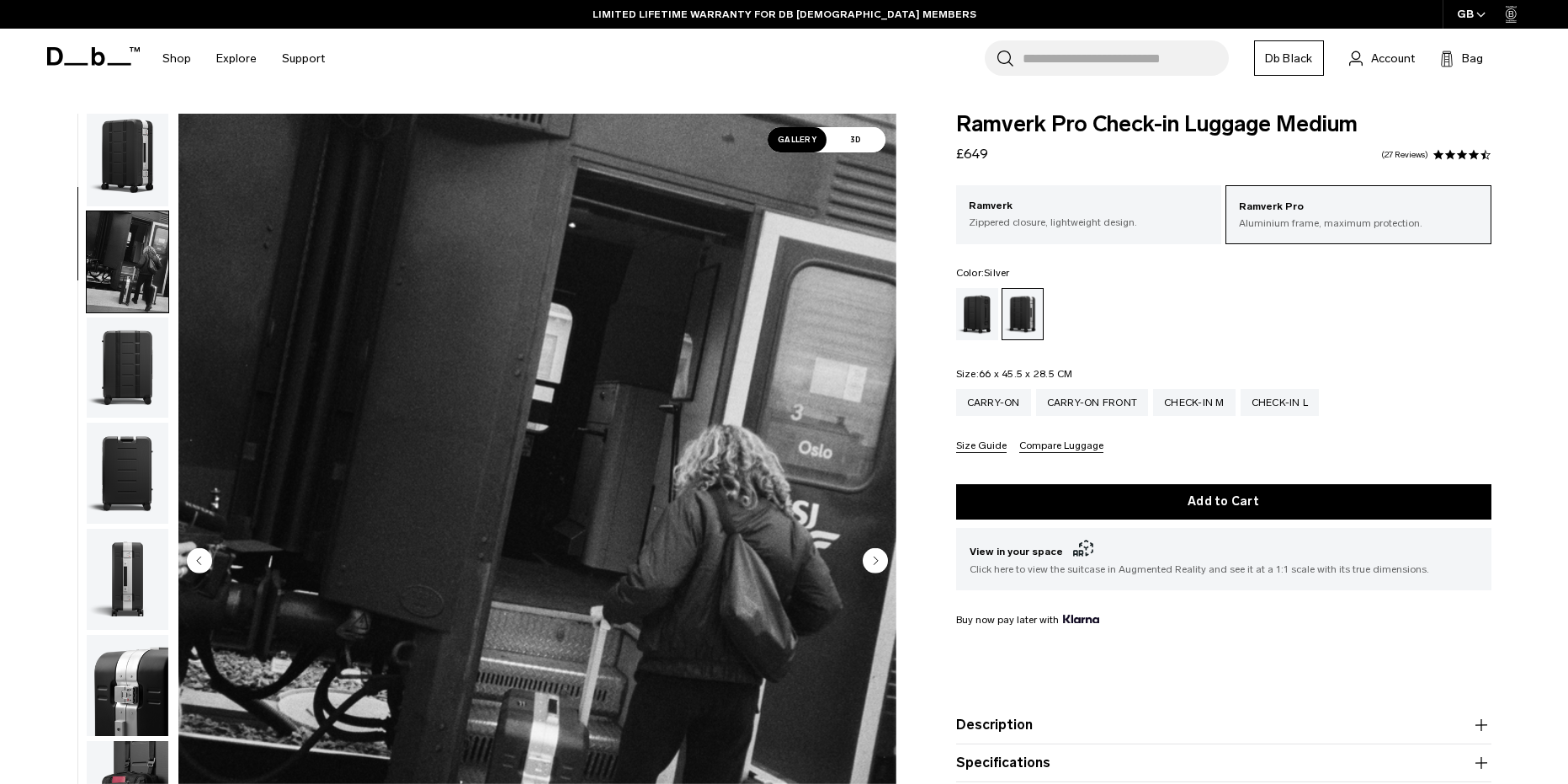
scroll to position [0, 0]
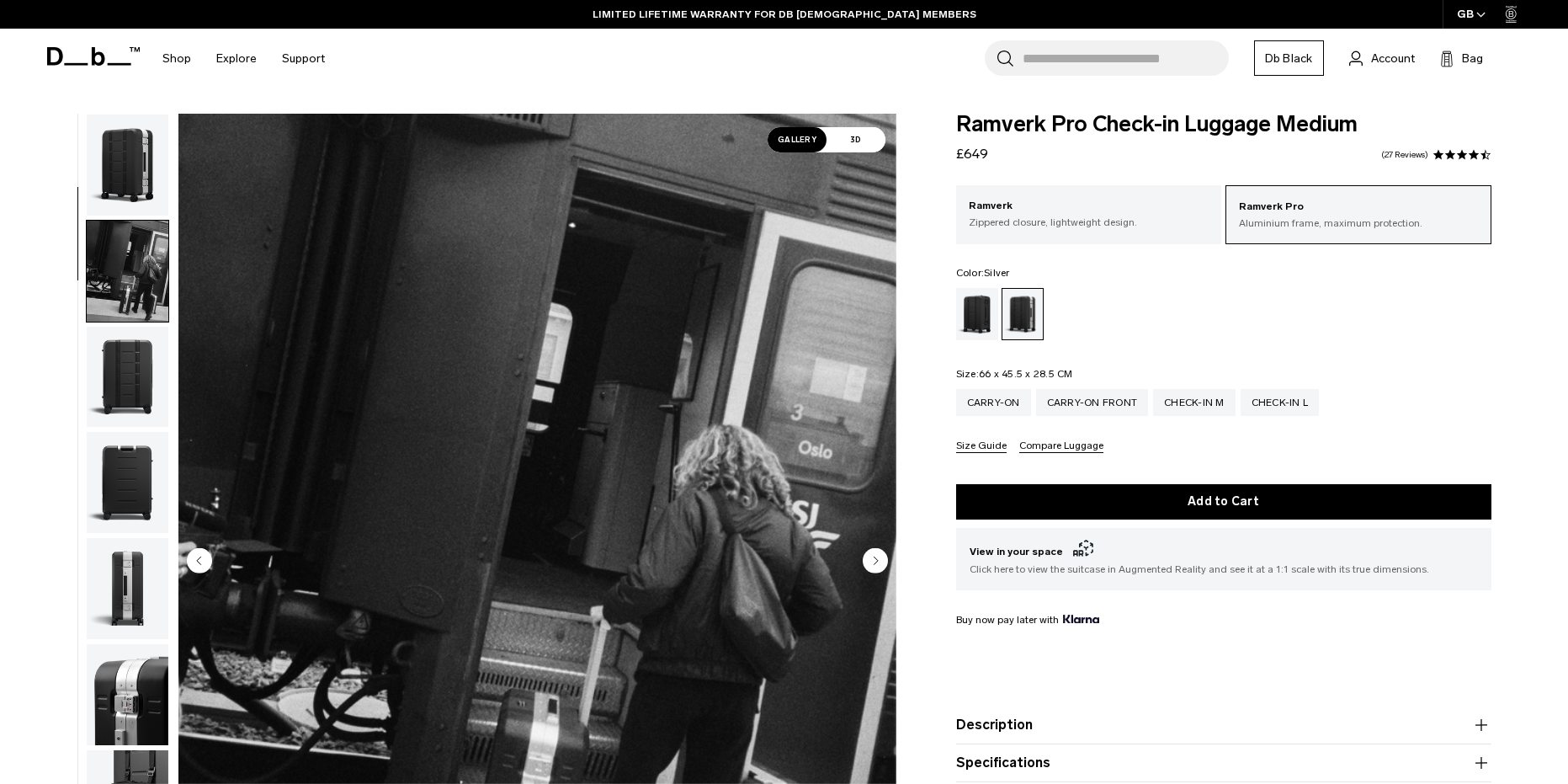
click at [135, 188] on img "button" at bounding box center [128, 165] width 82 height 101
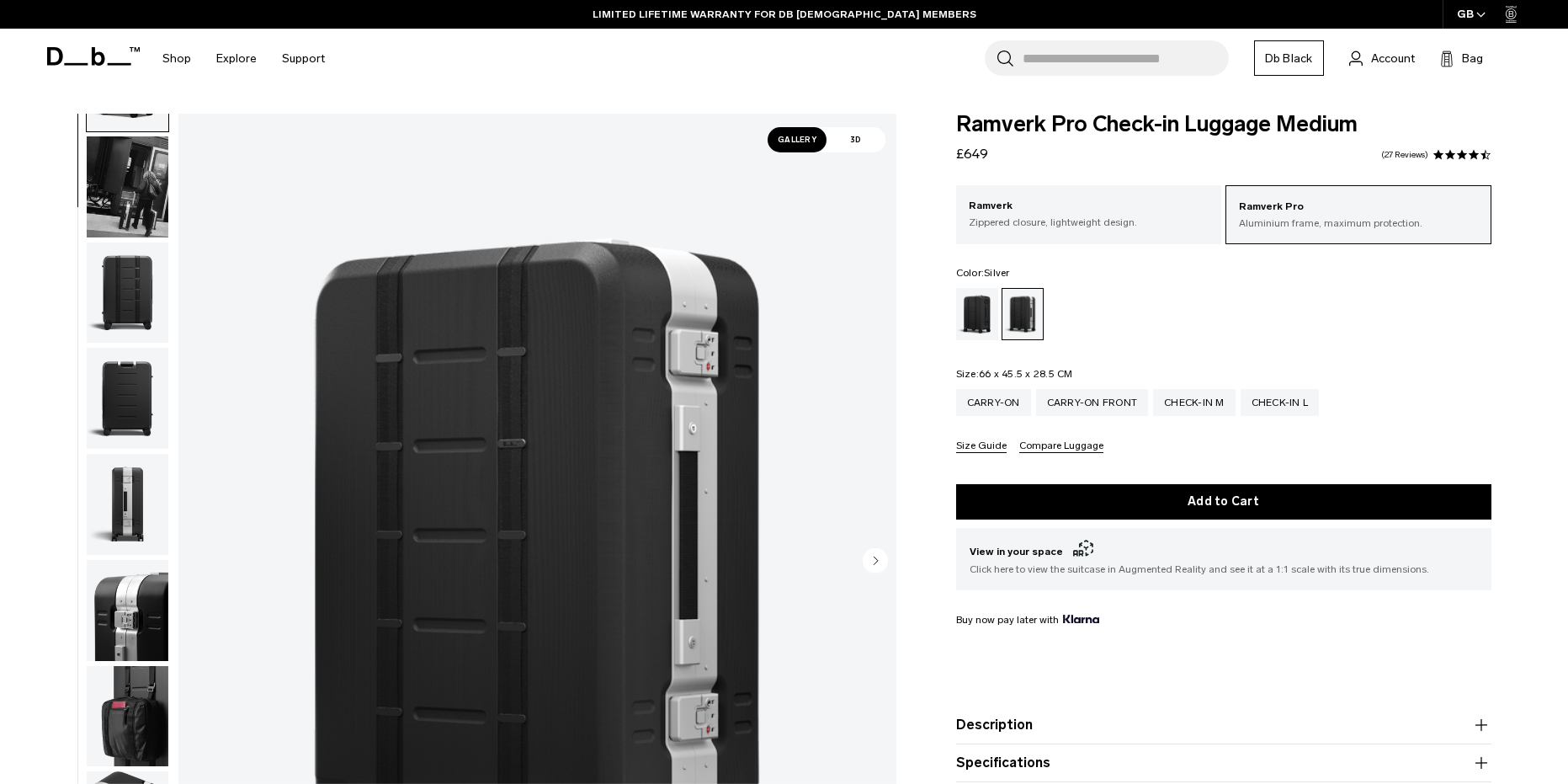
click at [142, 379] on img "button" at bounding box center [128, 398] width 82 height 101
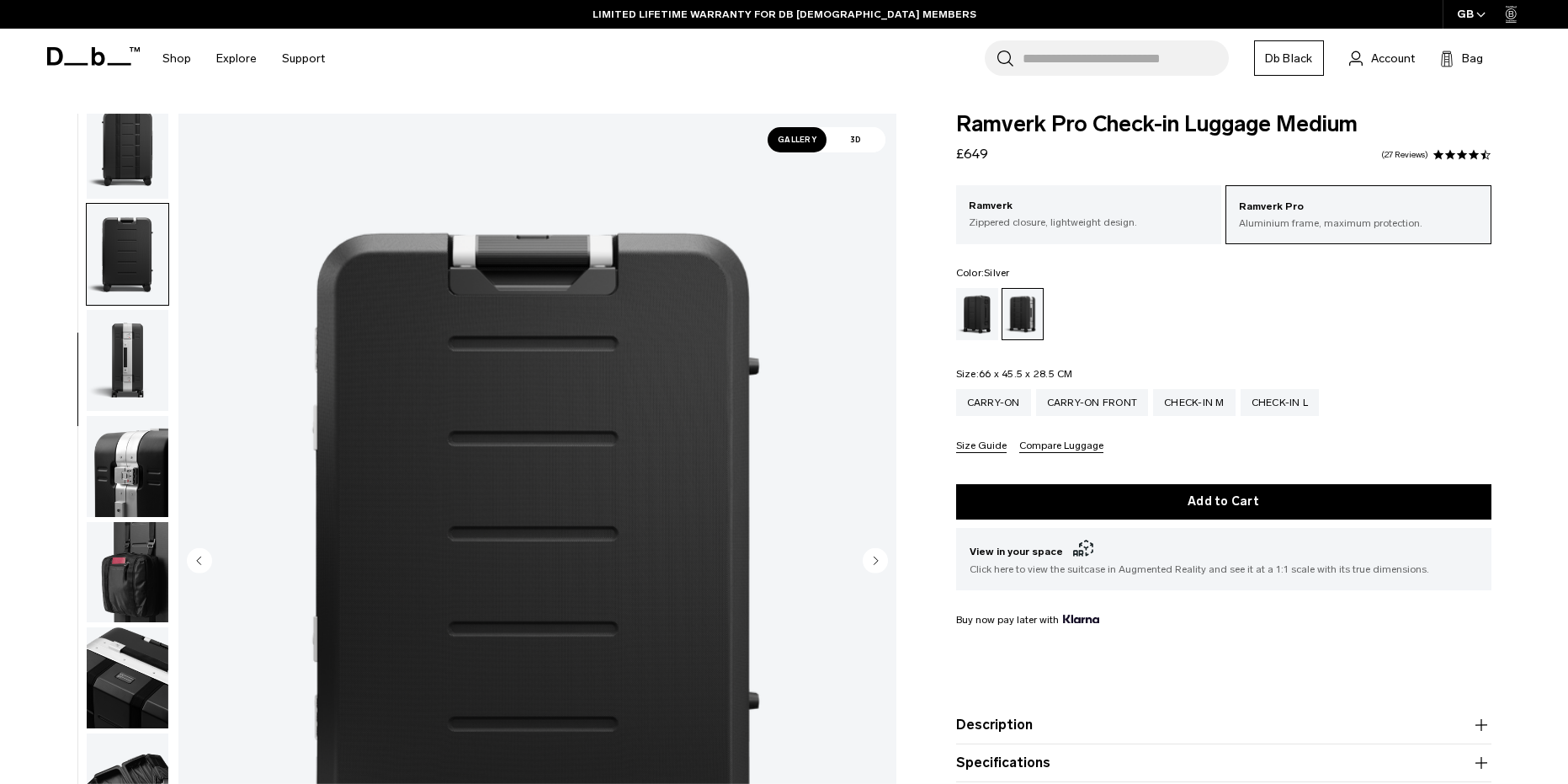
scroll to position [317, 0]
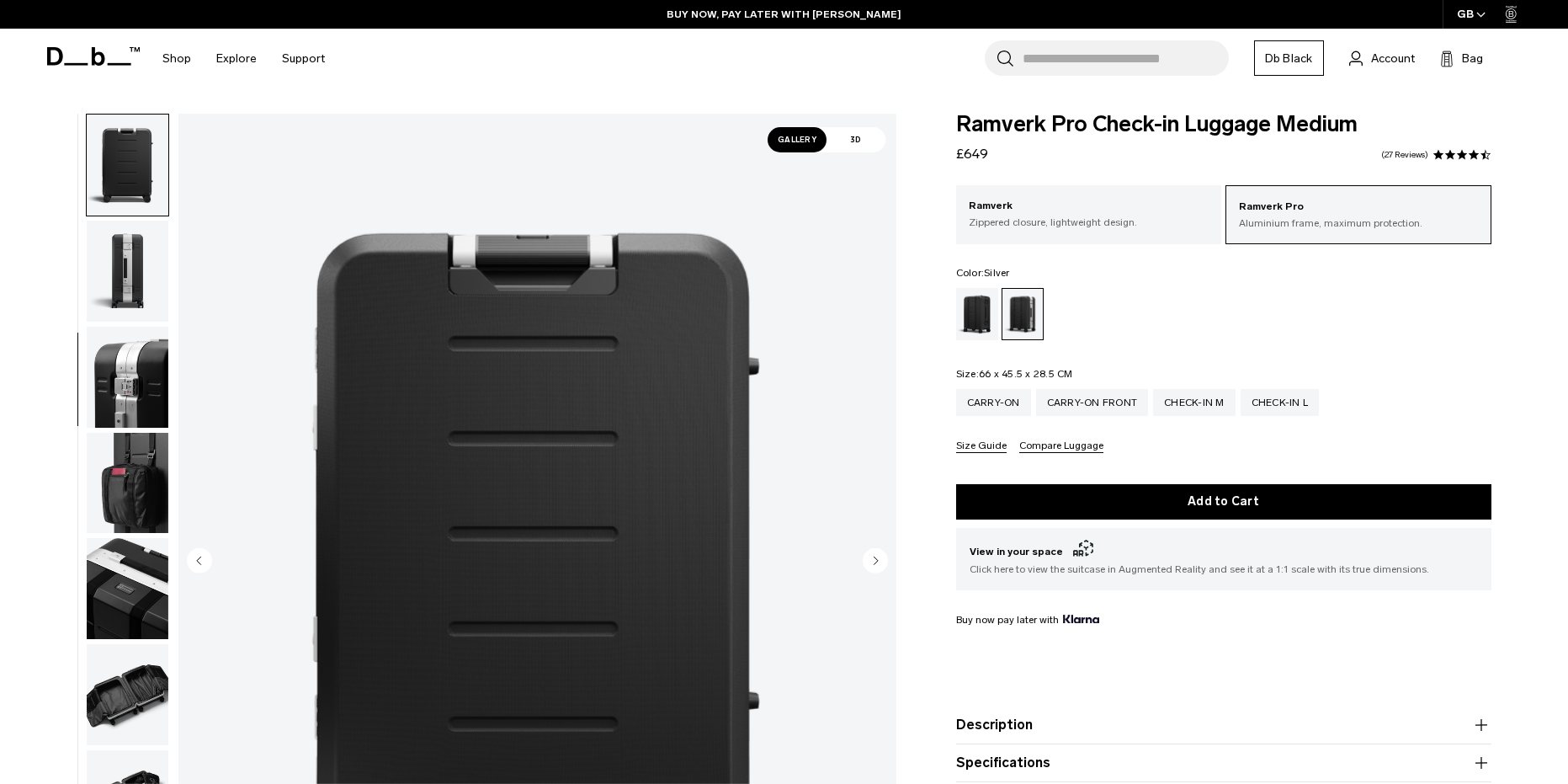
click at [115, 279] on img "button" at bounding box center [128, 271] width 82 height 101
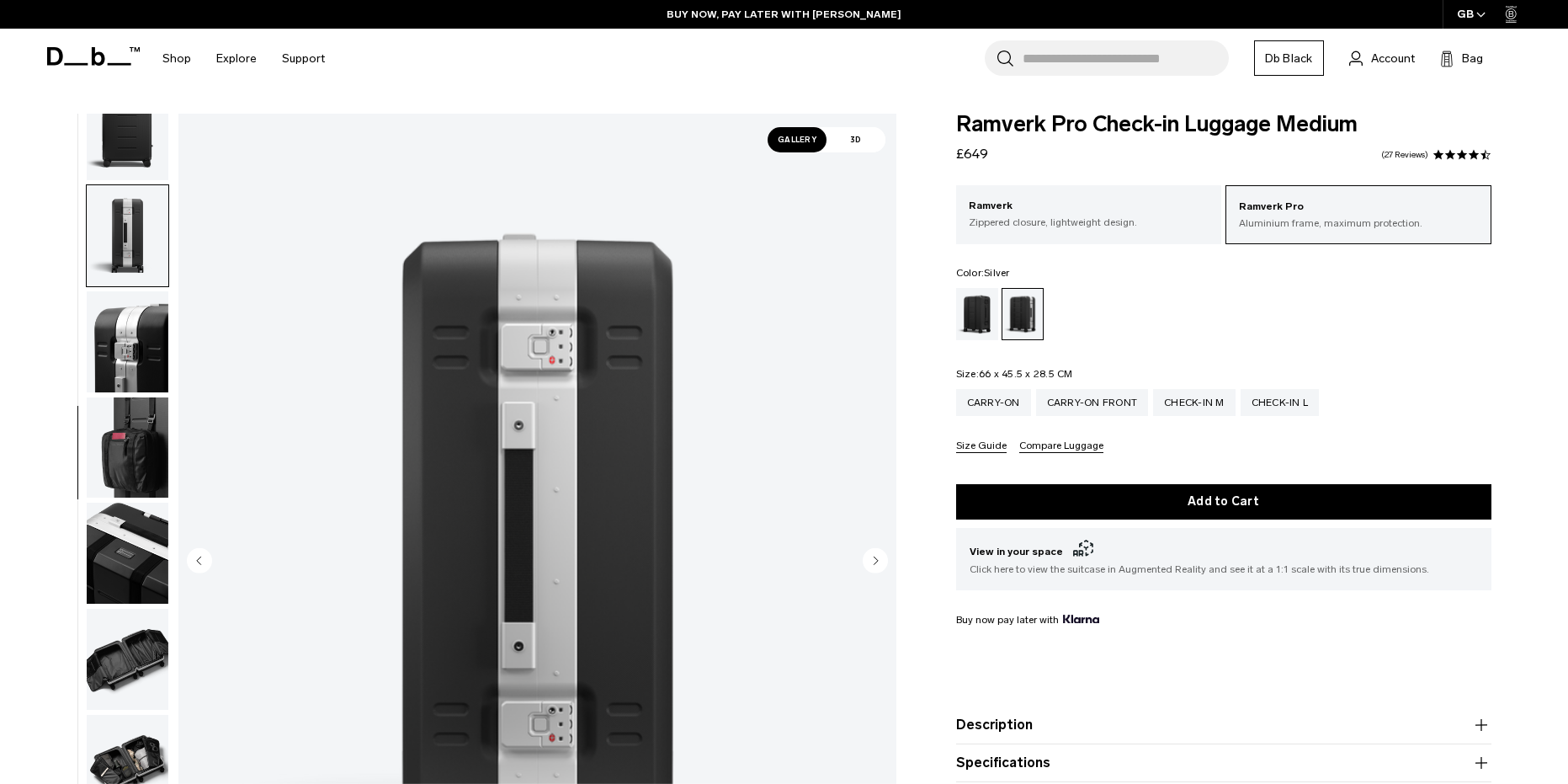
scroll to position [371, 0]
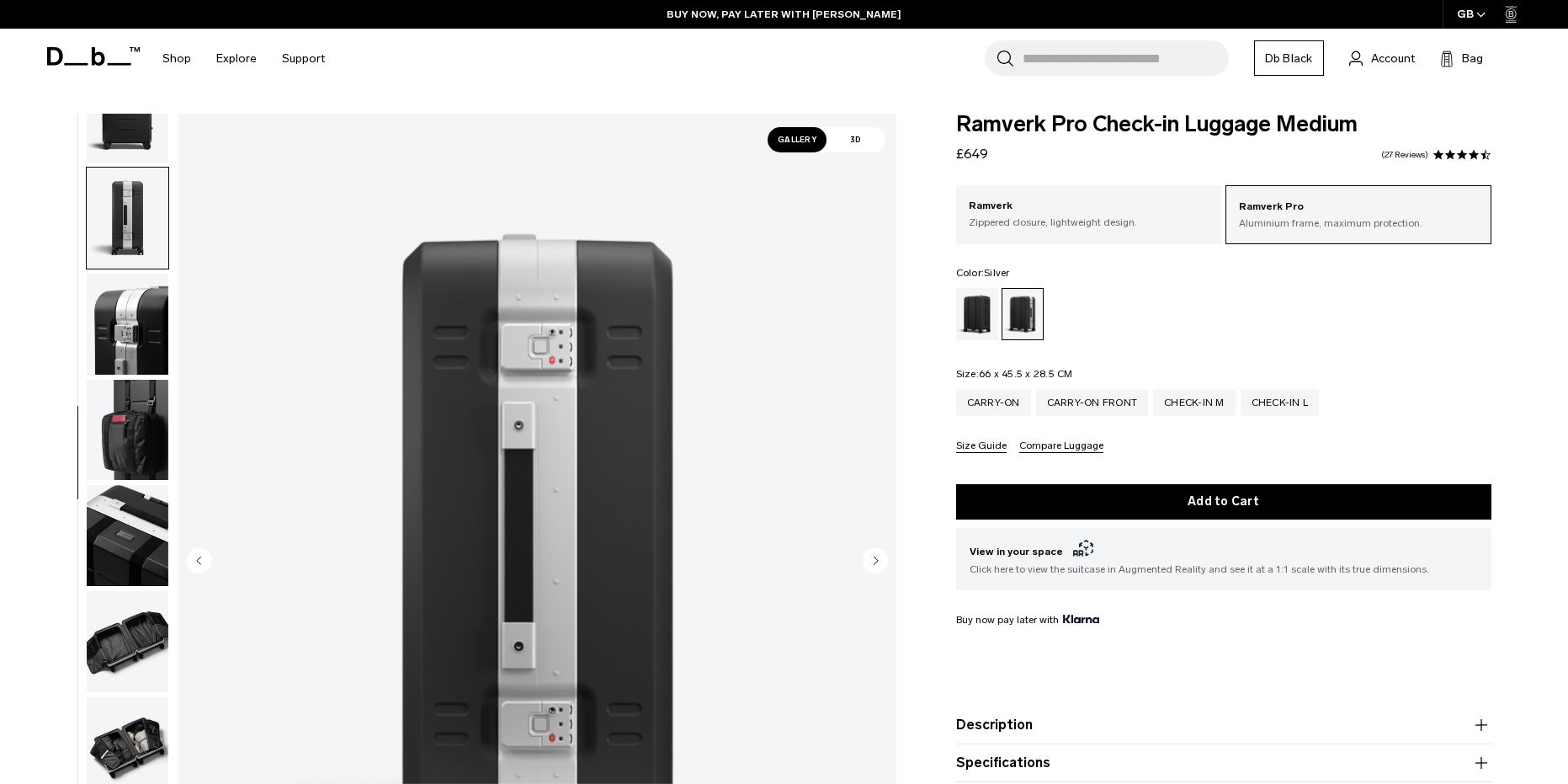
click at [121, 320] on img "button" at bounding box center [128, 324] width 82 height 101
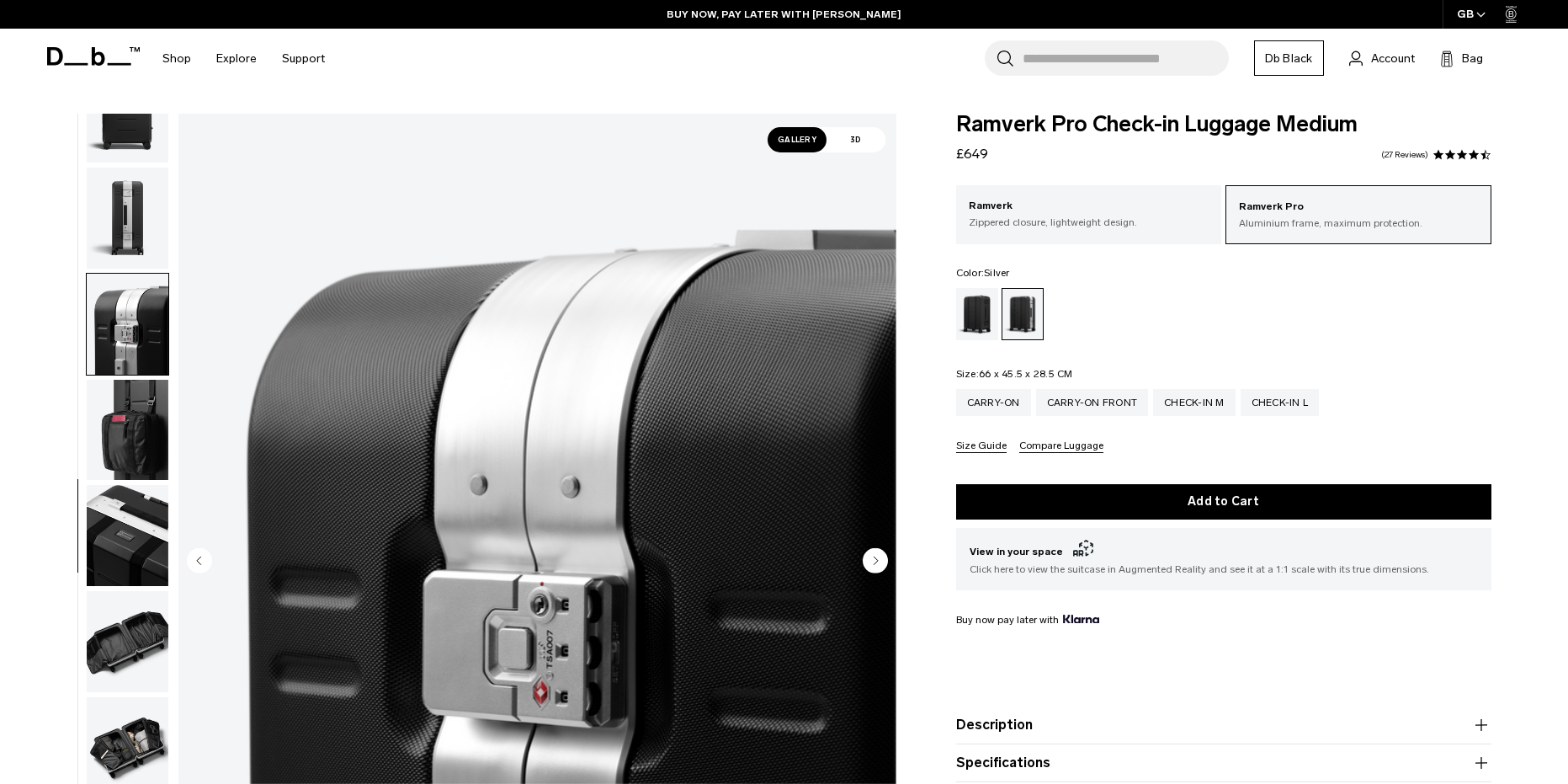
click at [138, 433] on img "button" at bounding box center [128, 430] width 82 height 101
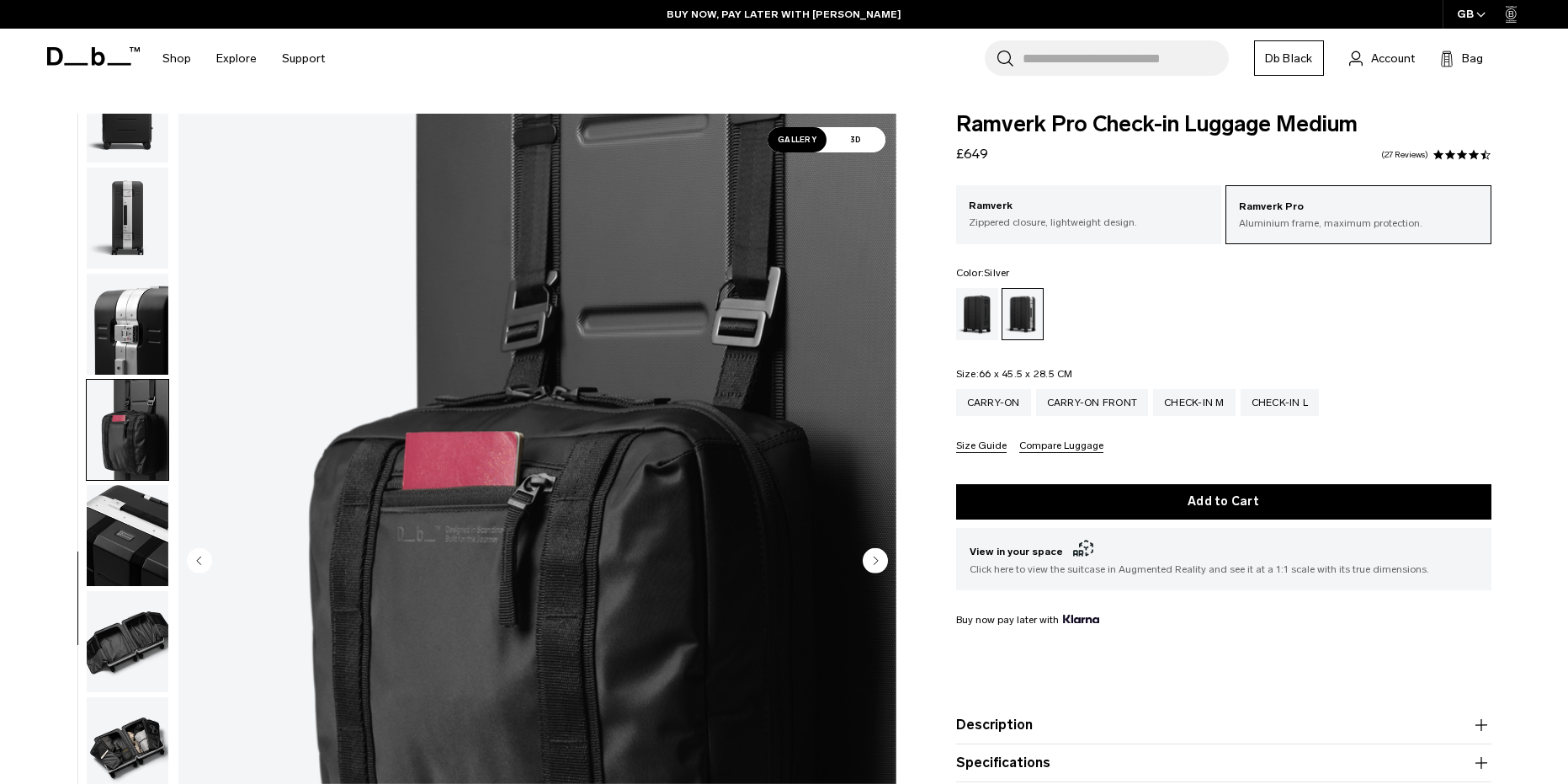
click at [144, 549] on img "button" at bounding box center [128, 535] width 82 height 101
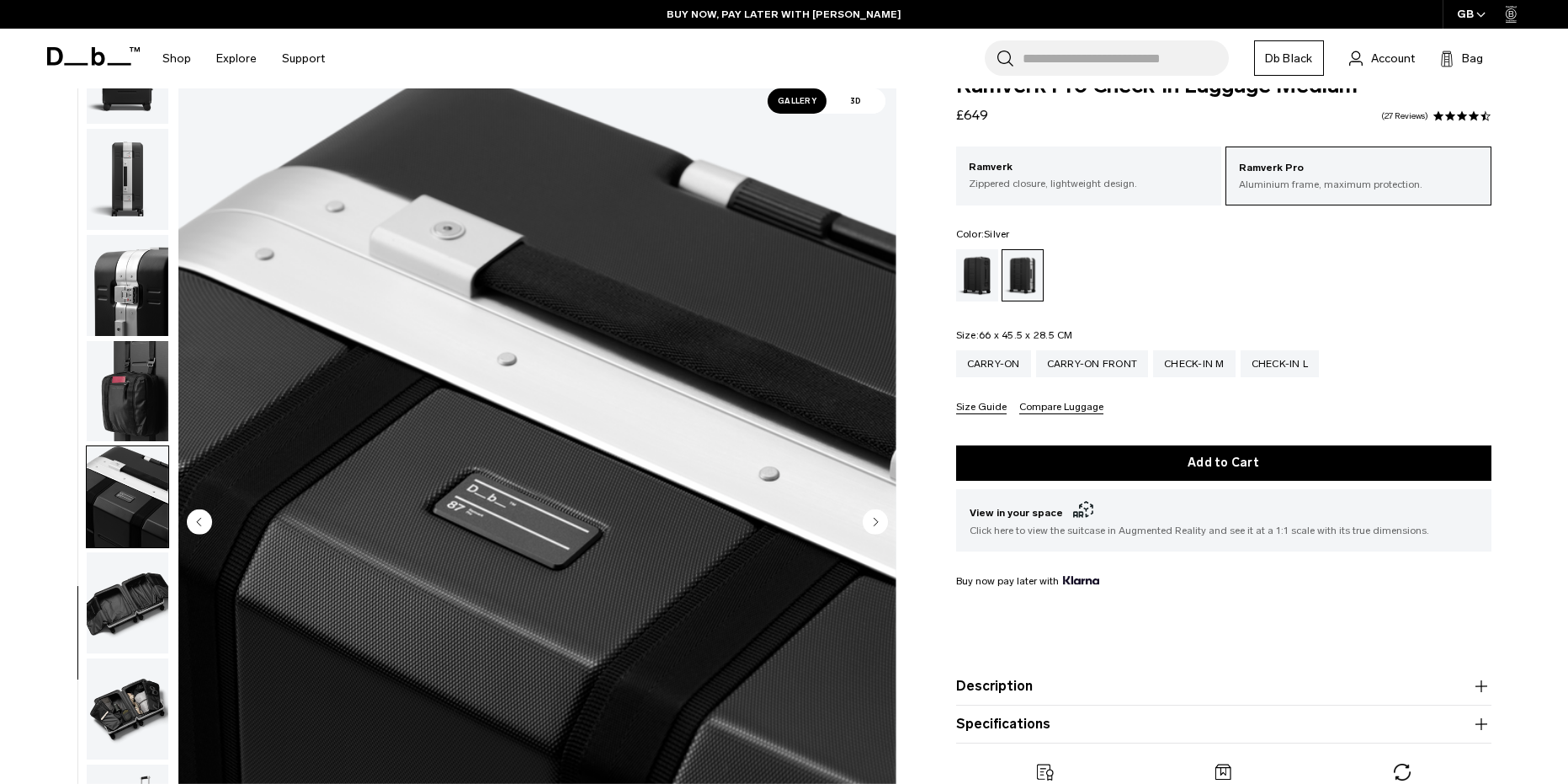
scroll to position [168, 0]
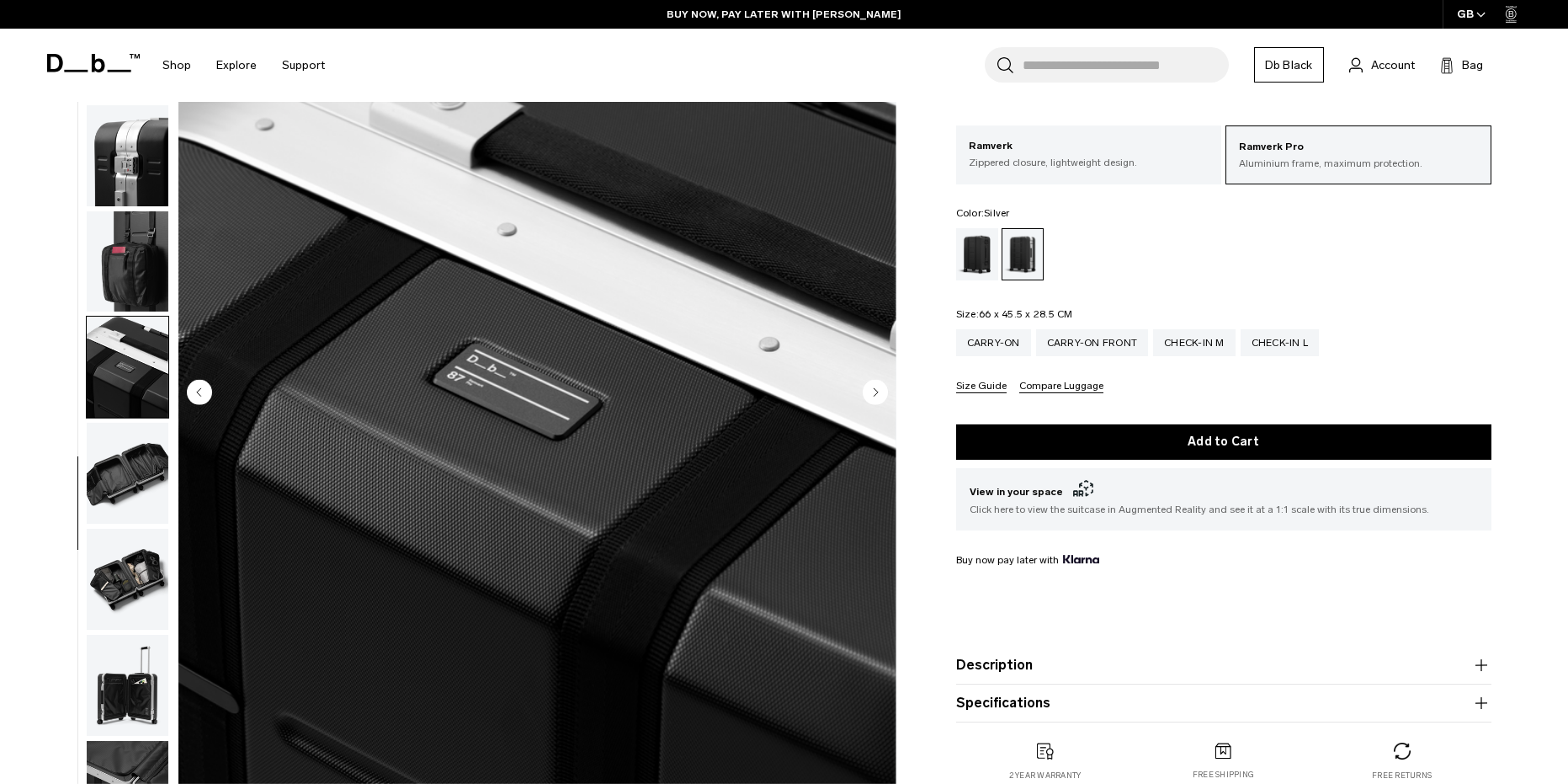
click at [133, 513] on img "button" at bounding box center [128, 473] width 82 height 101
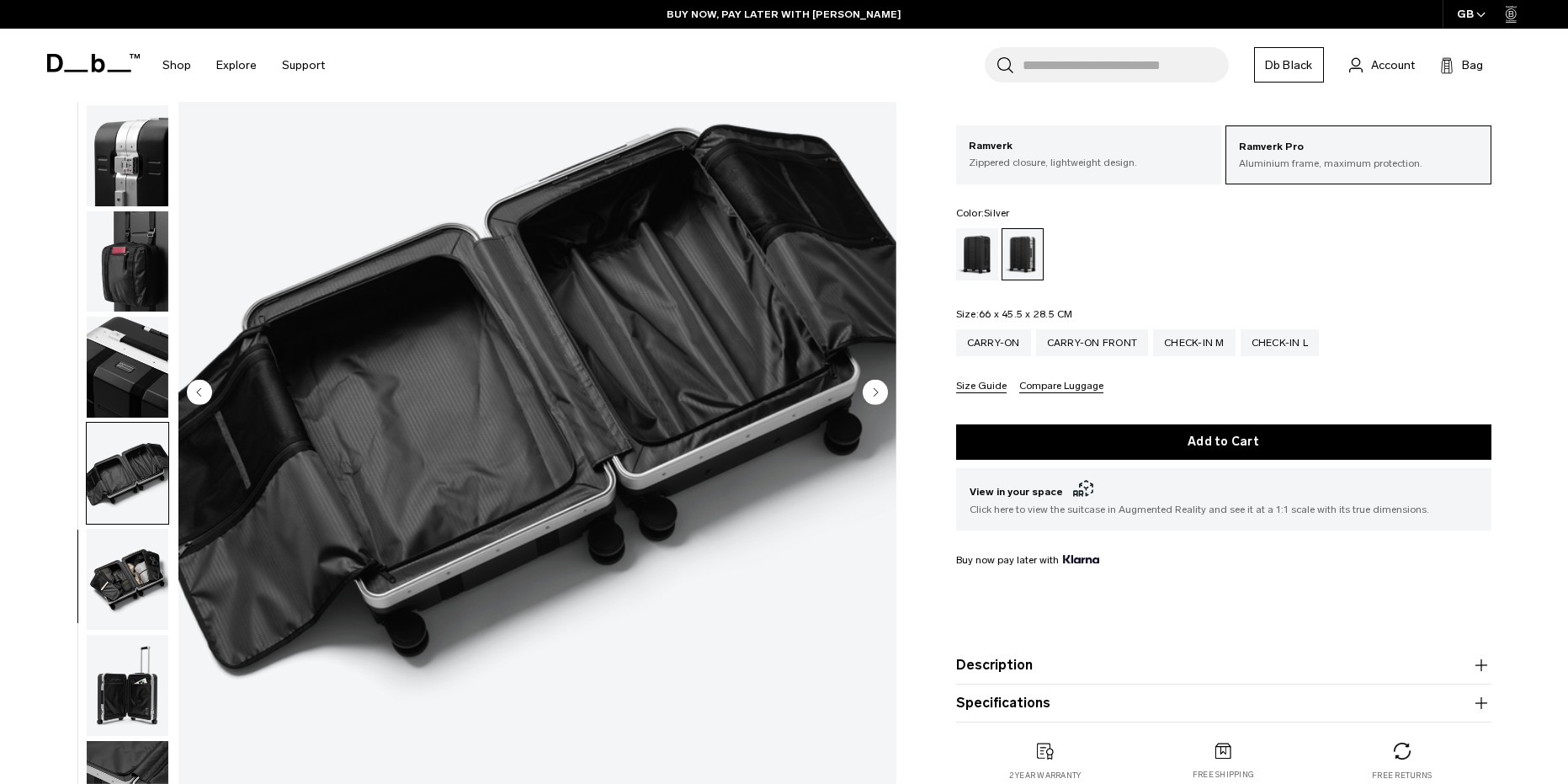
click at [132, 576] on img "button" at bounding box center [128, 579] width 82 height 101
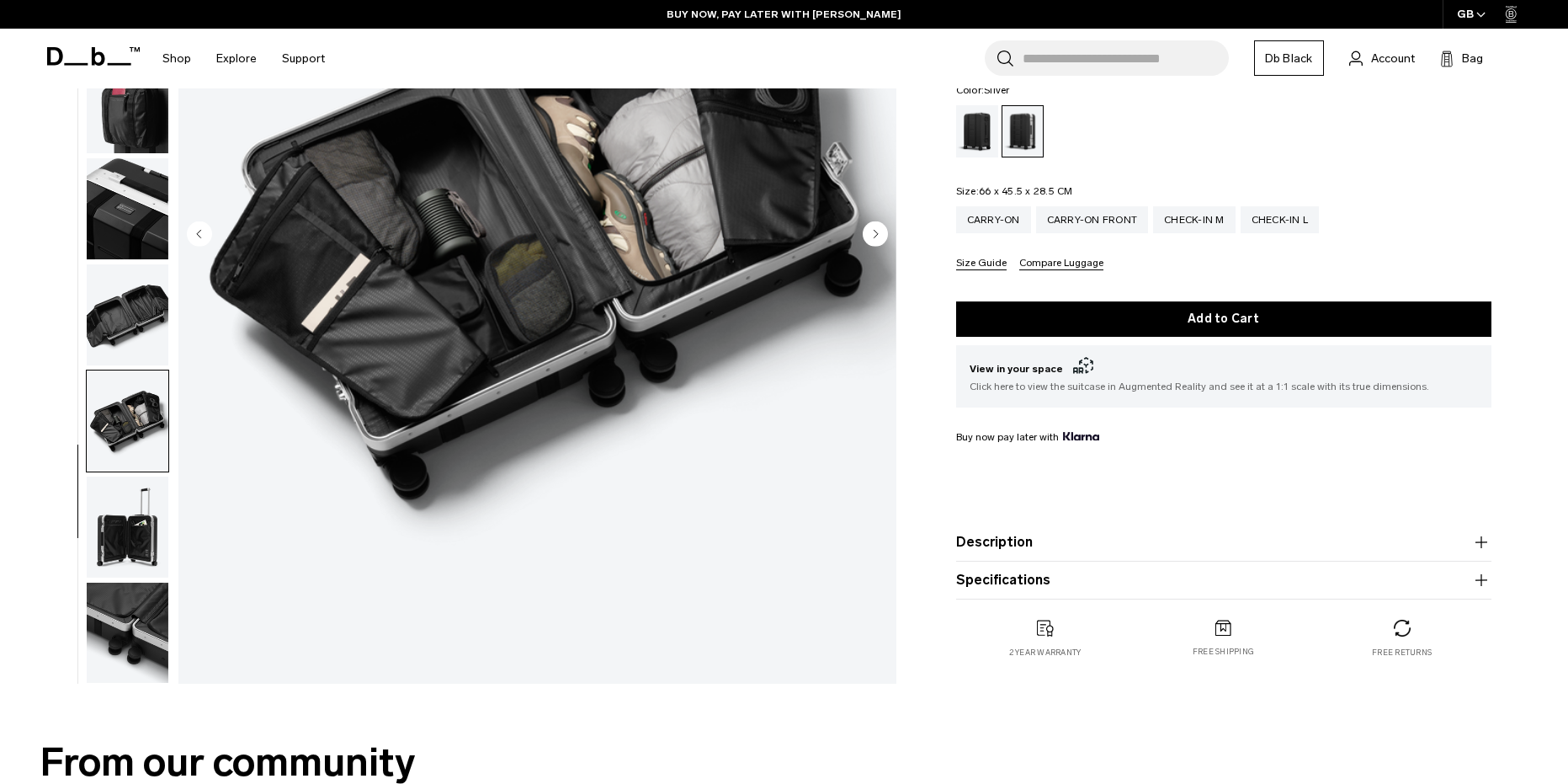
scroll to position [337, 0]
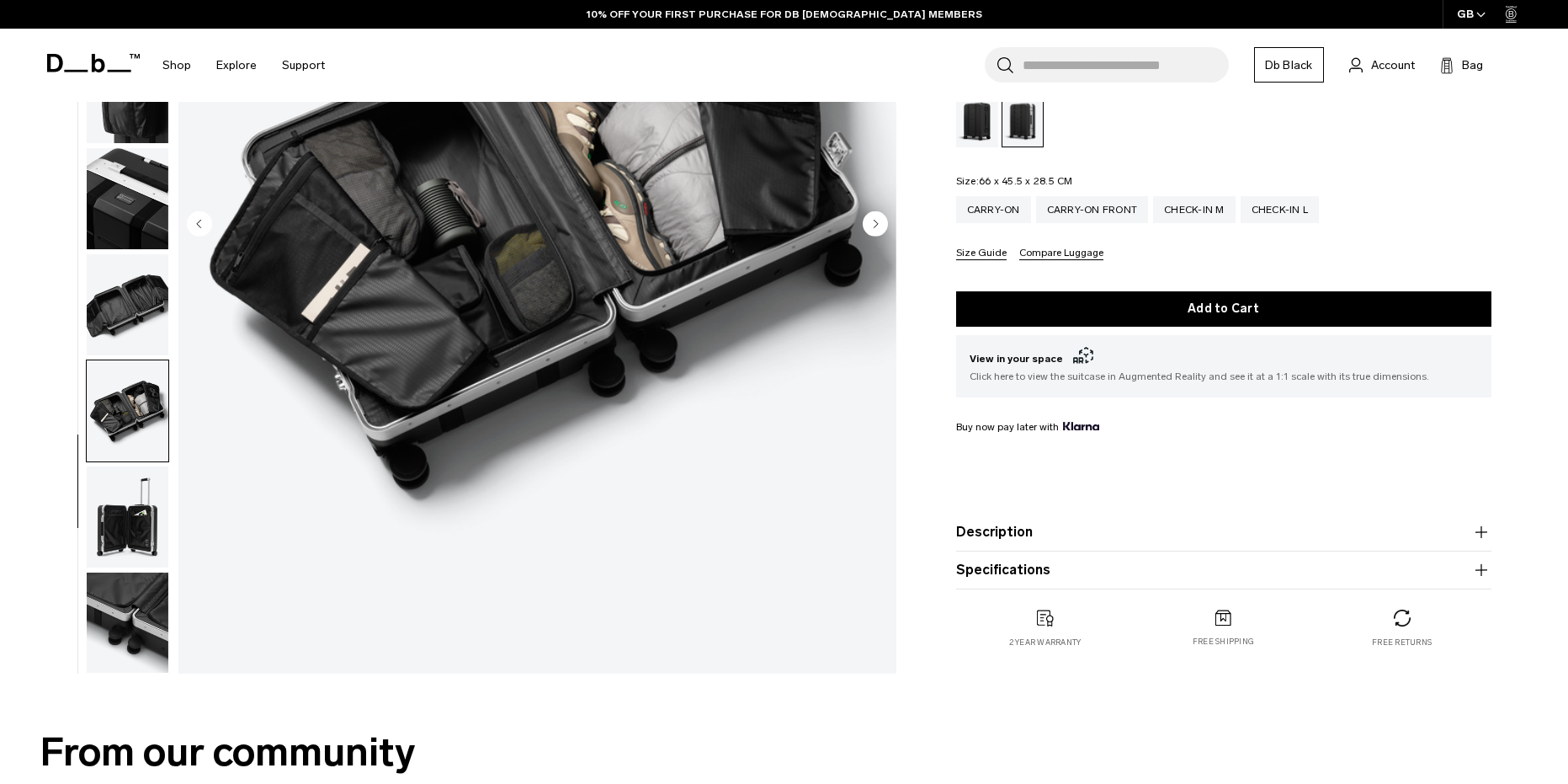
click at [123, 541] on img "button" at bounding box center [128, 517] width 82 height 101
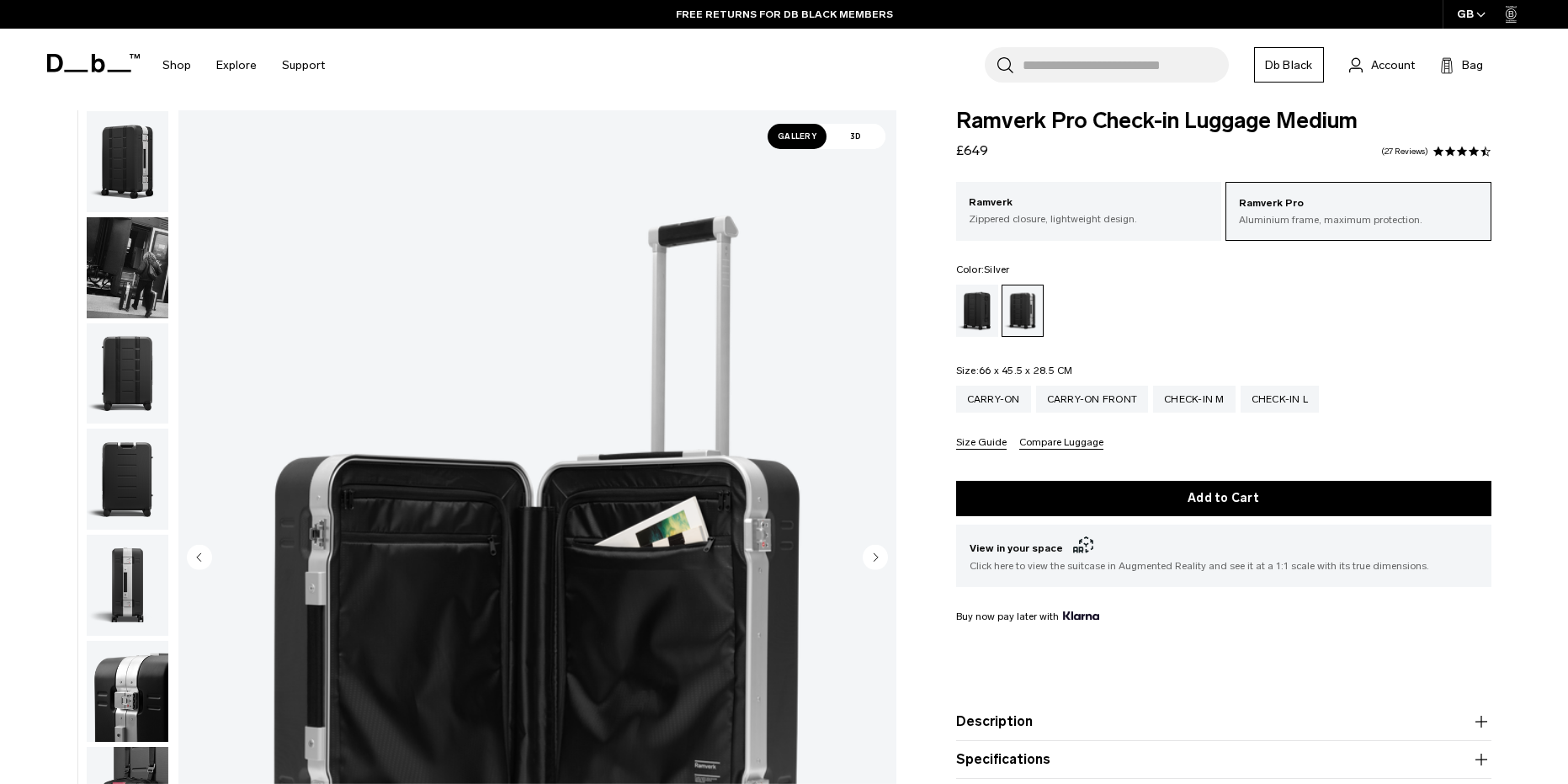
scroll to position [0, 0]
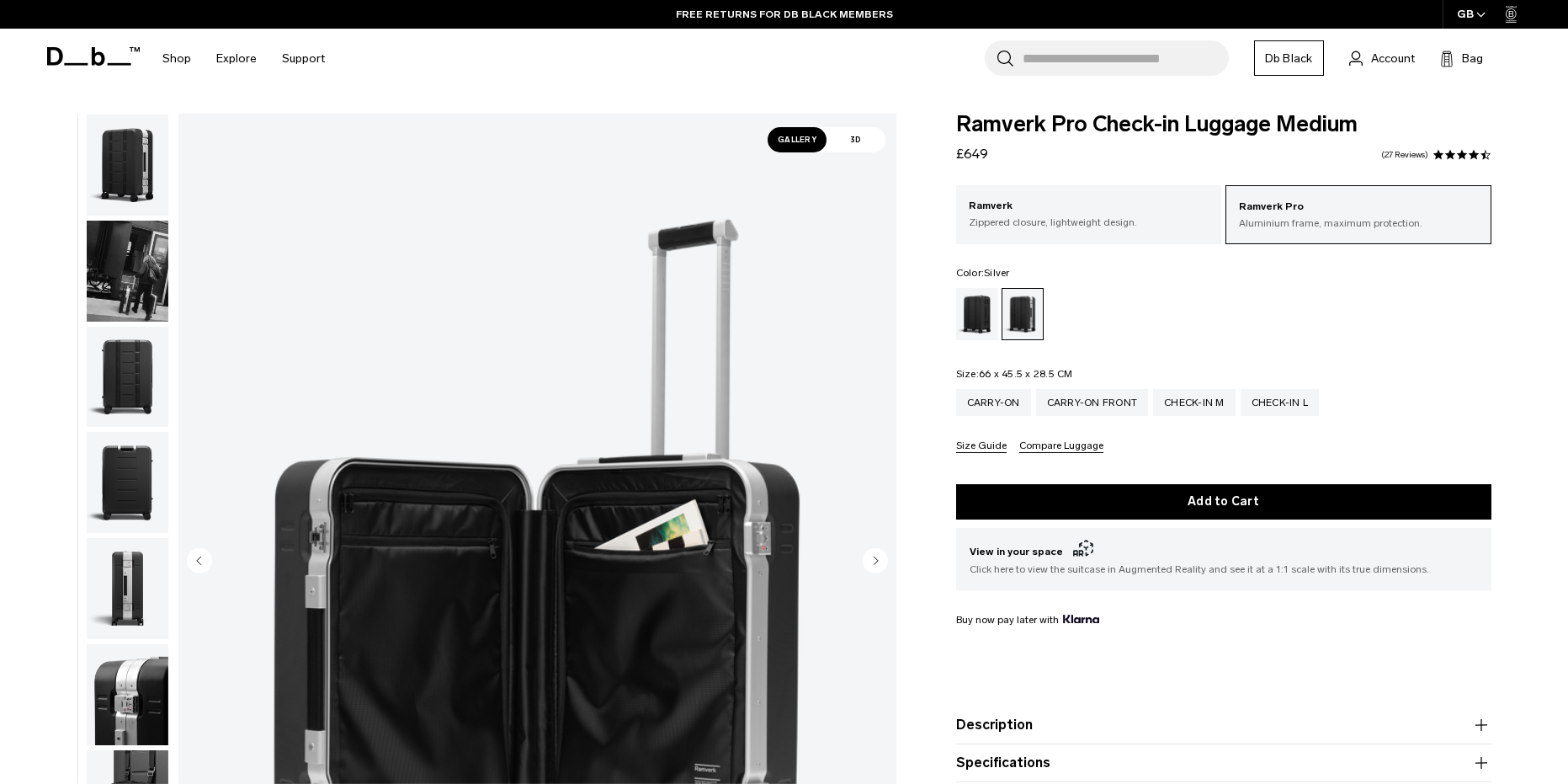
click at [128, 173] on img "button" at bounding box center [128, 165] width 82 height 101
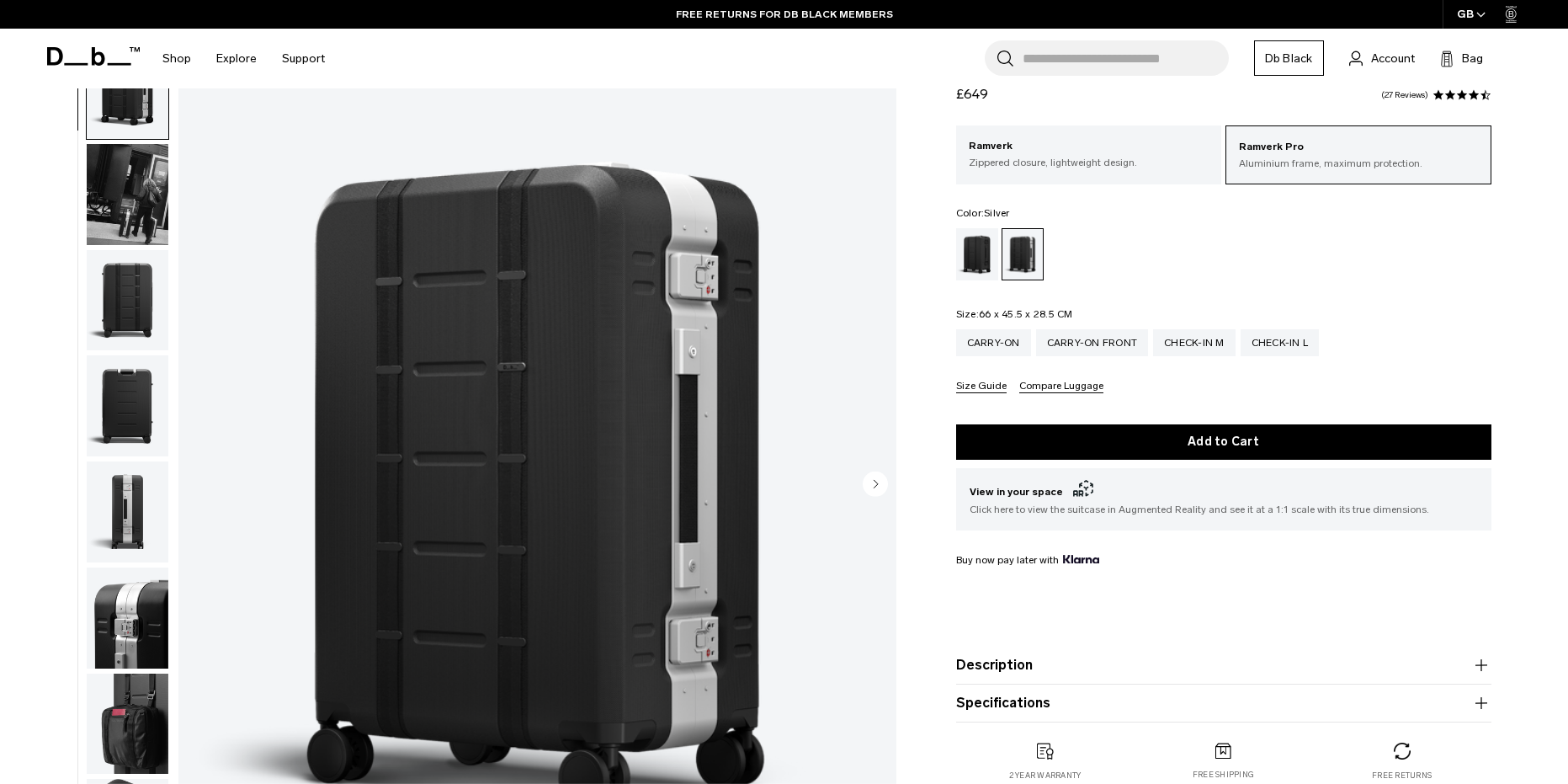
scroll to position [84, 0]
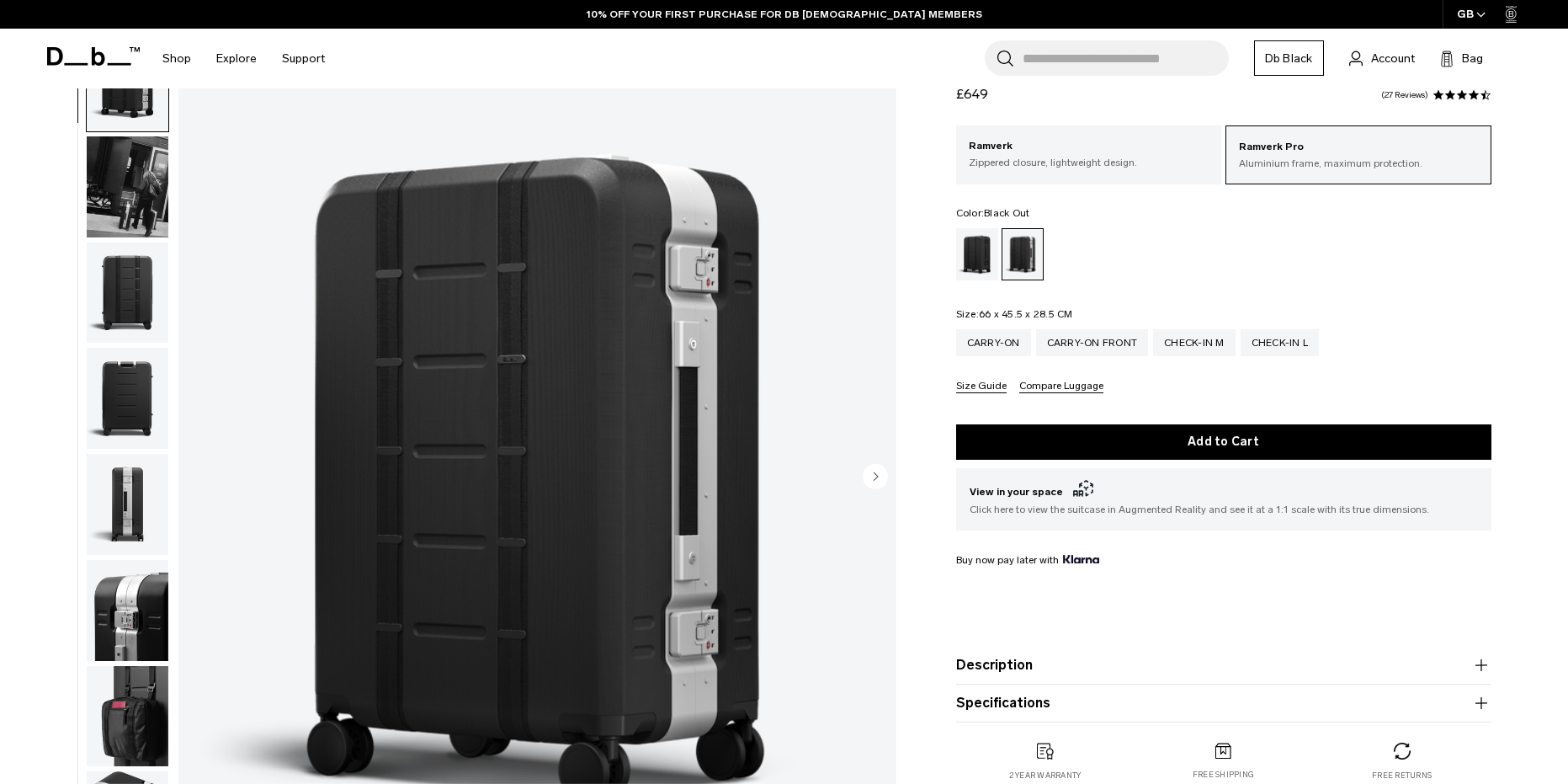
click at [984, 253] on div "Black Out" at bounding box center [977, 254] width 43 height 52
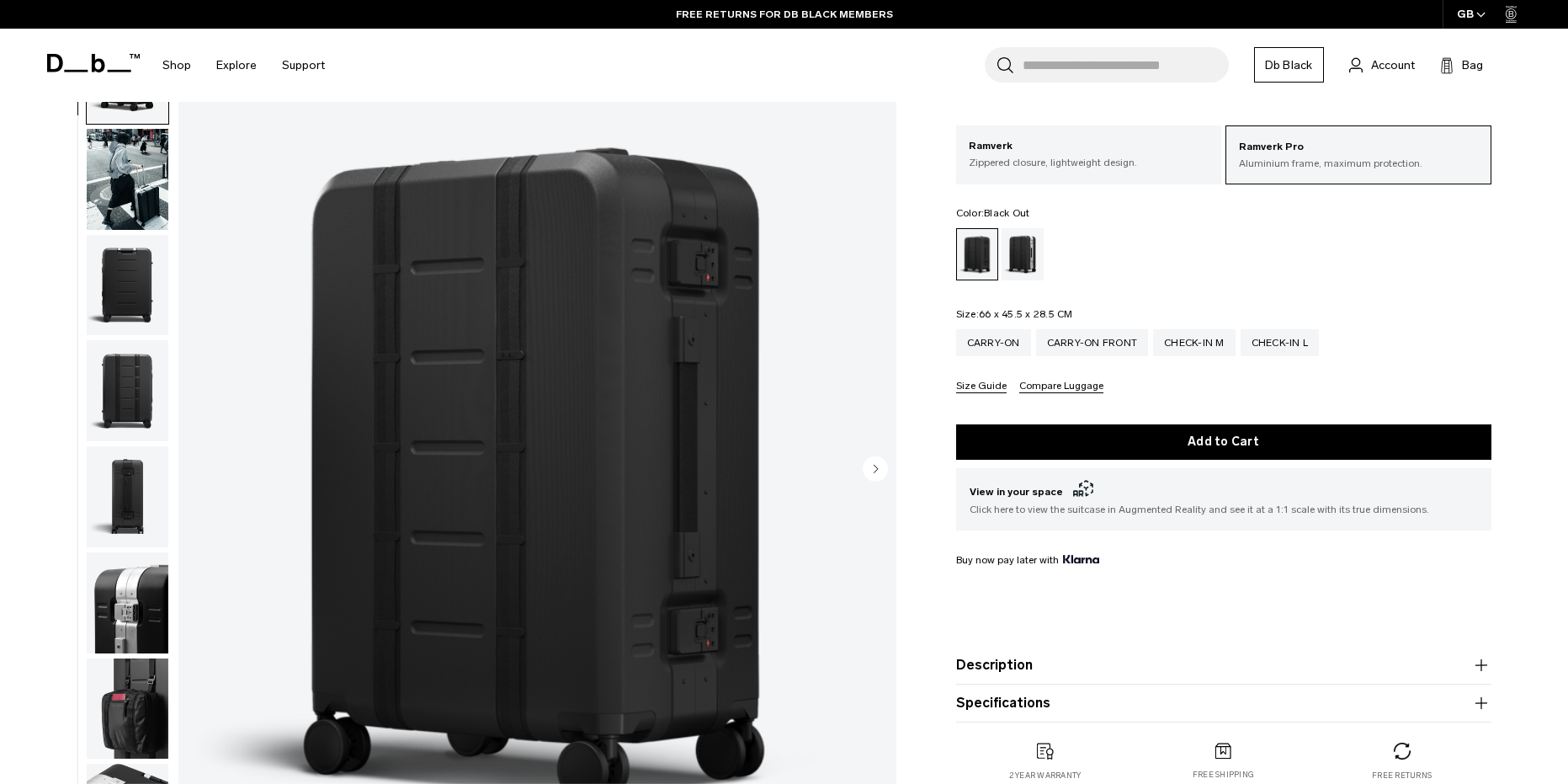
scroll to position [84, 0]
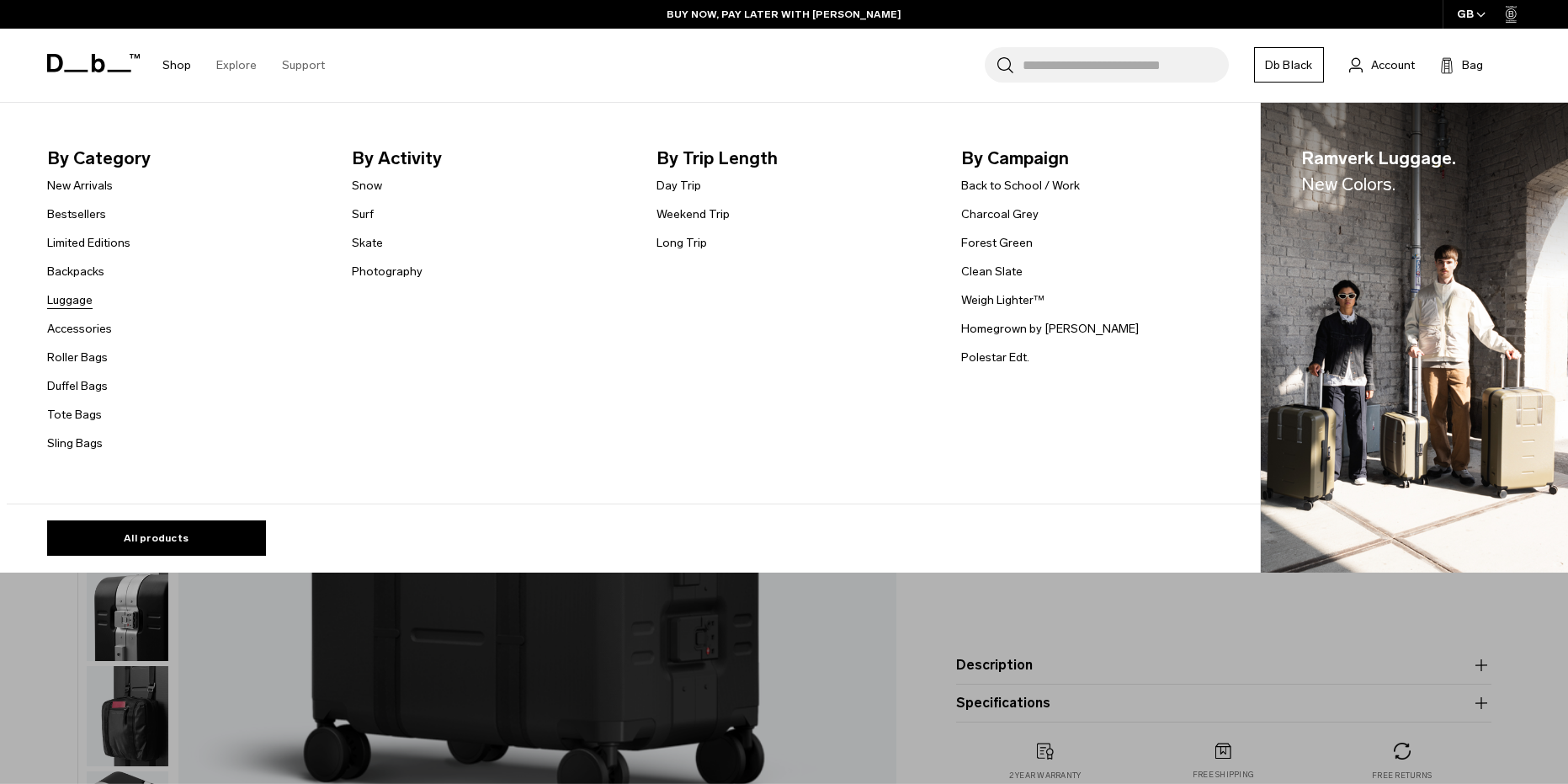
click at [72, 297] on link "Luggage" at bounding box center [69, 300] width 45 height 17
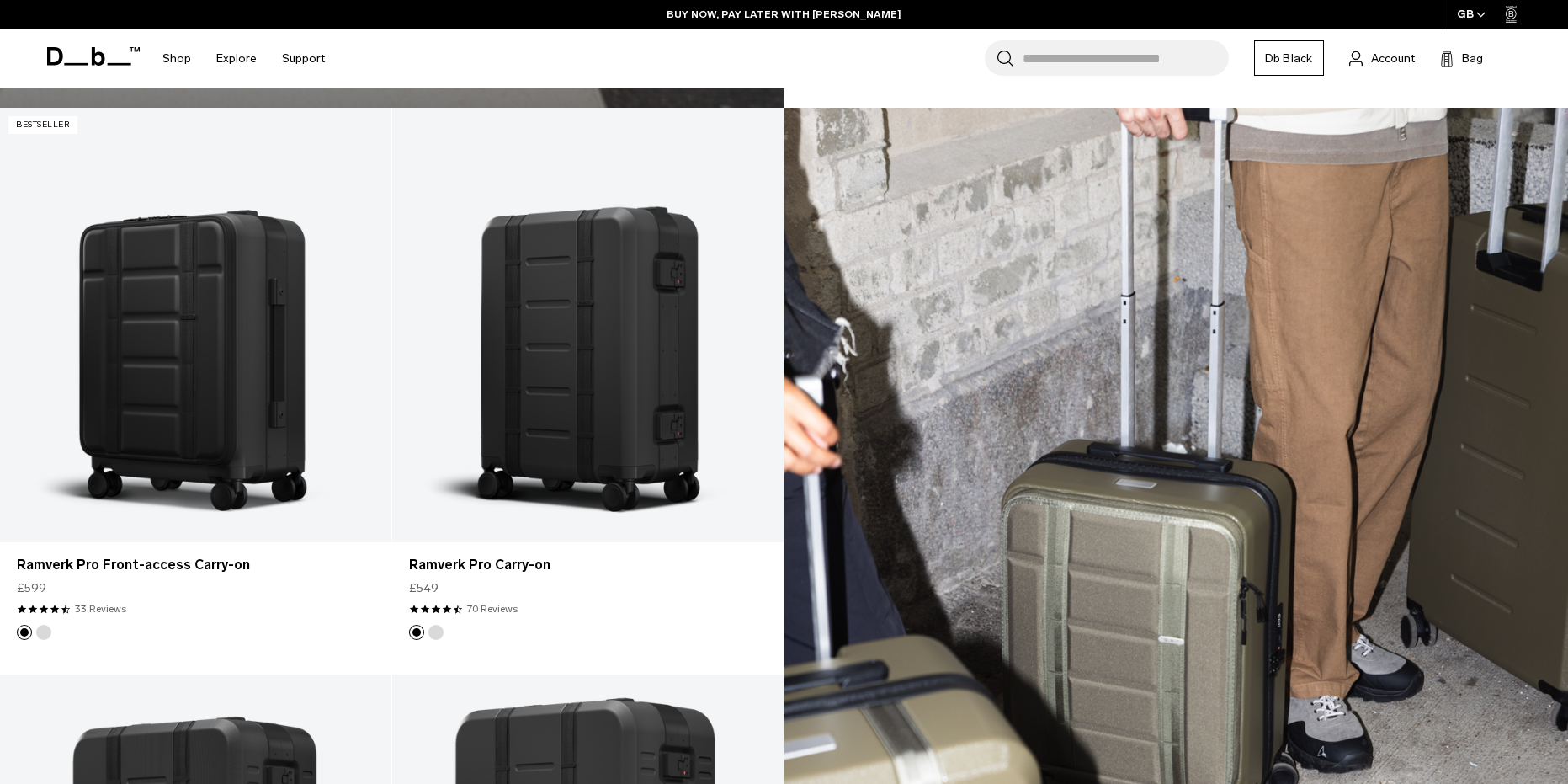
scroll to position [2985, 0]
